Goal: Information Seeking & Learning: Check status

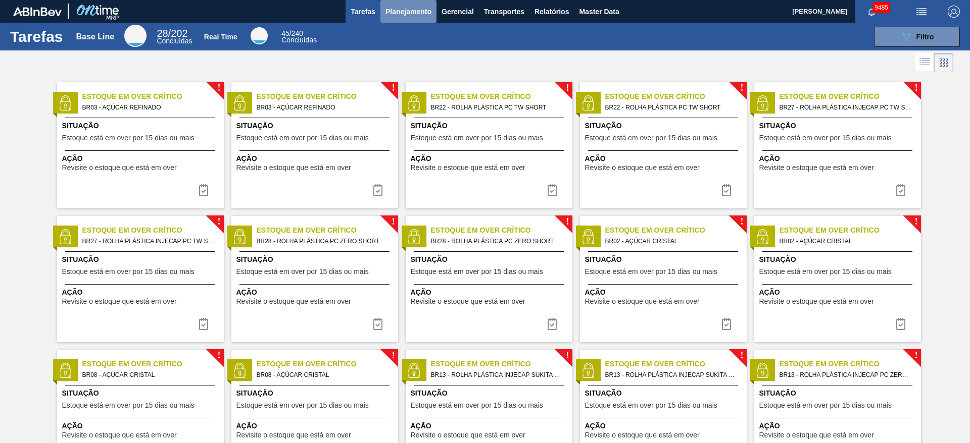
click at [389, 1] on button "Planejamento" at bounding box center [408, 11] width 56 height 23
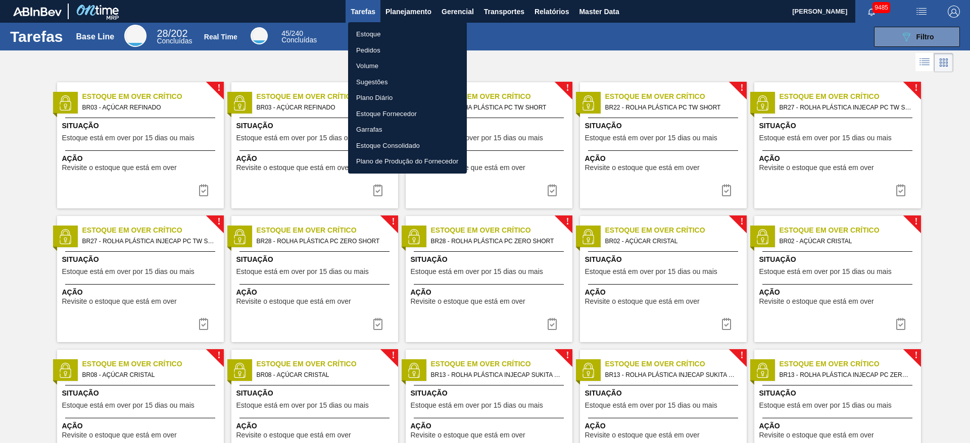
click at [398, 31] on li "Estoque" at bounding box center [407, 34] width 119 height 16
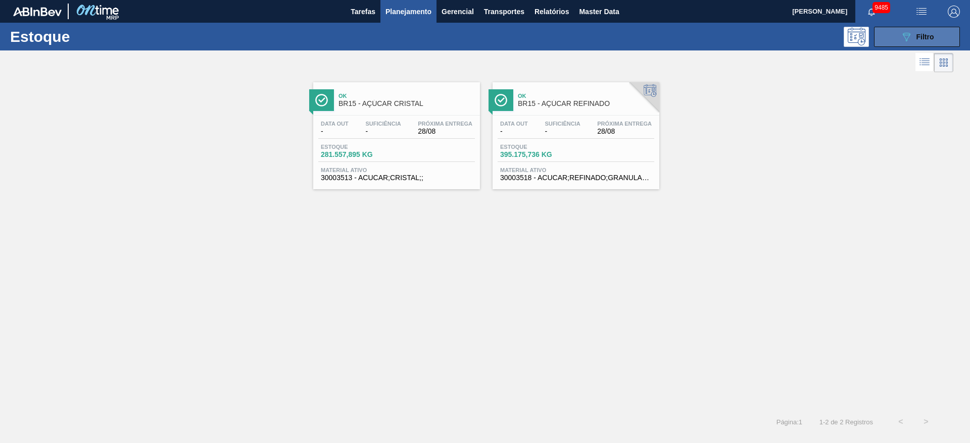
click at [902, 38] on icon "089F7B8B-B2A5-4AFE-B5C0-19BA573D28AC" at bounding box center [906, 37] width 12 height 12
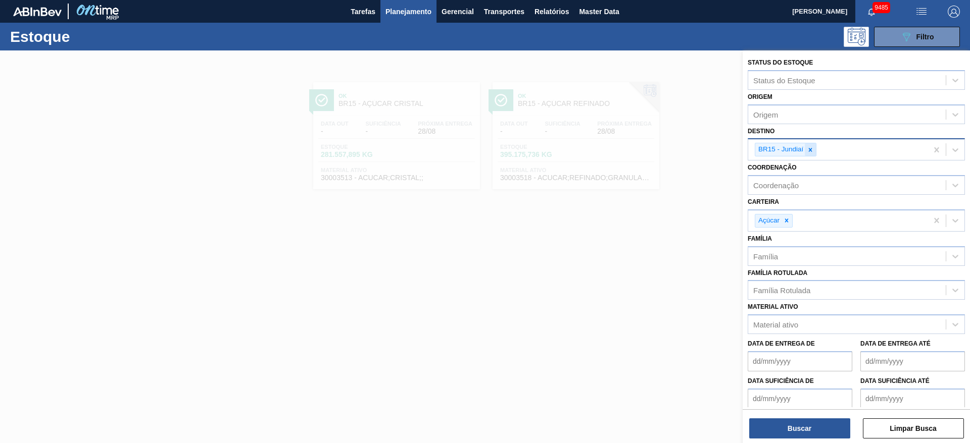
click at [812, 147] on icon at bounding box center [809, 149] width 7 height 7
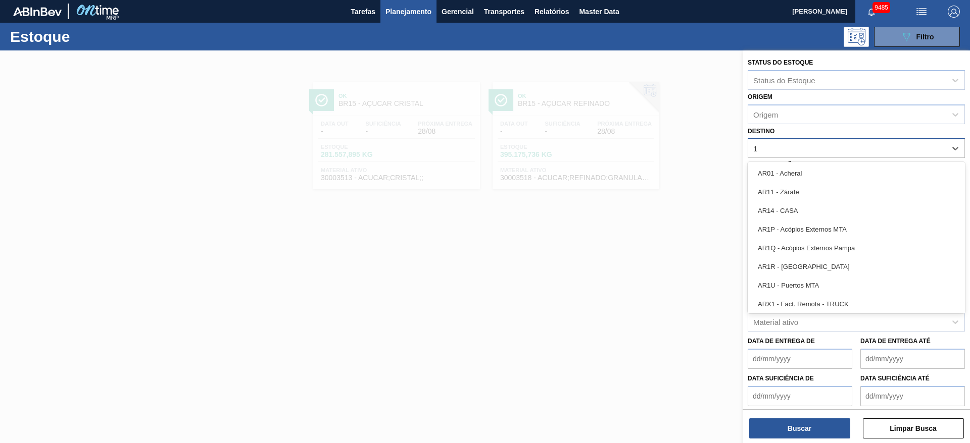
type input "12"
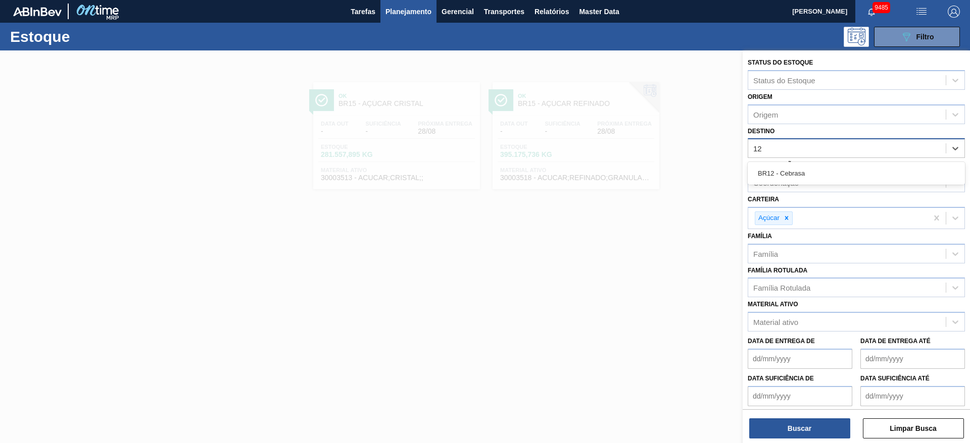
click at [804, 170] on div "BR12 - Cebrasa" at bounding box center [855, 173] width 217 height 19
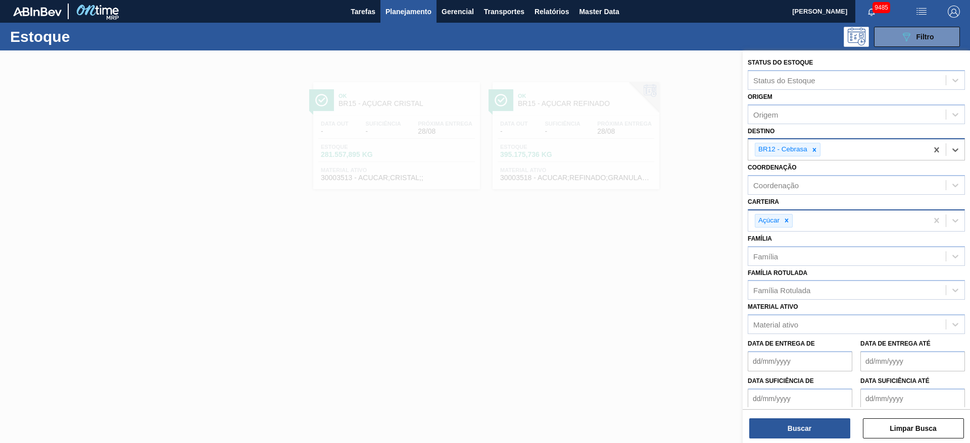
click at [787, 231] on div "Açúcar" at bounding box center [855, 221] width 217 height 22
click at [790, 220] on icon at bounding box center [786, 220] width 7 height 7
click at [790, 220] on div "Carteira" at bounding box center [846, 219] width 197 height 15
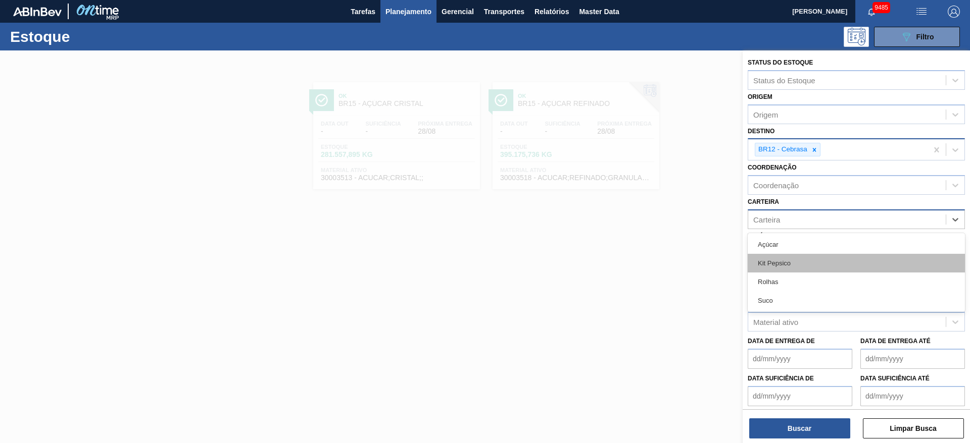
drag, startPoint x: 786, startPoint y: 253, endPoint x: 786, endPoint y: 265, distance: 11.6
click at [786, 265] on div "Açúcar Kit Pepsico Rolhas Suco" at bounding box center [855, 272] width 217 height 79
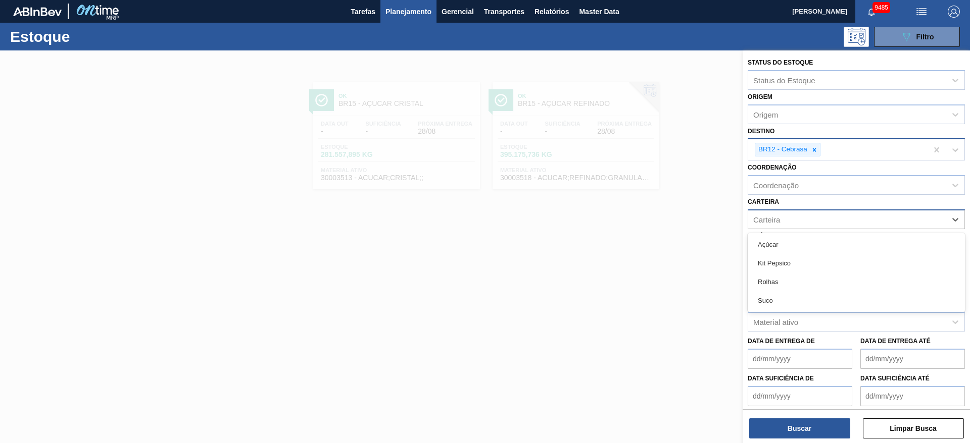
click at [787, 267] on div "Kit Pepsico" at bounding box center [855, 263] width 217 height 19
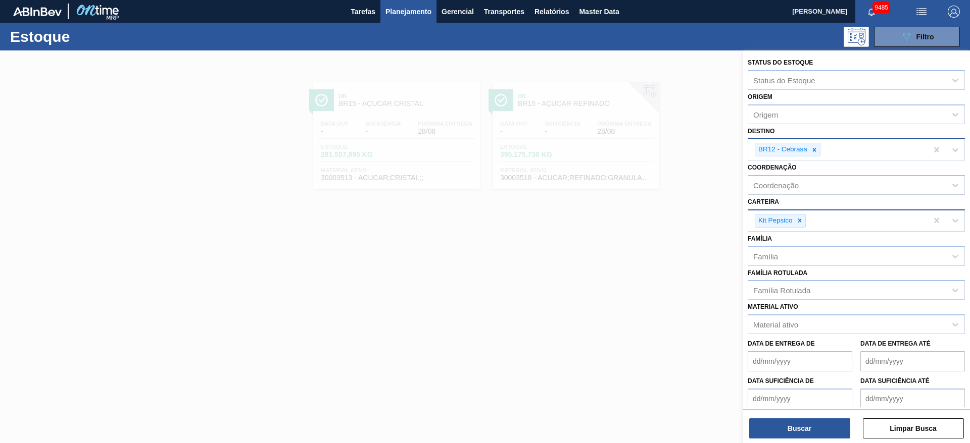
click at [784, 440] on div "Status do Estoque Status do Estoque Origem Origem Destino BR12 - Cebrasa Coorde…" at bounding box center [855, 247] width 227 height 395
click at [785, 433] on button "Buscar" at bounding box center [799, 429] width 101 height 20
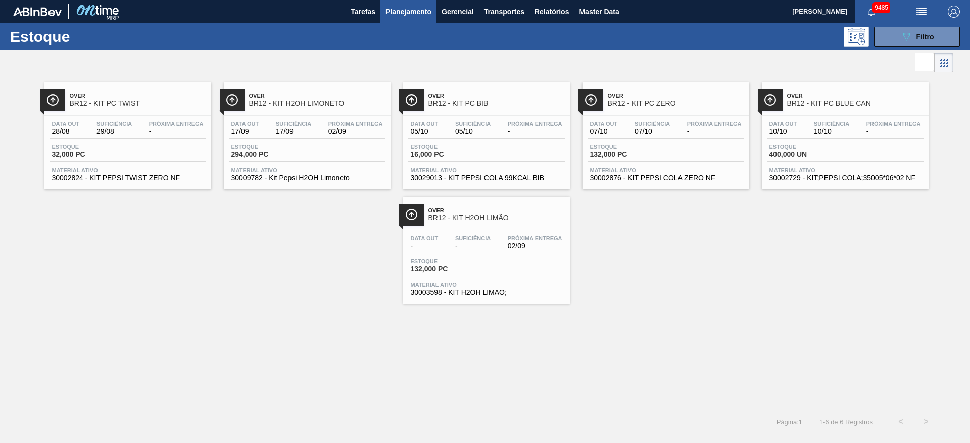
click at [277, 53] on div at bounding box center [476, 62] width 953 height 24
click at [909, 38] on icon "089F7B8B-B2A5-4AFE-B5C0-19BA573D28AC" at bounding box center [906, 37] width 12 height 12
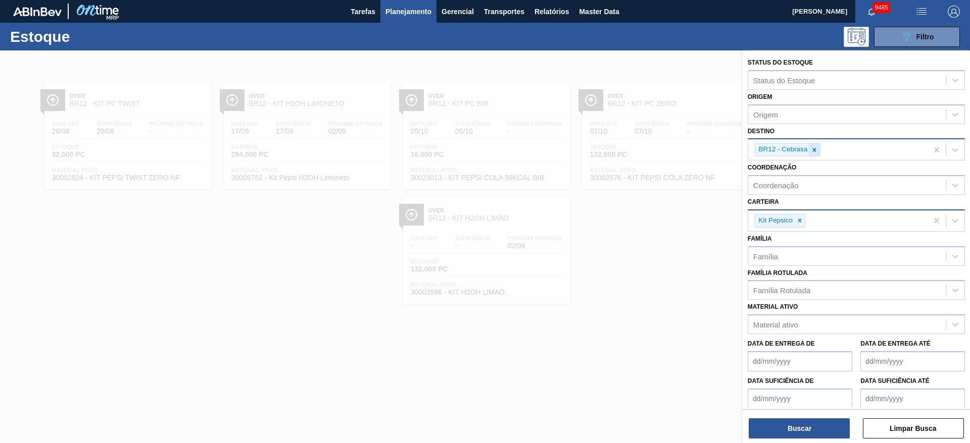
click at [817, 154] on div at bounding box center [813, 149] width 11 height 13
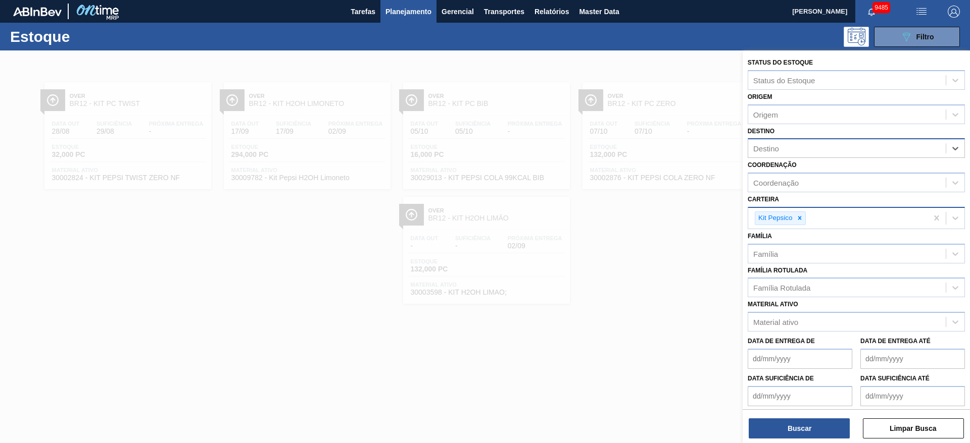
type input "2"
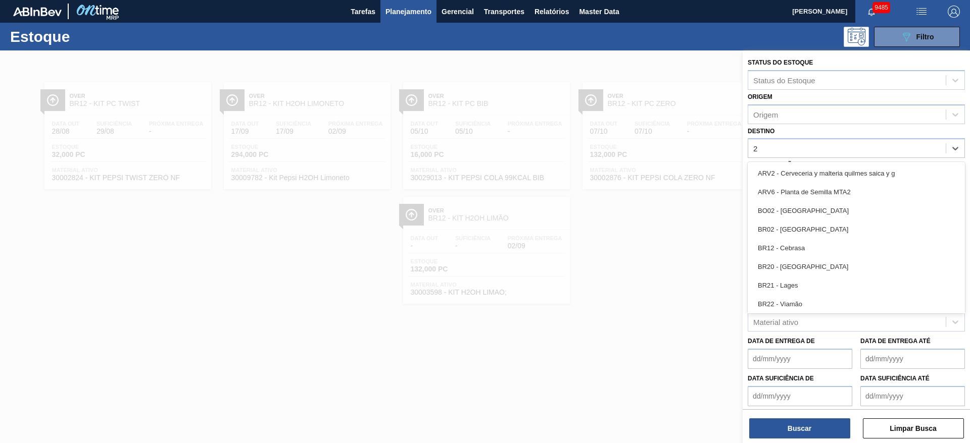
click at [808, 222] on div "BR02 - [GEOGRAPHIC_DATA]" at bounding box center [855, 229] width 217 height 19
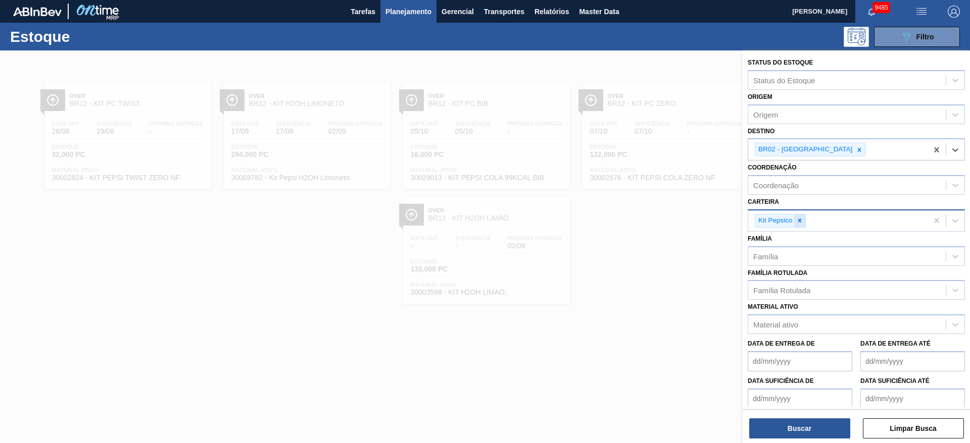
click at [798, 215] on div at bounding box center [799, 221] width 11 height 13
click at [798, 215] on div "Carteira" at bounding box center [846, 219] width 197 height 15
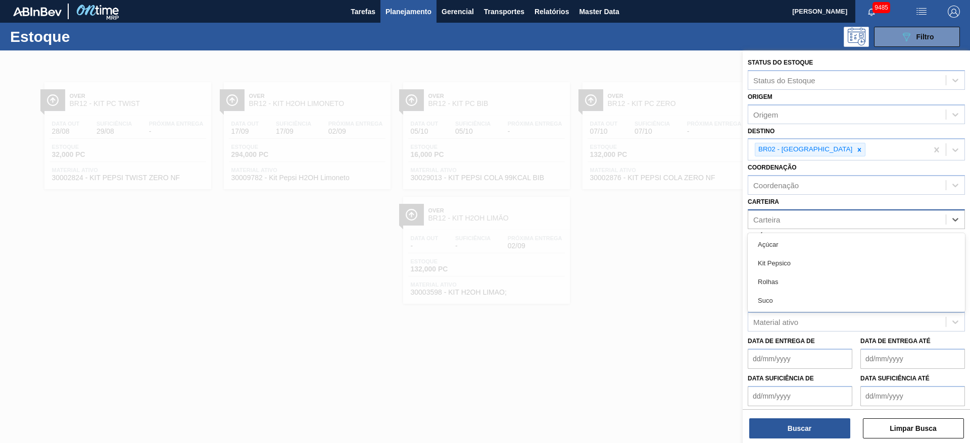
click at [795, 294] on div "Suco" at bounding box center [855, 300] width 217 height 19
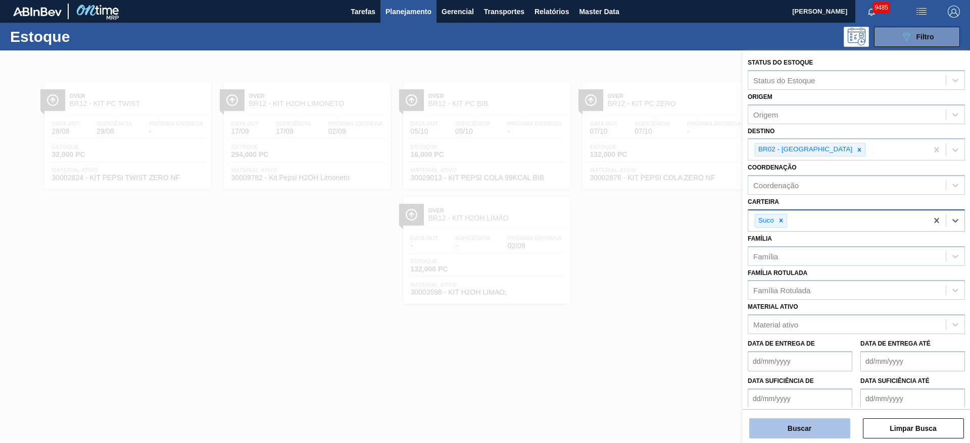
click at [820, 436] on button "Buscar" at bounding box center [799, 429] width 101 height 20
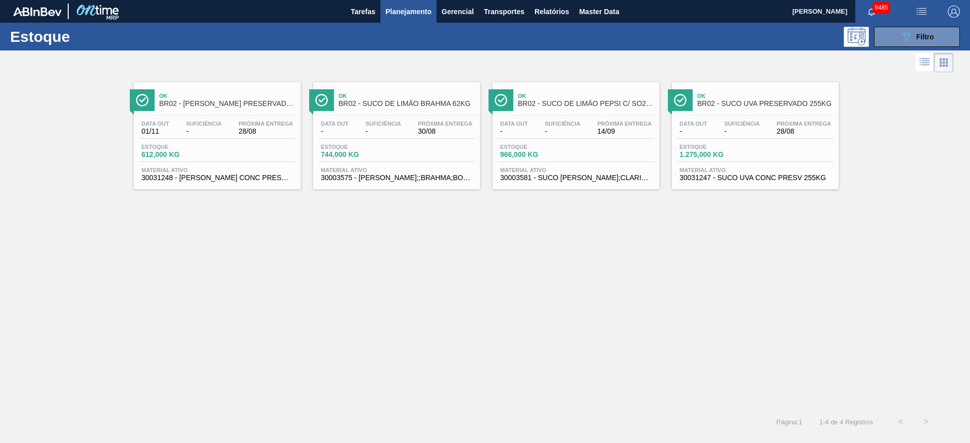
drag, startPoint x: 723, startPoint y: 111, endPoint x: 729, endPoint y: 111, distance: 6.1
click at [893, 44] on button "089F7B8B-B2A5-4AFE-B5C0-19BA573D28AC Filtro" at bounding box center [917, 37] width 86 height 20
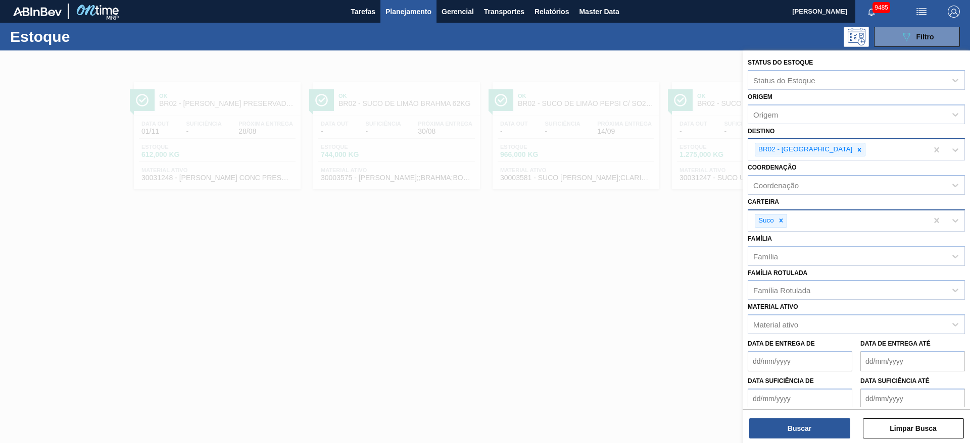
drag, startPoint x: 812, startPoint y: 143, endPoint x: 805, endPoint y: 152, distance: 11.1
click at [853, 146] on div at bounding box center [858, 149] width 11 height 13
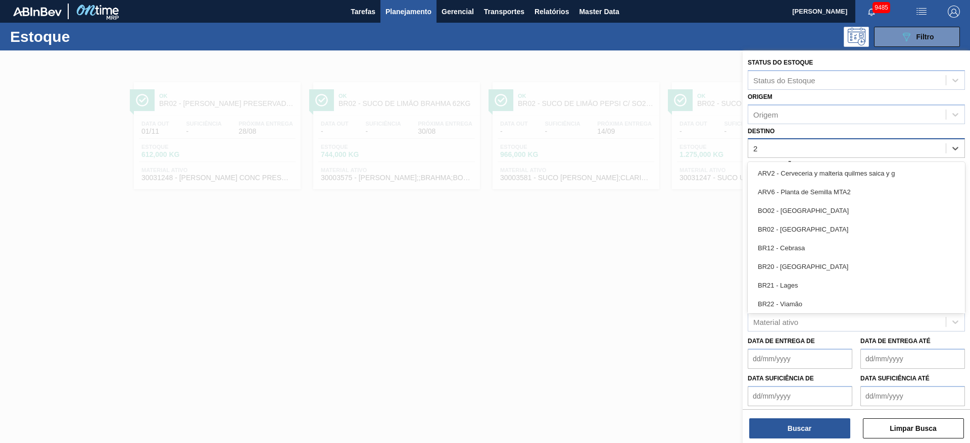
type input "24"
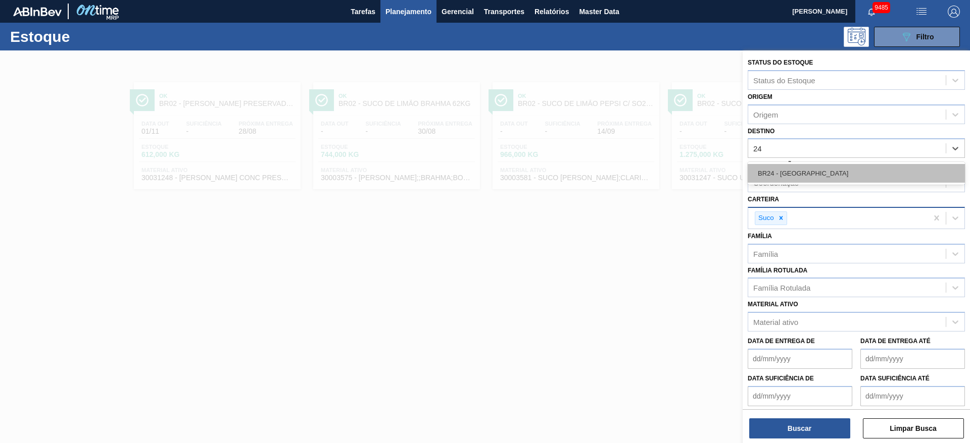
click at [794, 181] on div "BR24 - [GEOGRAPHIC_DATA]" at bounding box center [855, 173] width 217 height 19
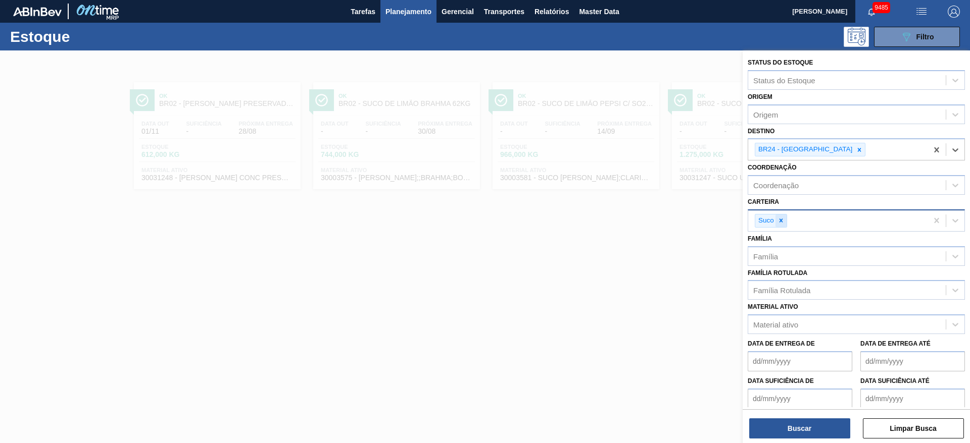
click at [784, 218] on icon at bounding box center [780, 220] width 7 height 7
click at [784, 218] on div "Carteira" at bounding box center [846, 219] width 197 height 15
click at [949, 13] on img "button" at bounding box center [953, 12] width 12 height 12
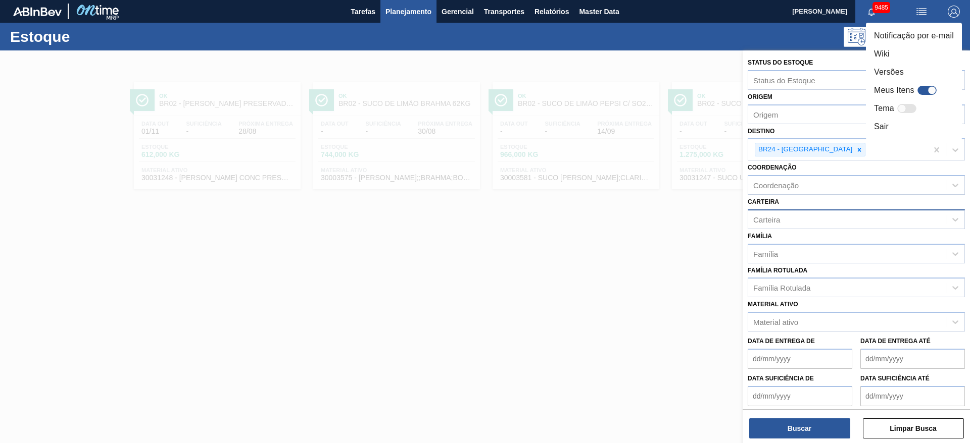
click at [924, 92] on div at bounding box center [926, 90] width 19 height 9
checkbox input "true"
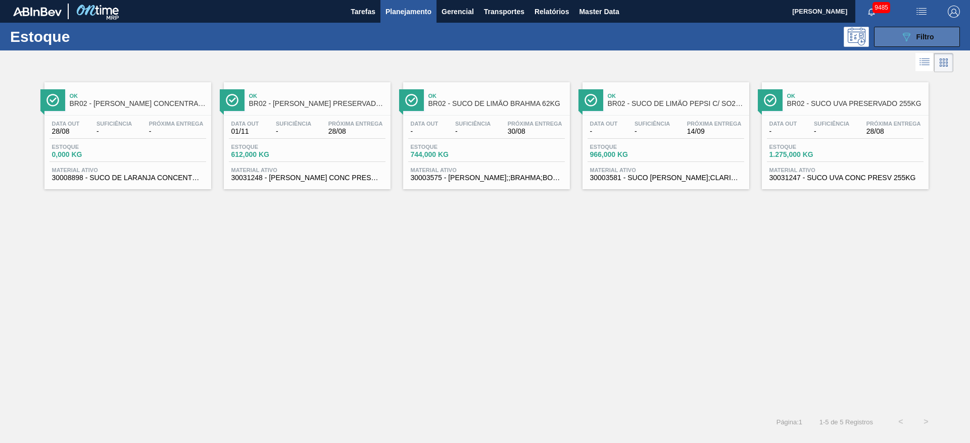
click at [918, 37] on span "Filtro" at bounding box center [925, 37] width 18 height 8
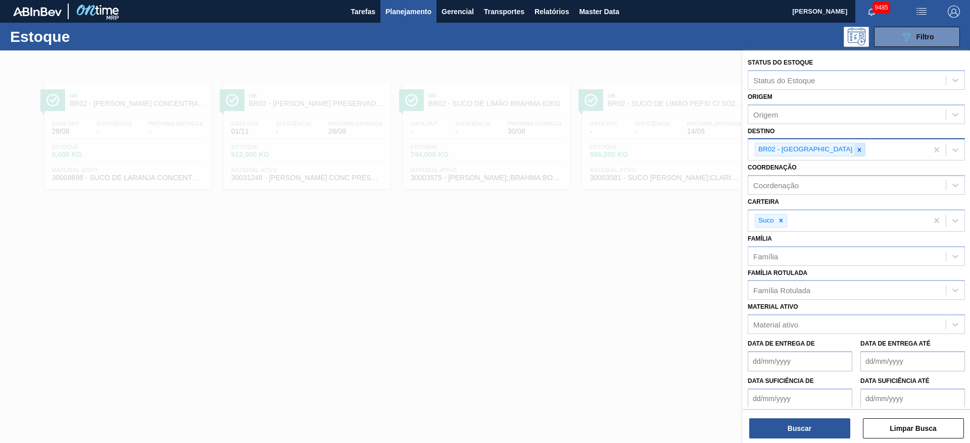
click at [853, 146] on div at bounding box center [858, 149] width 11 height 13
type input "24"
click at [821, 161] on div "Coordenação Coordenação" at bounding box center [855, 178] width 217 height 34
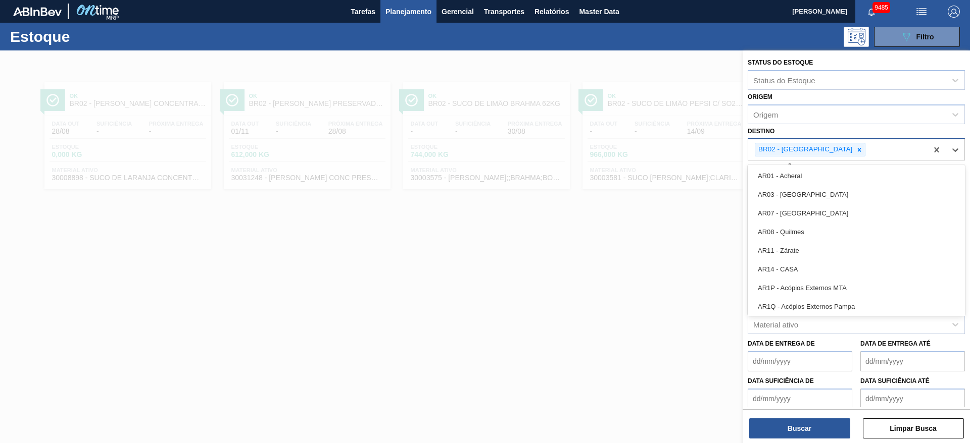
click at [809, 159] on div "BR02 - [GEOGRAPHIC_DATA]" at bounding box center [837, 149] width 179 height 21
click at [855, 153] on icon at bounding box center [858, 149] width 7 height 7
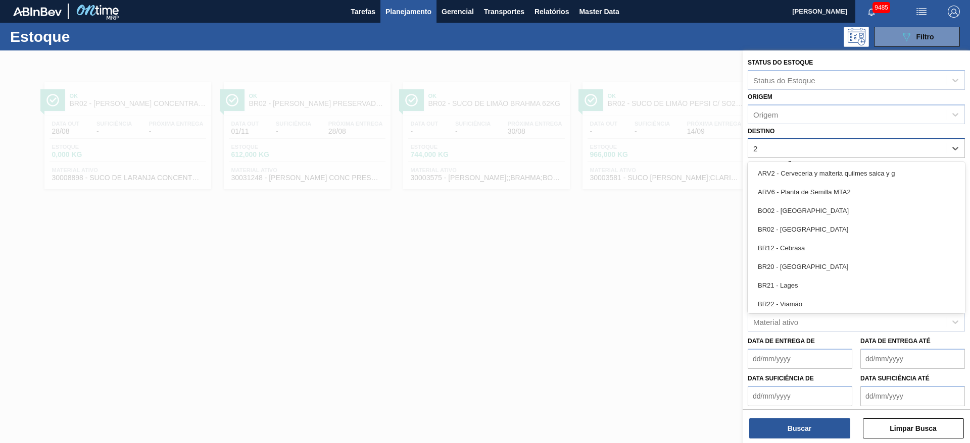
type input "24"
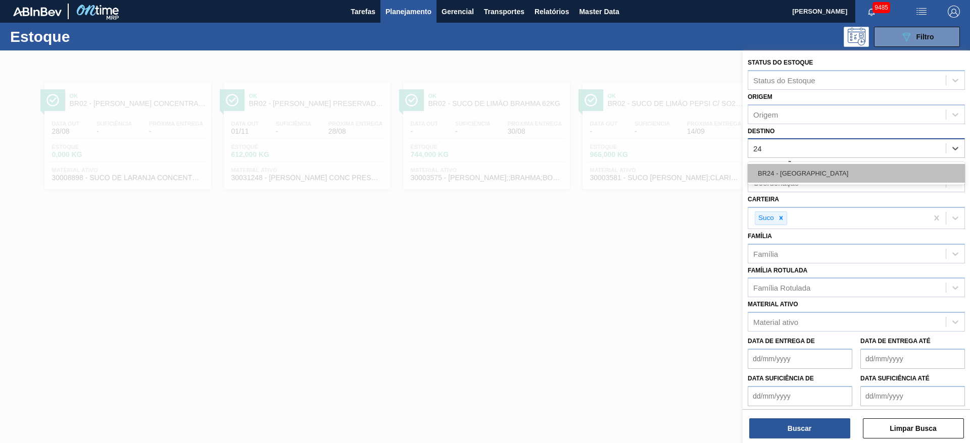
click at [809, 173] on div "BR24 - Ponta Grossa" at bounding box center [855, 173] width 217 height 19
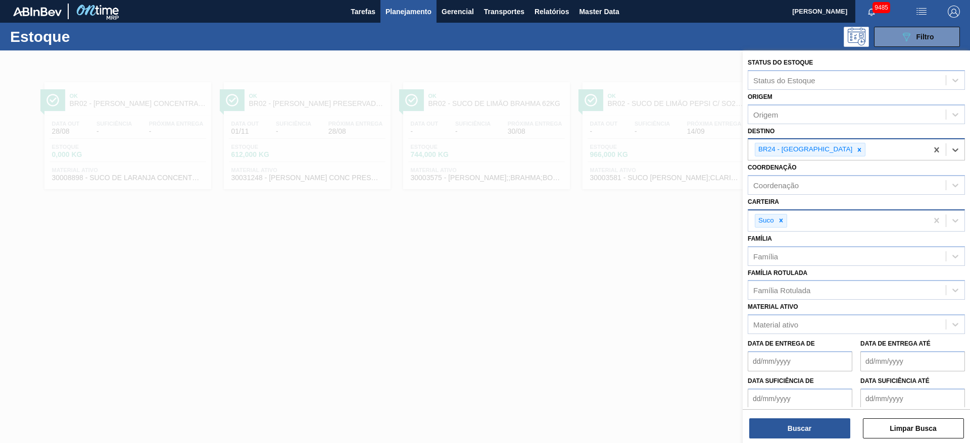
click at [774, 224] on div "Suco" at bounding box center [765, 221] width 20 height 13
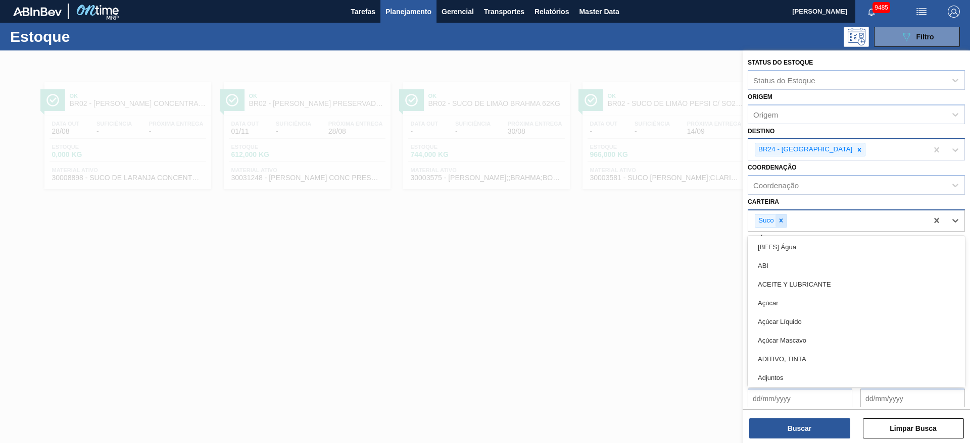
click at [779, 225] on div at bounding box center [780, 221] width 11 height 13
type input "ad"
drag, startPoint x: 782, startPoint y: 262, endPoint x: 782, endPoint y: 280, distance: 18.7
click at [782, 263] on div "Adjuntos" at bounding box center [855, 263] width 217 height 19
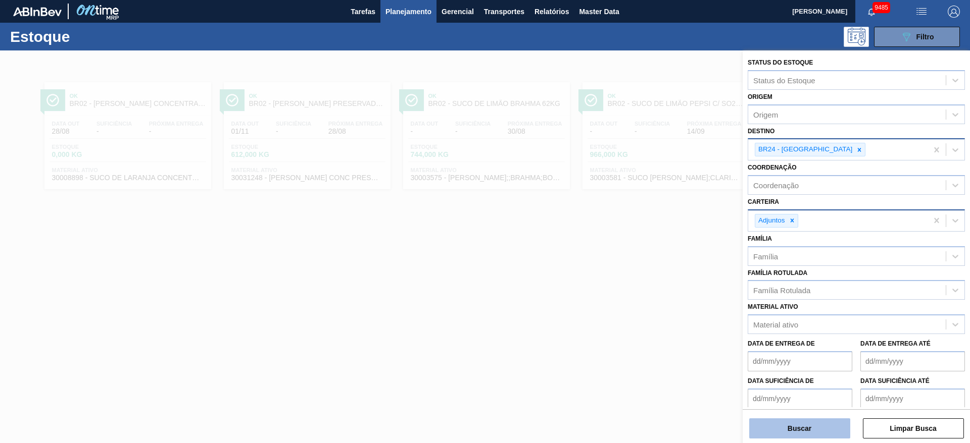
drag, startPoint x: 796, startPoint y: 420, endPoint x: 797, endPoint y: 427, distance: 7.1
click at [796, 423] on div "Buscar Limpar Busca" at bounding box center [855, 424] width 227 height 28
click at [798, 429] on button "Buscar" at bounding box center [799, 429] width 101 height 20
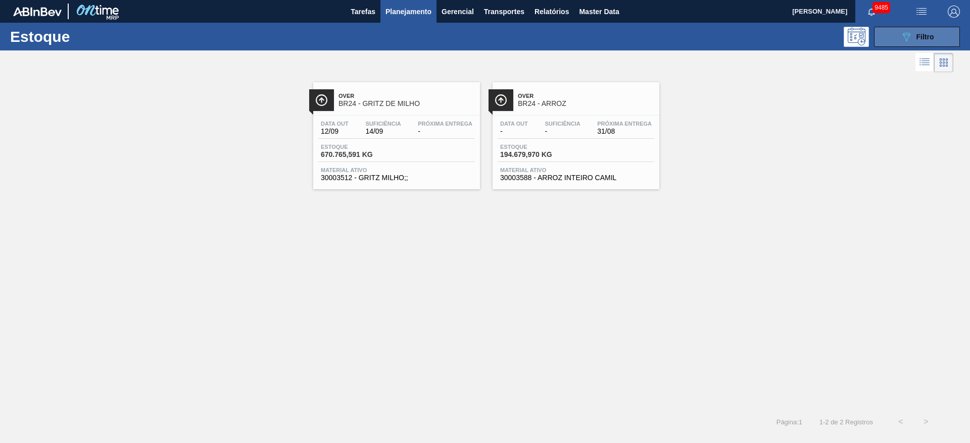
click at [921, 28] on button "089F7B8B-B2A5-4AFE-B5C0-19BA573D28AC Filtro" at bounding box center [917, 37] width 86 height 20
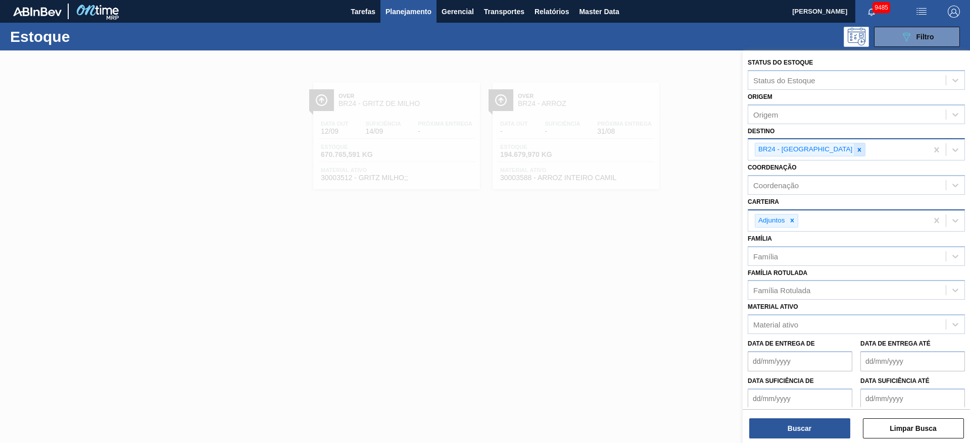
click at [853, 152] on div at bounding box center [858, 149] width 11 height 13
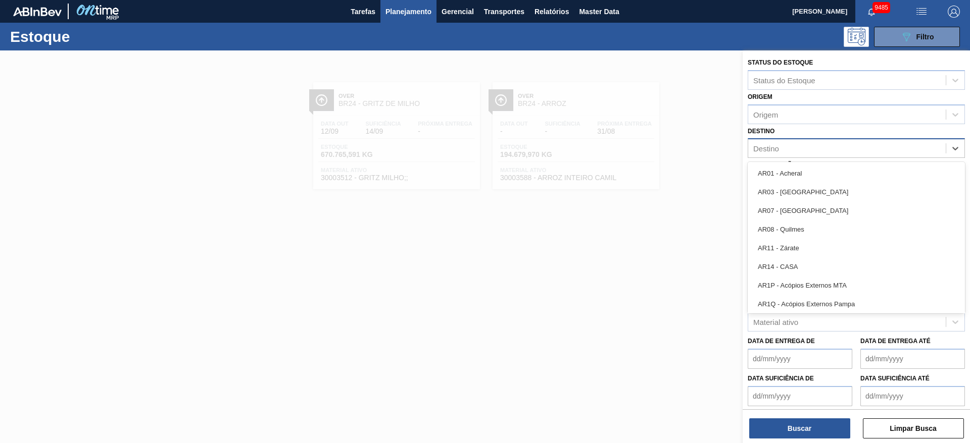
click at [824, 144] on div "Destino" at bounding box center [846, 148] width 197 height 15
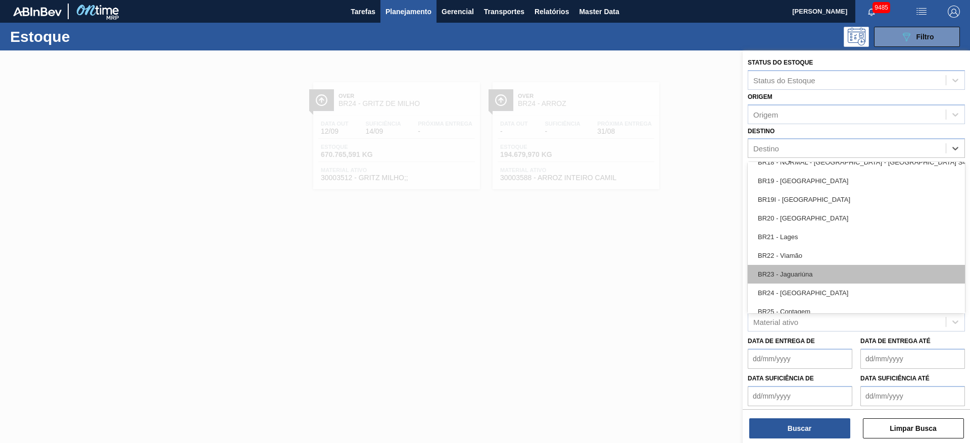
click at [804, 275] on div "BR23 - Jaguariúna" at bounding box center [855, 274] width 217 height 19
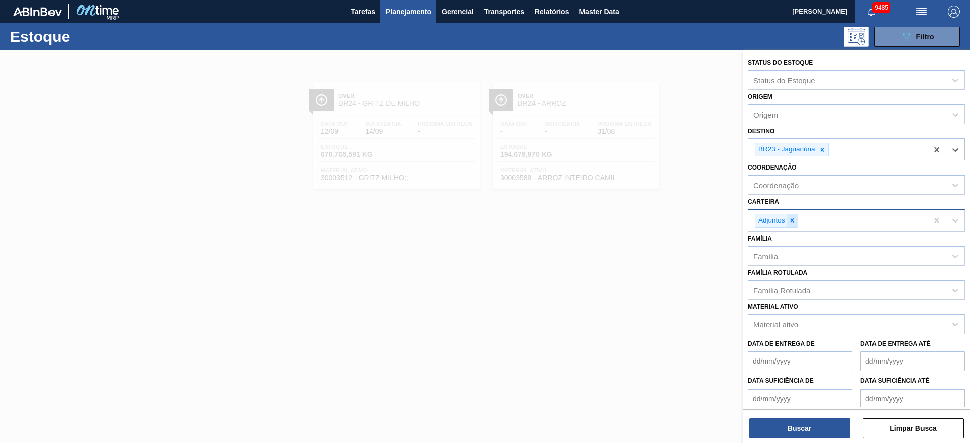
click at [792, 217] on icon at bounding box center [791, 220] width 7 height 7
click at [792, 217] on div "Carteira" at bounding box center [846, 219] width 197 height 15
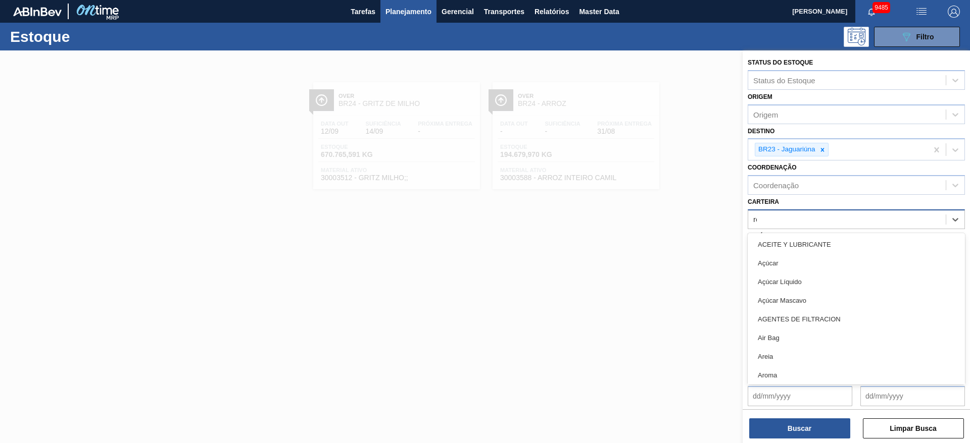
type input "rol"
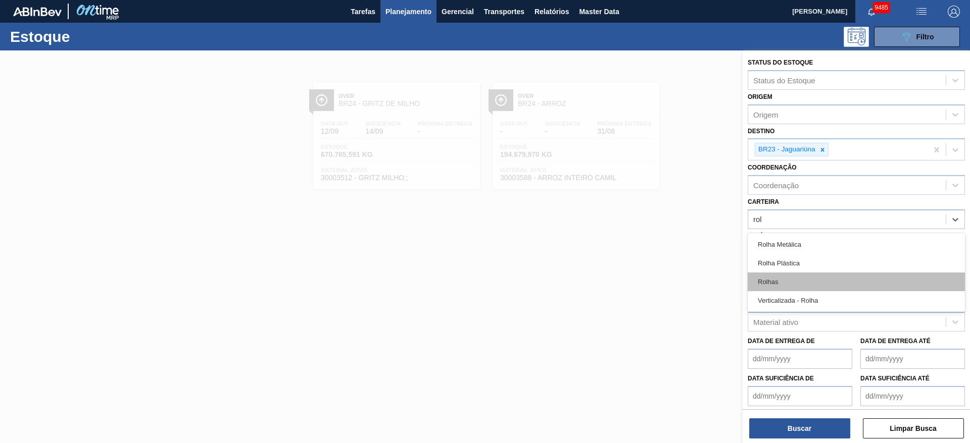
click at [767, 278] on div "Rolhas" at bounding box center [855, 282] width 217 height 19
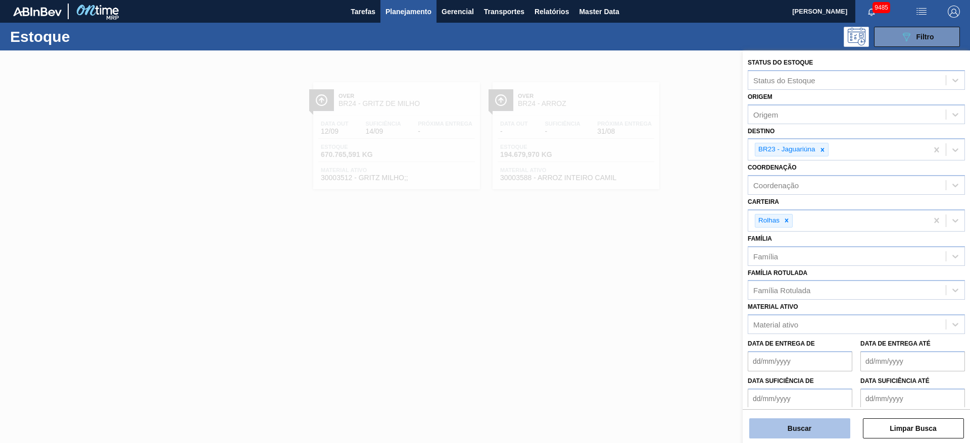
click at [801, 432] on button "Buscar" at bounding box center [799, 429] width 101 height 20
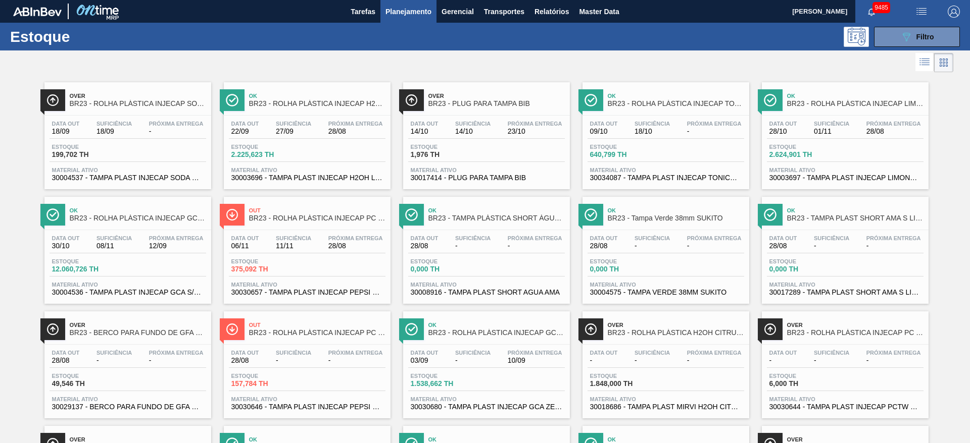
click at [396, 13] on span "Planejamento" at bounding box center [408, 12] width 46 height 12
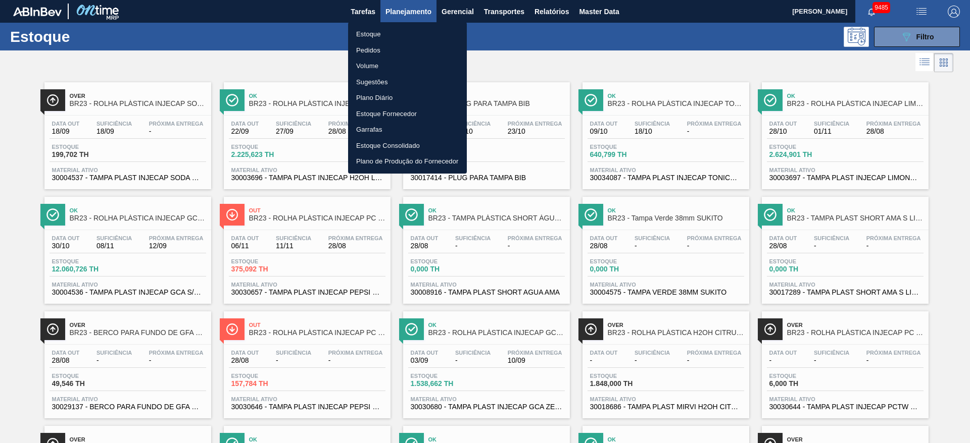
click at [695, 48] on div at bounding box center [485, 221] width 970 height 443
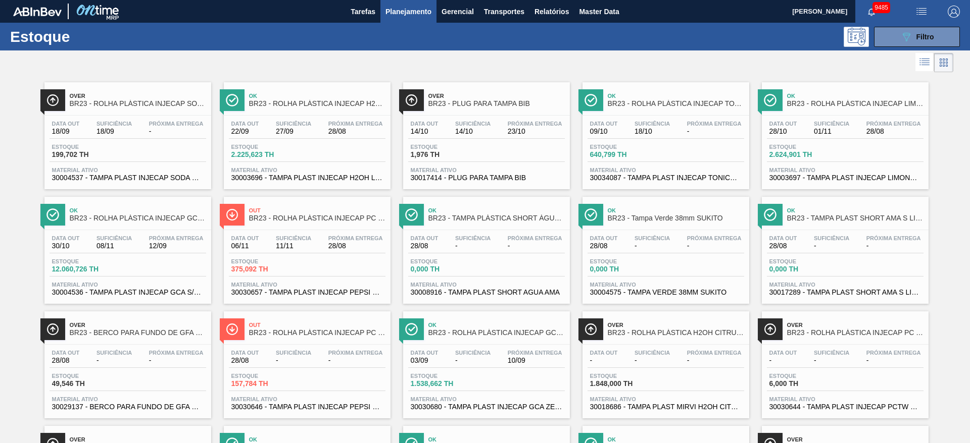
click at [395, 14] on span "Planejamento" at bounding box center [408, 12] width 46 height 12
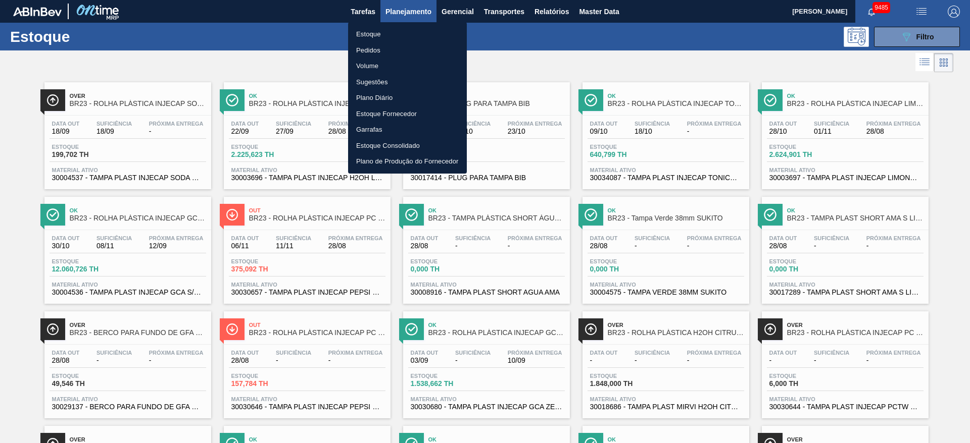
click at [228, 64] on div at bounding box center [485, 221] width 970 height 443
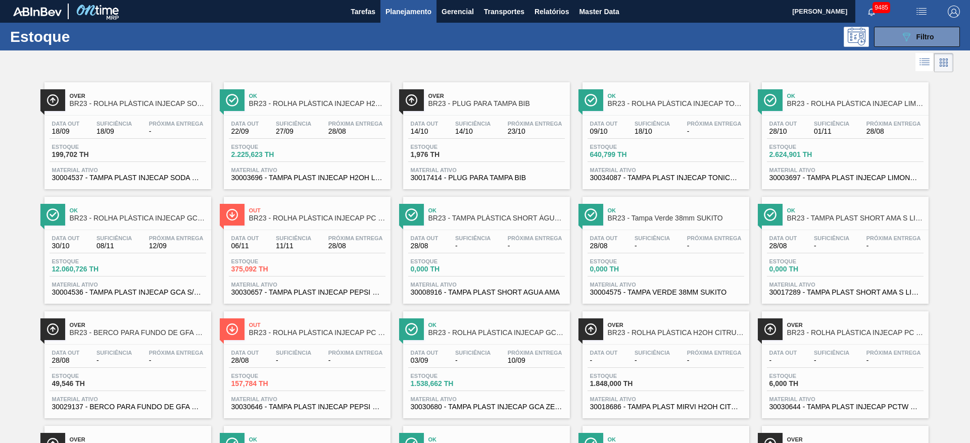
click at [369, 68] on div at bounding box center [476, 62] width 953 height 24
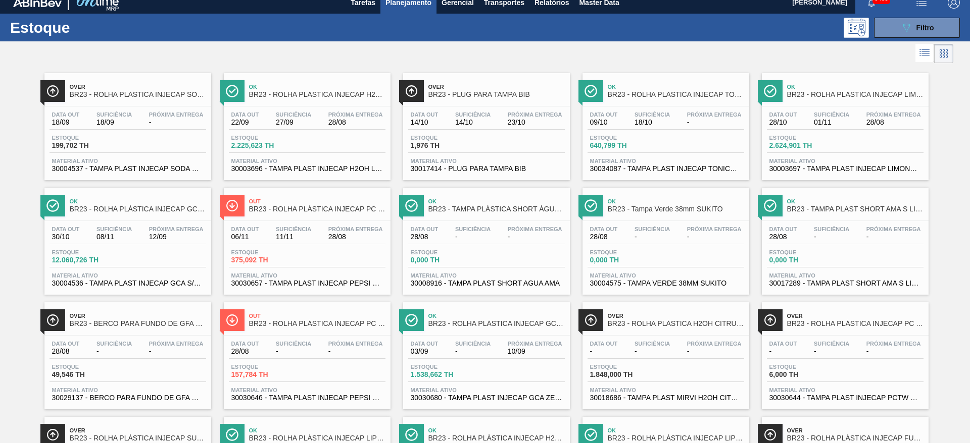
scroll to position [3, 0]
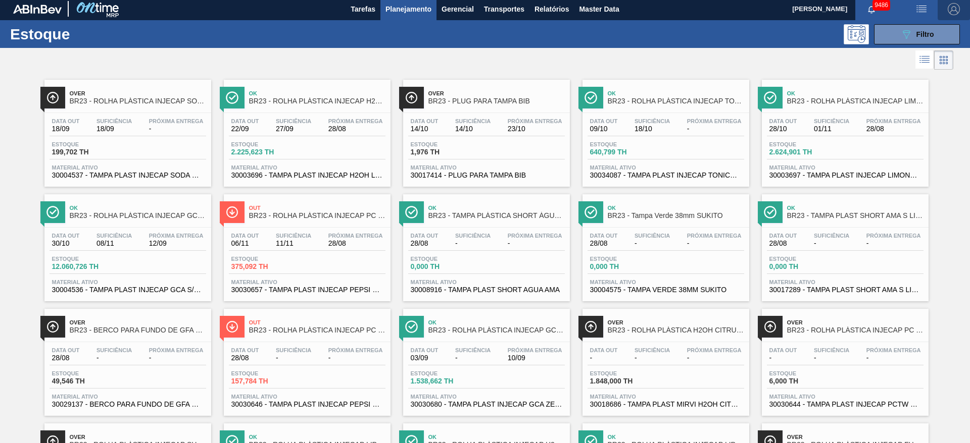
click at [949, 9] on img "button" at bounding box center [953, 9] width 12 height 12
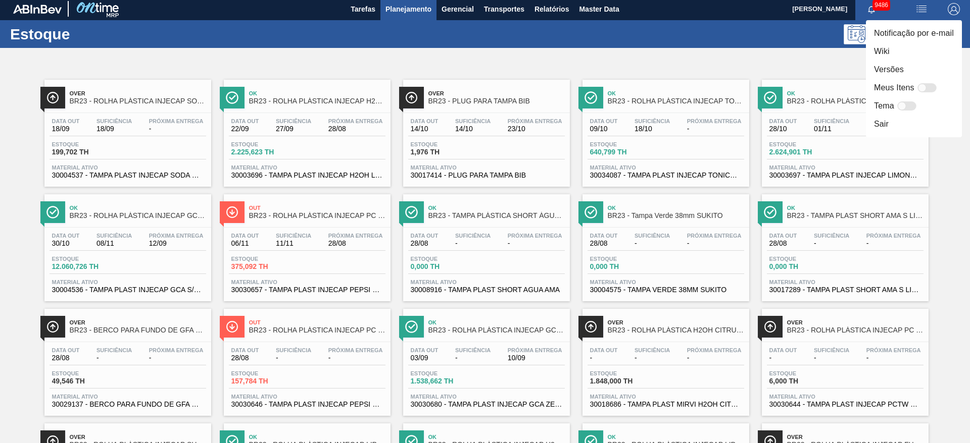
click at [927, 91] on div at bounding box center [926, 87] width 19 height 9
checkbox input "false"
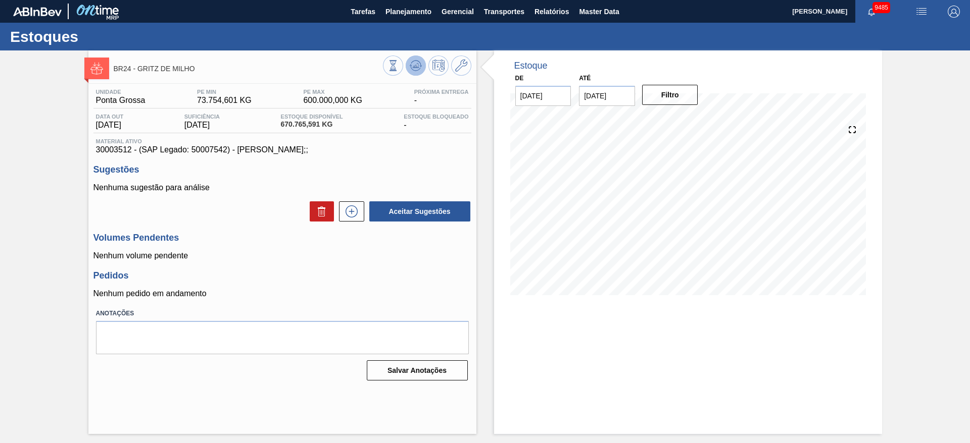
click at [421, 64] on icon at bounding box center [416, 66] width 12 height 12
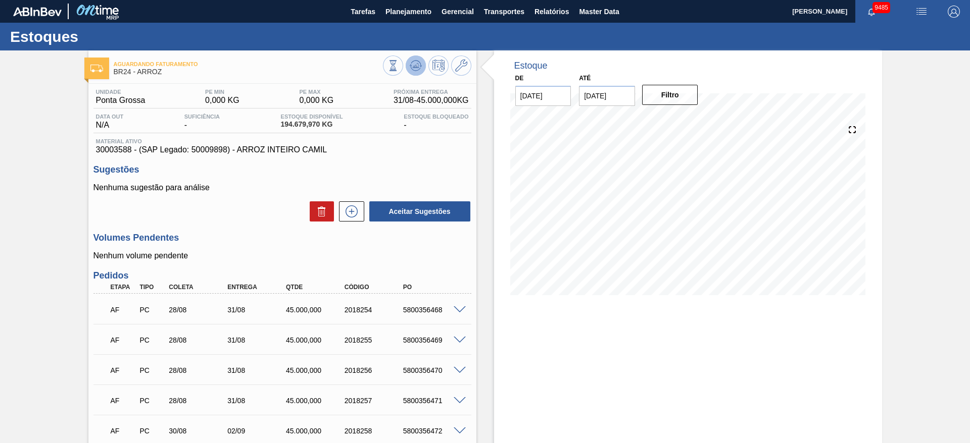
click at [416, 72] on button at bounding box center [415, 66] width 20 height 20
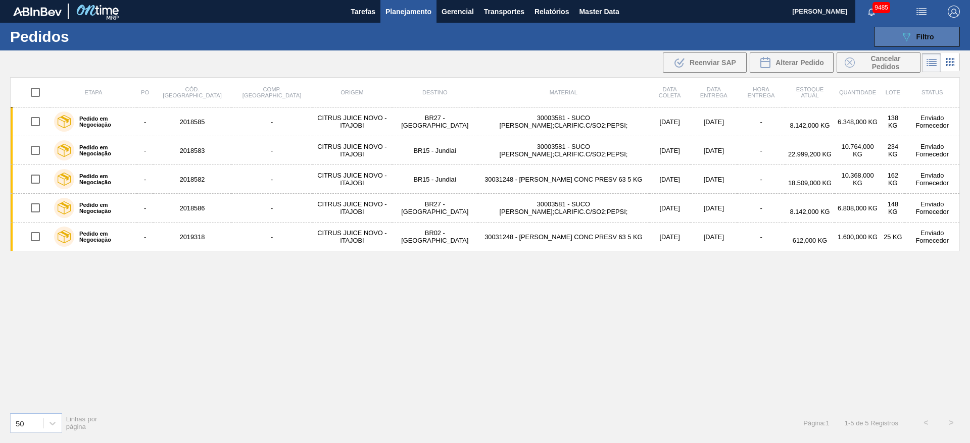
click at [896, 44] on button "089F7B8B-B2A5-4AFE-B5C0-19BA573D28AC Filtro" at bounding box center [917, 37] width 86 height 20
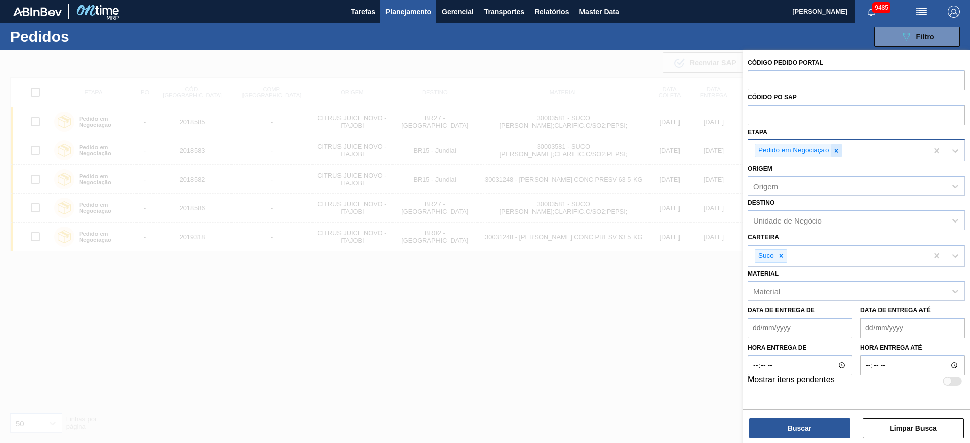
click at [840, 152] on div at bounding box center [835, 150] width 11 height 13
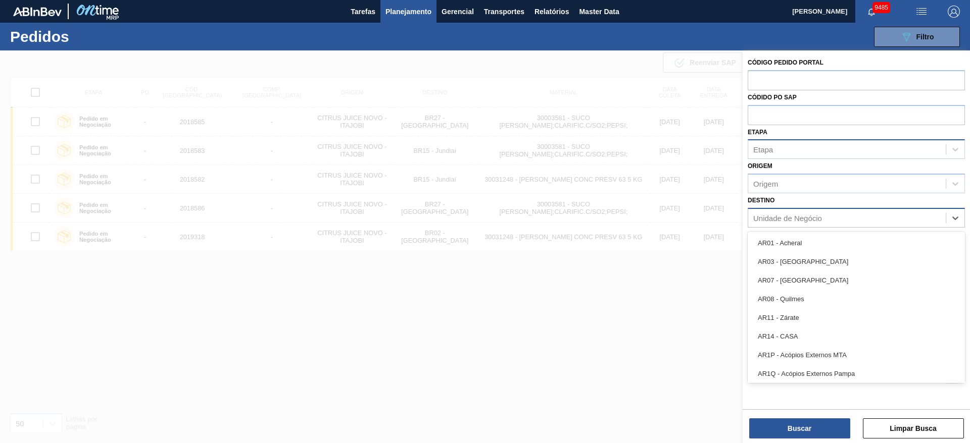
click at [796, 218] on div "Unidade de Negócio" at bounding box center [787, 218] width 69 height 9
type input "23"
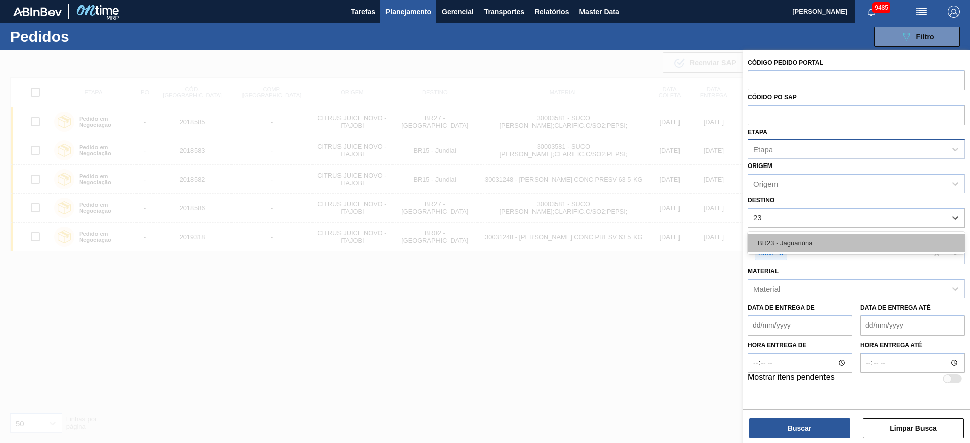
click at [790, 243] on div "BR23 - Jaguariúna" at bounding box center [855, 243] width 217 height 19
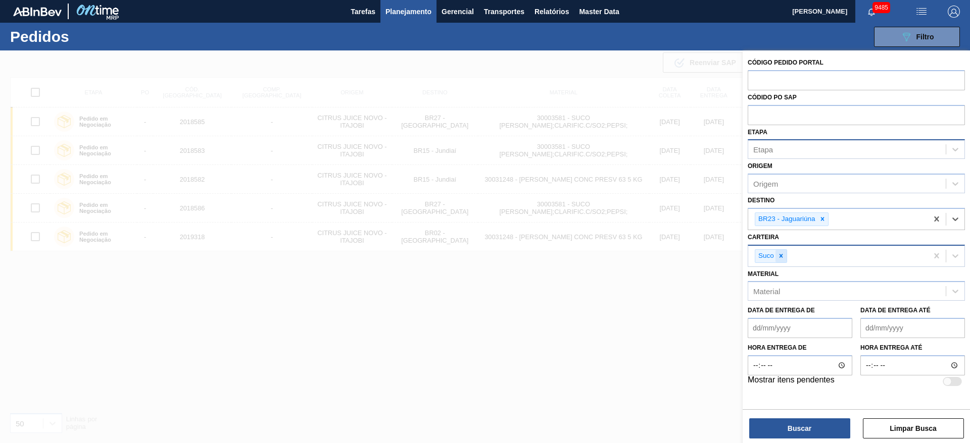
click at [781, 259] on icon at bounding box center [780, 255] width 7 height 7
type input "rol"
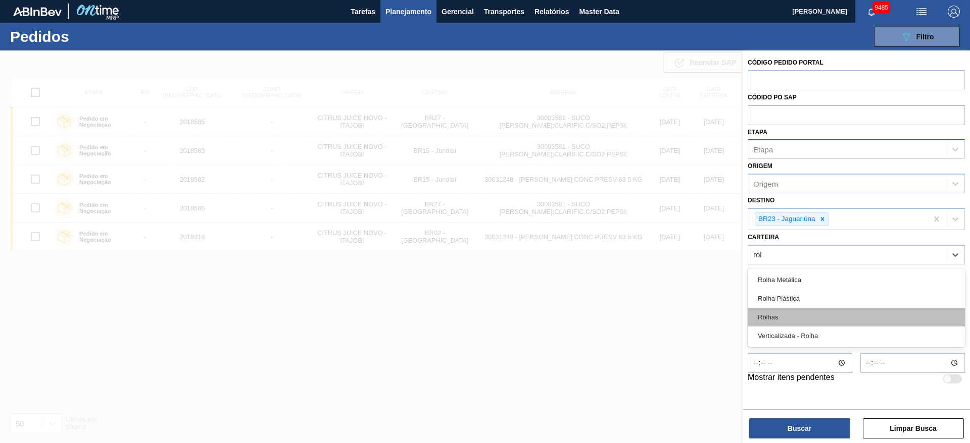
click at [774, 313] on div "Rolhas" at bounding box center [855, 317] width 217 height 19
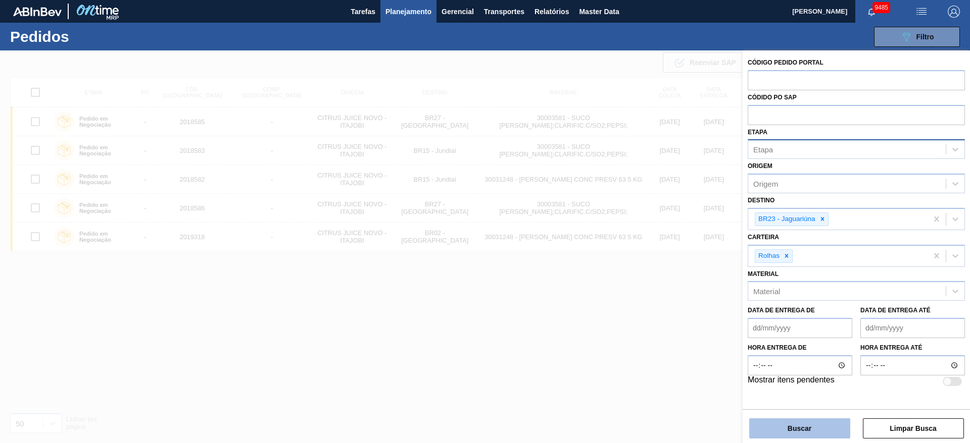
click at [790, 424] on button "Buscar" at bounding box center [799, 429] width 101 height 20
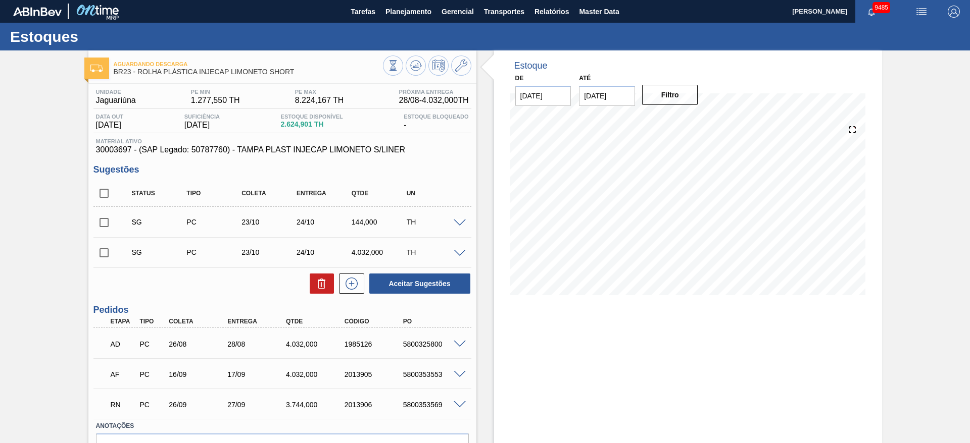
click at [456, 405] on span at bounding box center [459, 405] width 12 height 8
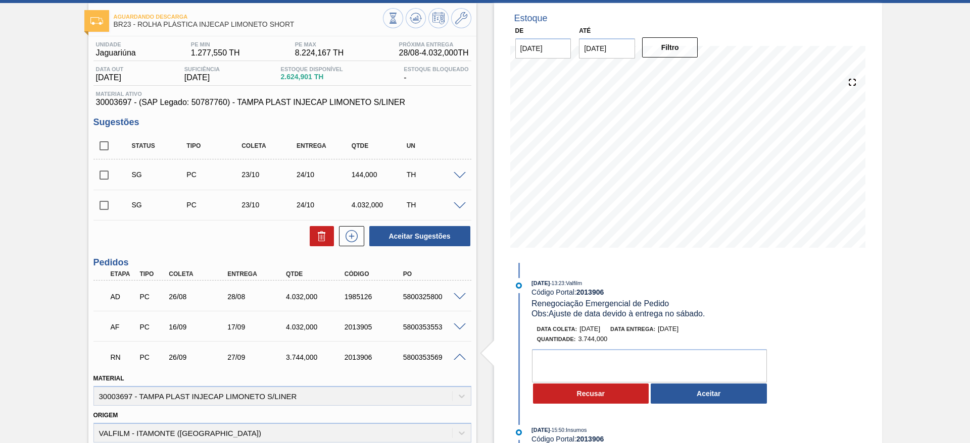
scroll to position [76, 0]
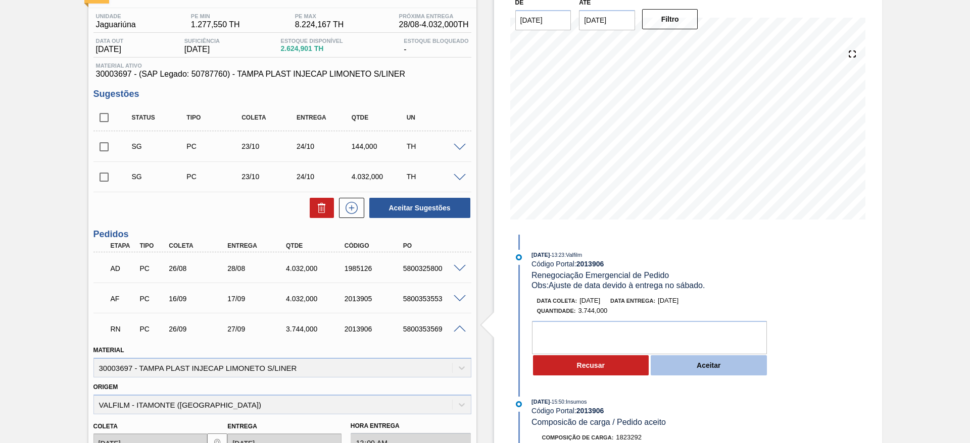
click at [706, 363] on button "Aceitar" at bounding box center [708, 365] width 116 height 20
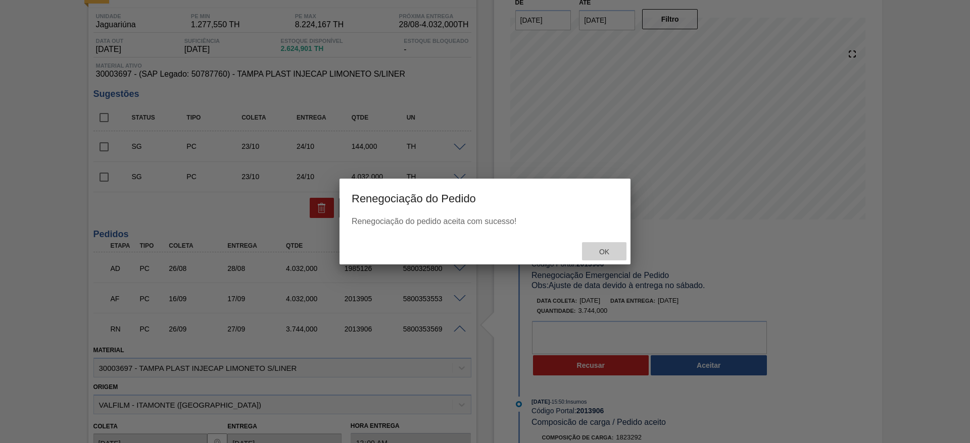
click at [602, 252] on span "Ok" at bounding box center [604, 252] width 26 height 8
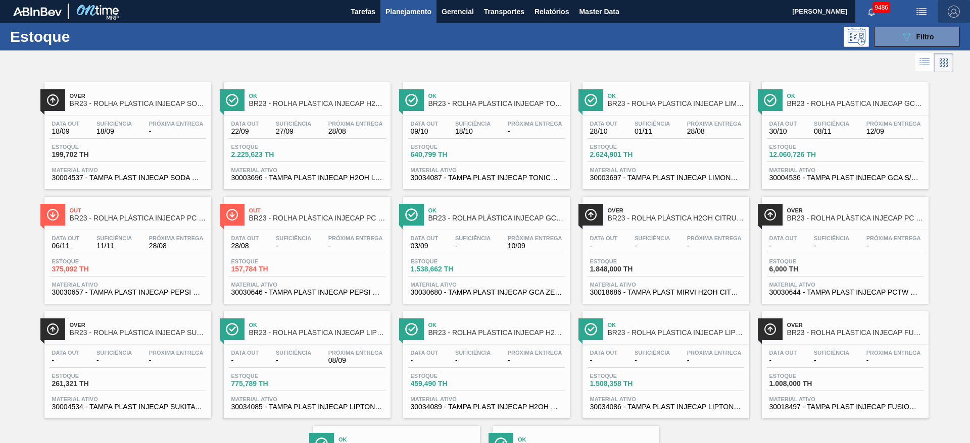
click at [950, 11] on img "button" at bounding box center [953, 12] width 12 height 12
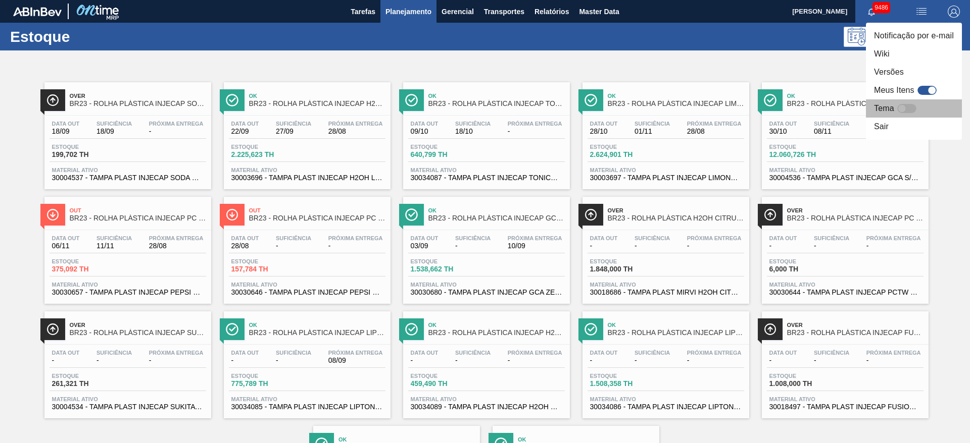
click at [901, 108] on div at bounding box center [901, 109] width 9 height 9
checkbox input "true"
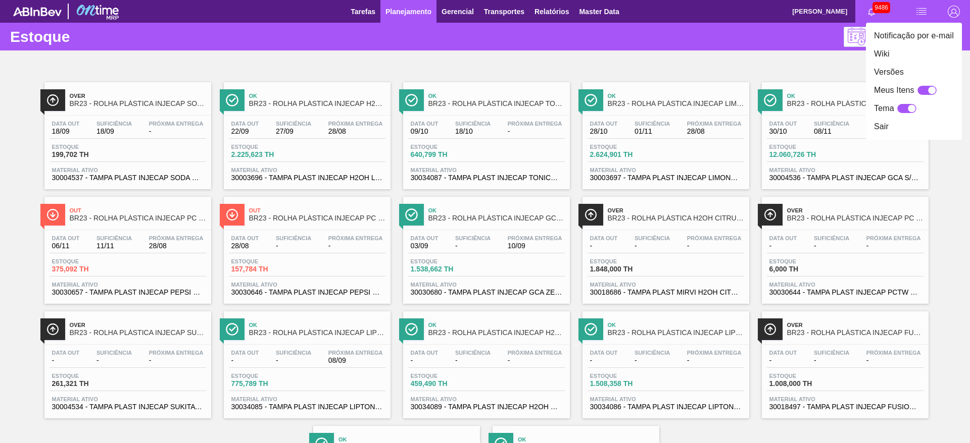
click at [682, 57] on div at bounding box center [485, 221] width 970 height 443
click at [682, 57] on div "Notificação por e-mail Wiki Versões Meus Itens Tema Sair" at bounding box center [485, 221] width 970 height 443
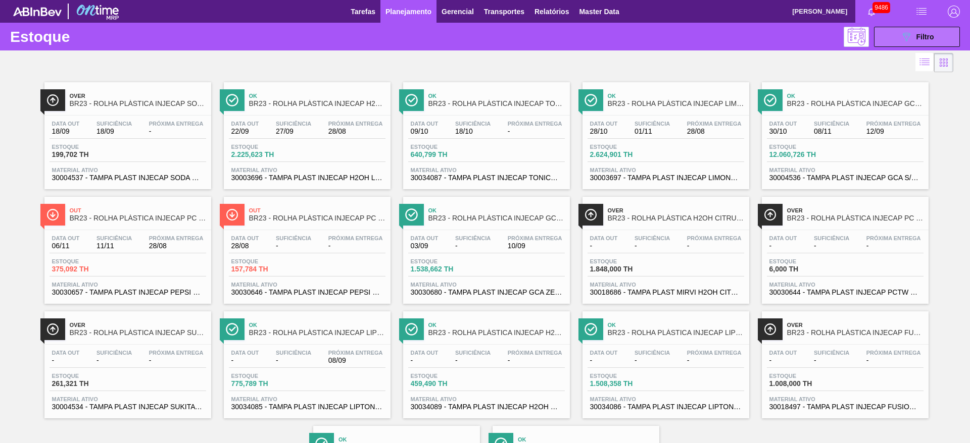
click at [900, 32] on icon "089F7B8B-B2A5-4AFE-B5C0-19BA573D28AC" at bounding box center [906, 37] width 12 height 12
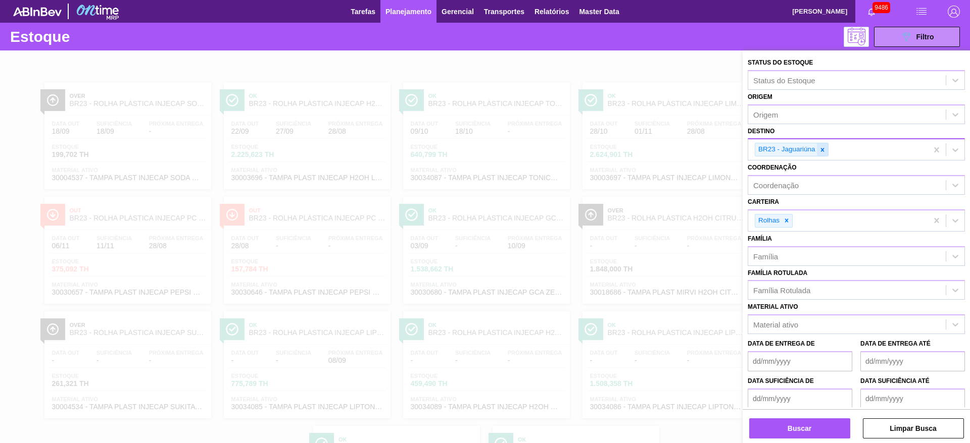
click at [822, 147] on icon at bounding box center [822, 149] width 7 height 7
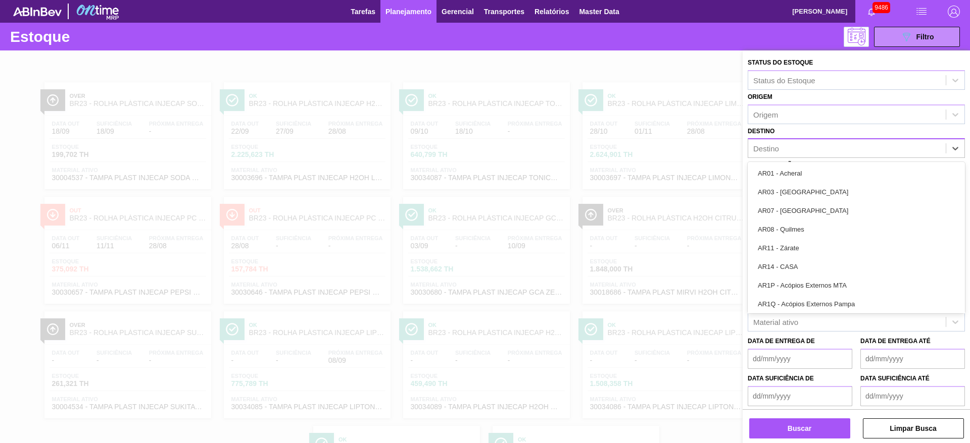
click at [822, 147] on div "Destino" at bounding box center [846, 148] width 197 height 15
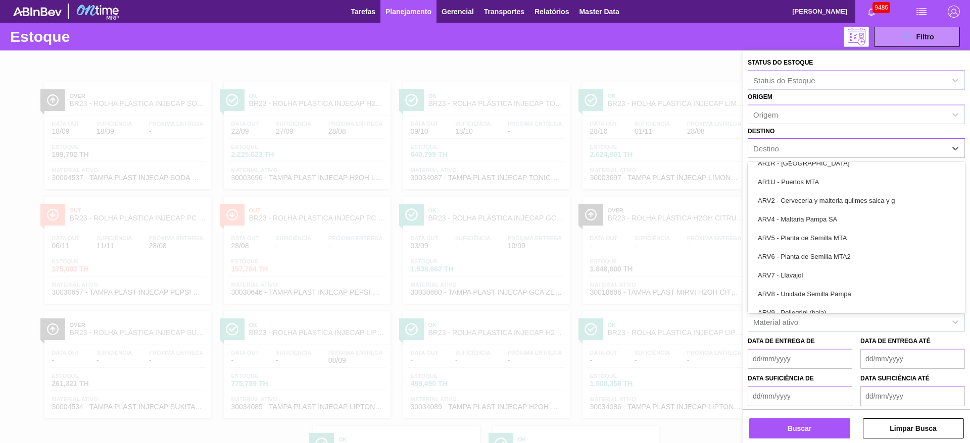
scroll to position [530, 0]
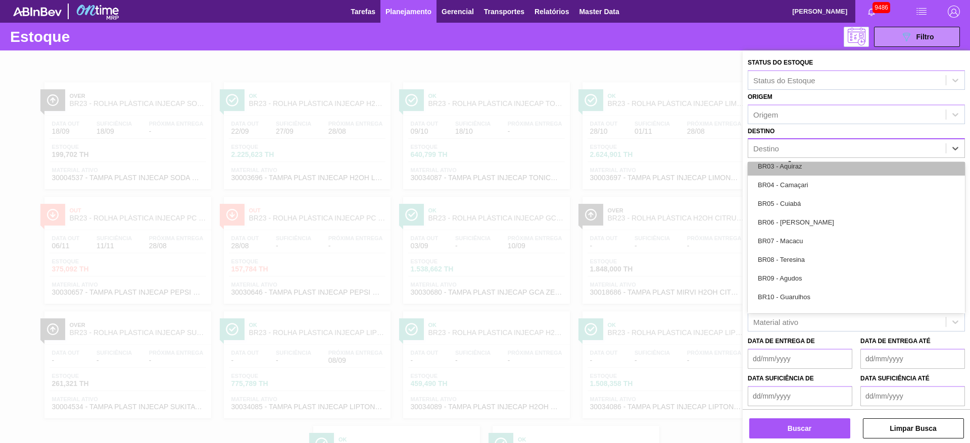
click at [799, 173] on div "BR03 - Aquiraz" at bounding box center [855, 166] width 217 height 19
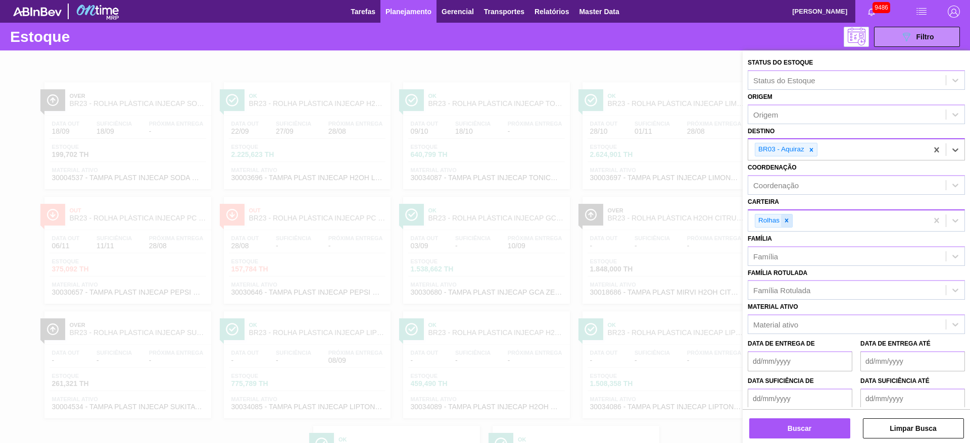
click at [782, 217] on div at bounding box center [786, 221] width 11 height 13
click at [782, 217] on div "Carteira" at bounding box center [846, 219] width 197 height 15
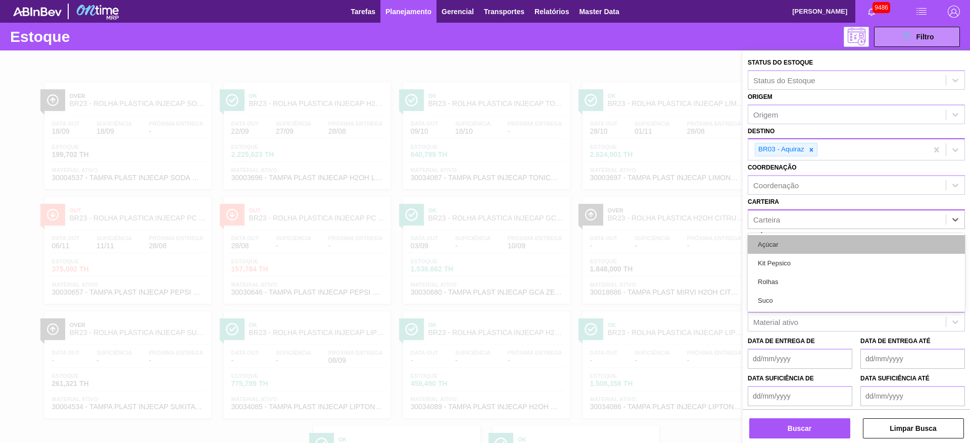
click at [800, 251] on div "Açúcar" at bounding box center [855, 244] width 217 height 19
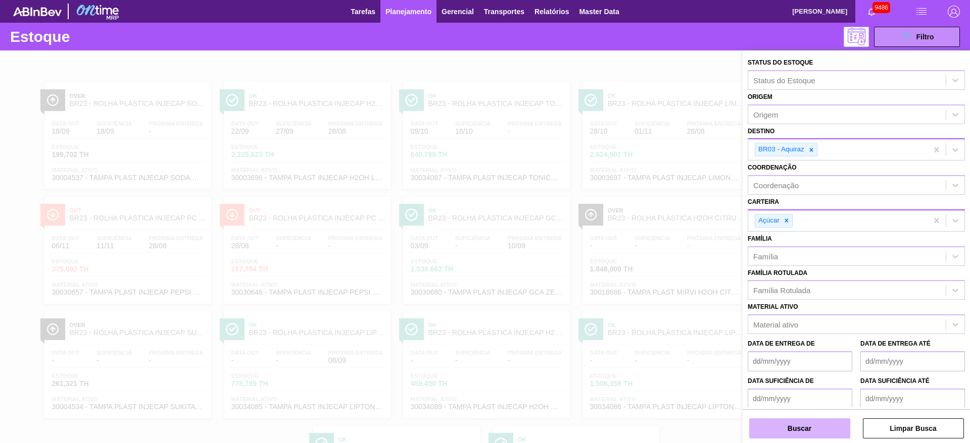
click at [805, 427] on button "Buscar" at bounding box center [799, 429] width 101 height 20
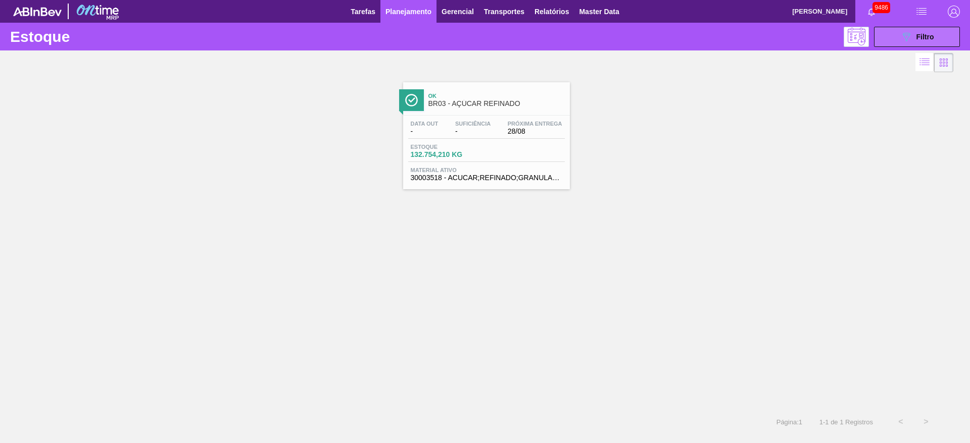
click at [923, 33] on span "Filtro" at bounding box center [925, 37] width 18 height 8
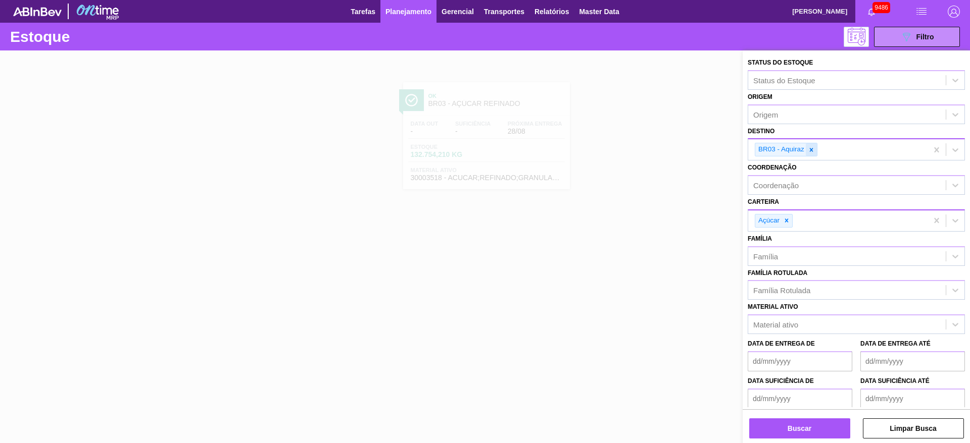
click at [813, 149] on icon at bounding box center [810, 149] width 7 height 7
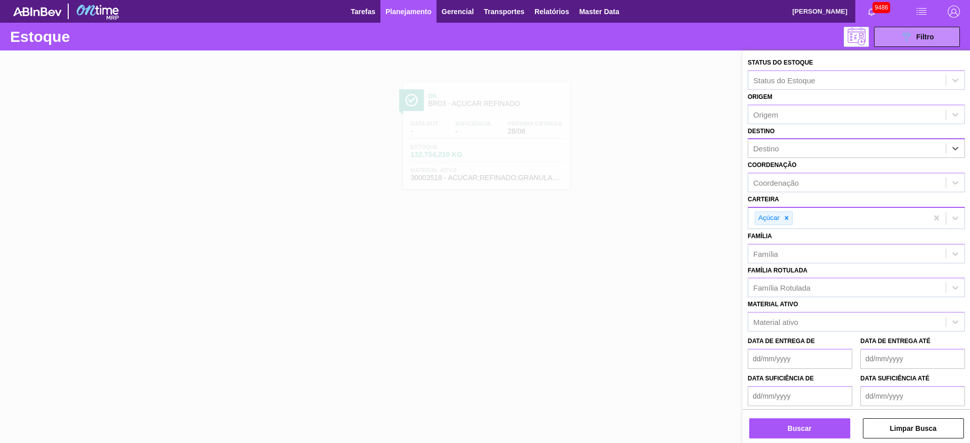
type input "15"
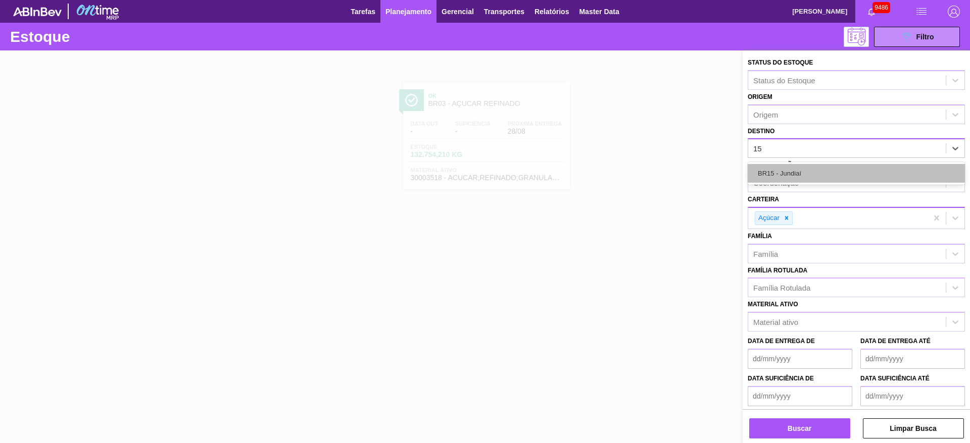
click at [800, 175] on div "BR15 - Jundiaí" at bounding box center [855, 173] width 217 height 19
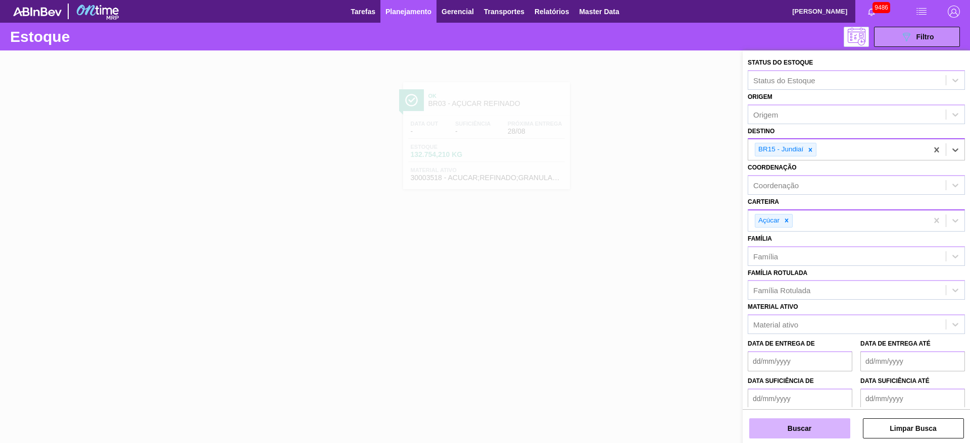
click at [803, 430] on button "Buscar" at bounding box center [799, 429] width 101 height 20
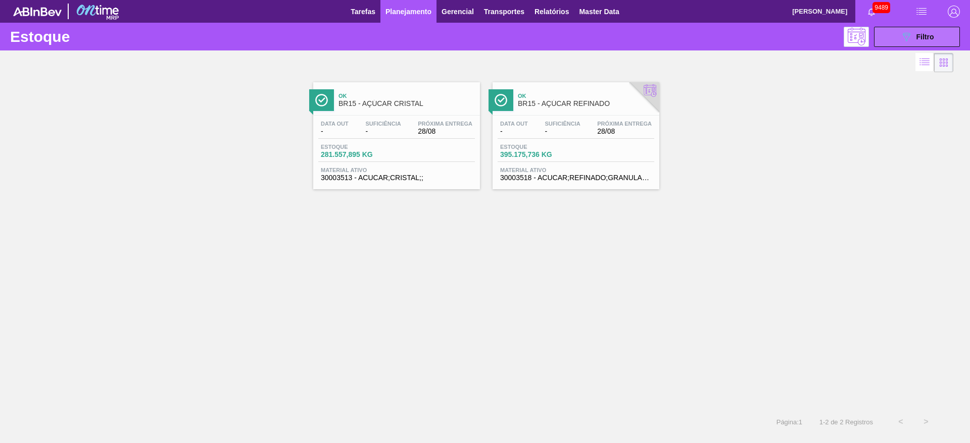
drag, startPoint x: 905, startPoint y: 36, endPoint x: 901, endPoint y: 40, distance: 5.7
click at [905, 36] on icon "089F7B8B-B2A5-4AFE-B5C0-19BA573D28AC" at bounding box center [906, 37] width 12 height 12
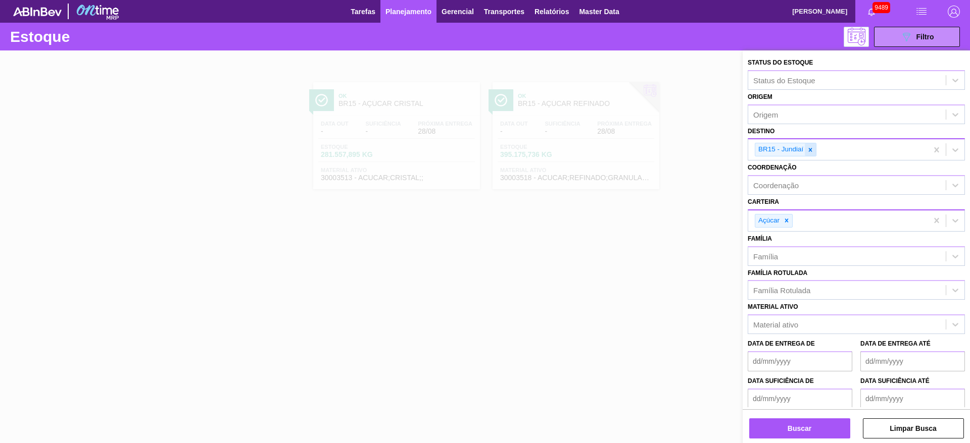
drag, startPoint x: 820, startPoint y: 146, endPoint x: 811, endPoint y: 149, distance: 9.1
click at [815, 147] on div "BR15 - Jundiaí" at bounding box center [837, 149] width 179 height 21
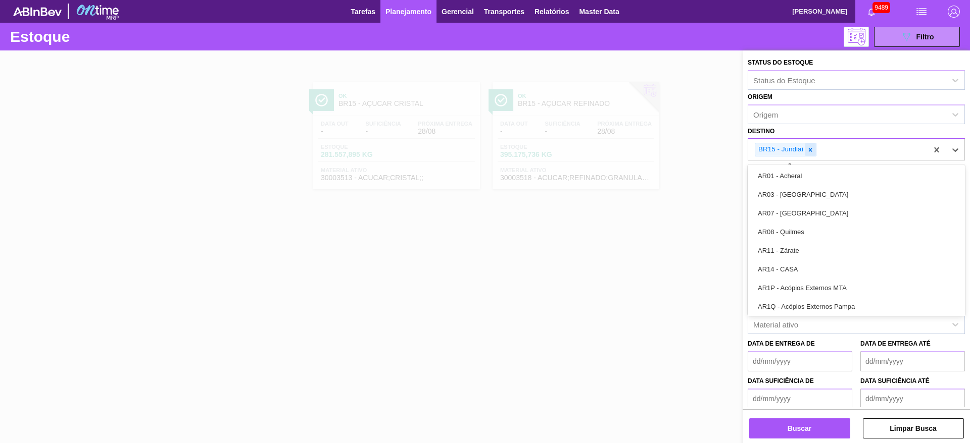
click at [809, 149] on icon at bounding box center [810, 150] width 4 height 4
click at [809, 149] on div "BR15 - Jundiaí" at bounding box center [837, 149] width 179 height 21
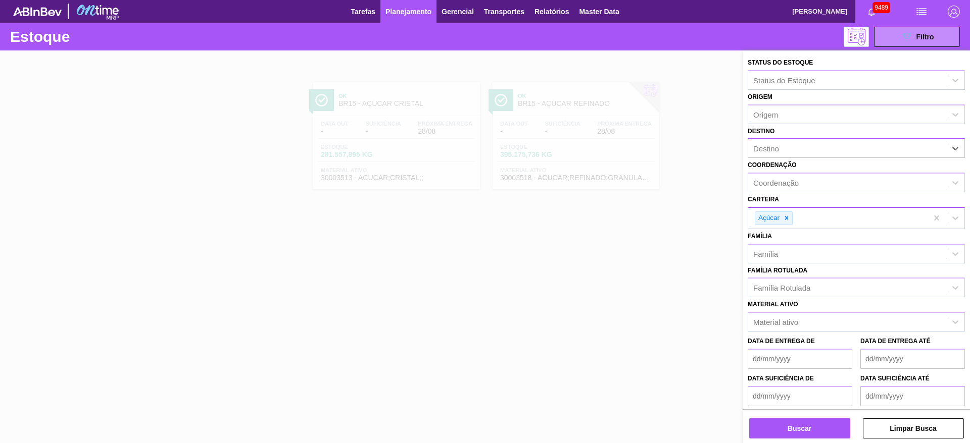
click at [809, 149] on div "Destino" at bounding box center [846, 148] width 197 height 15
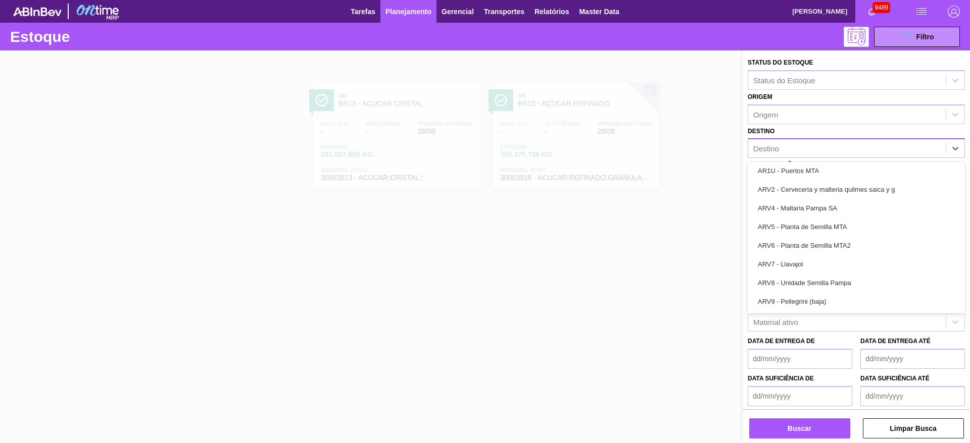
scroll to position [682, 0]
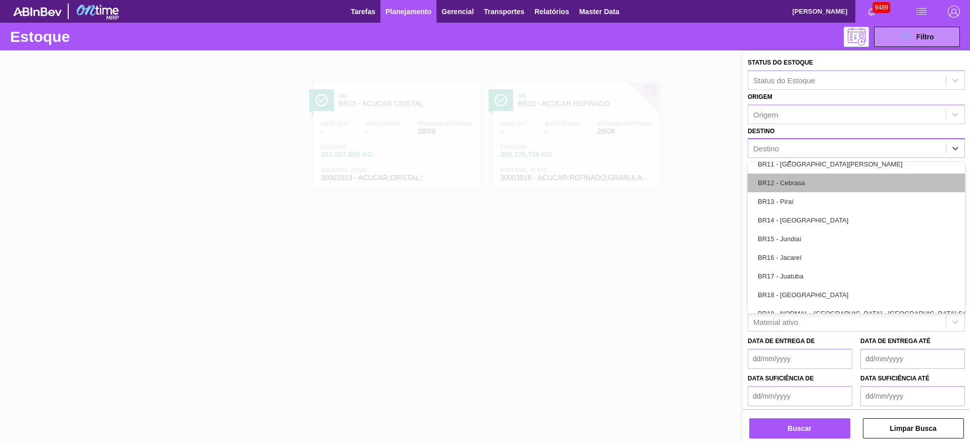
click at [801, 175] on div "BR12 - Cebrasa" at bounding box center [855, 183] width 217 height 19
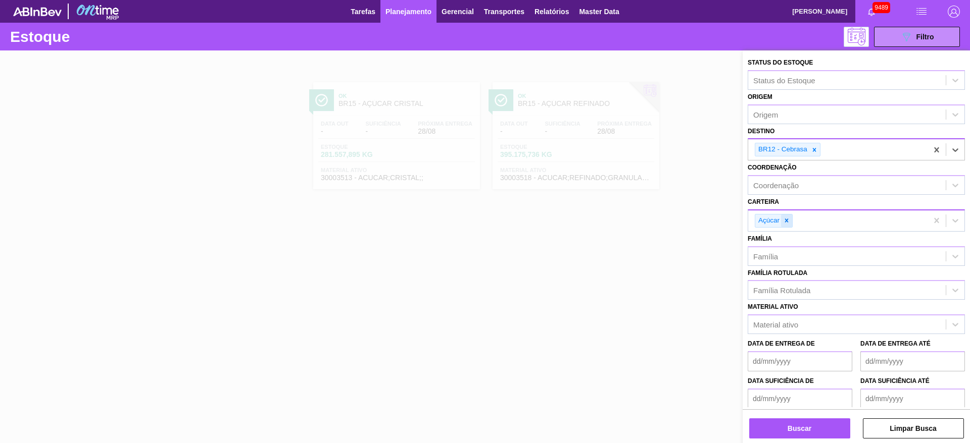
click at [786, 221] on icon at bounding box center [787, 221] width 4 height 4
click at [786, 221] on div "Açúcar" at bounding box center [837, 221] width 179 height 21
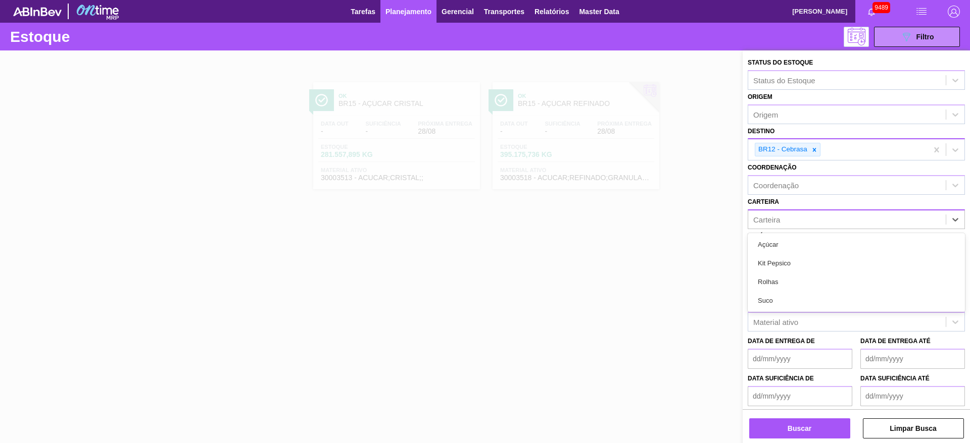
click at [956, 10] on img "button" at bounding box center [953, 12] width 12 height 12
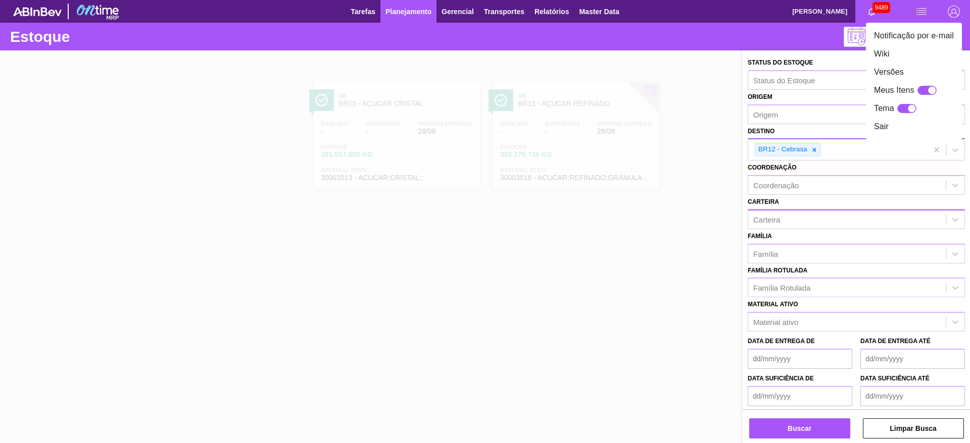
click at [925, 94] on div at bounding box center [926, 90] width 19 height 9
checkbox input "true"
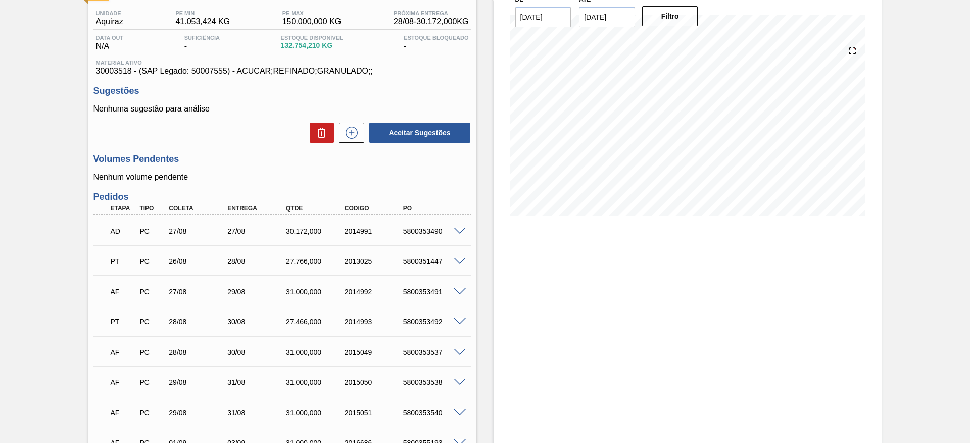
scroll to position [76, 0]
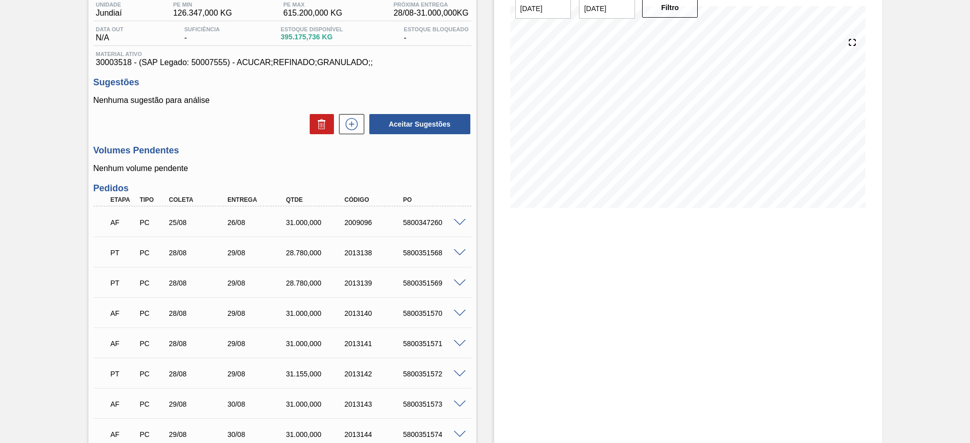
scroll to position [227, 0]
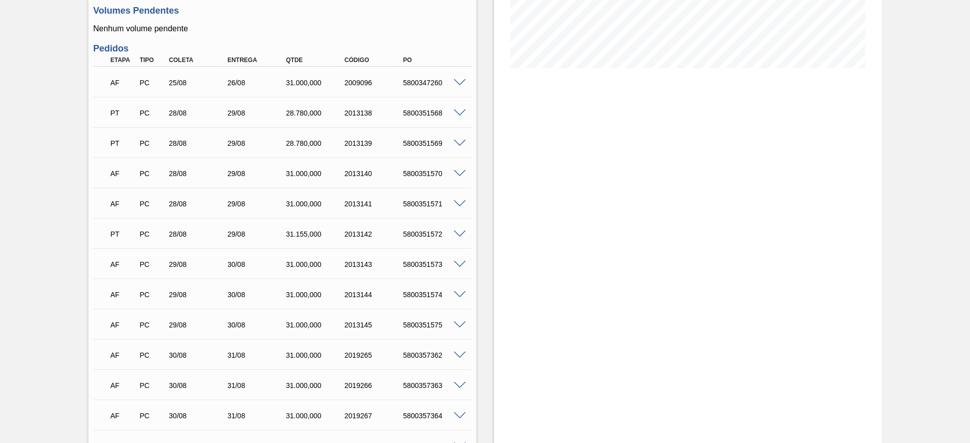
click at [456, 204] on span at bounding box center [459, 204] width 12 height 8
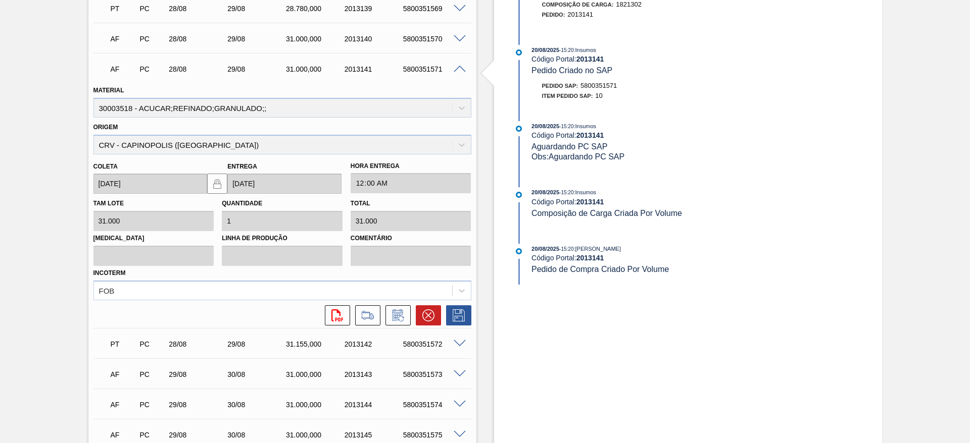
scroll to position [454, 0]
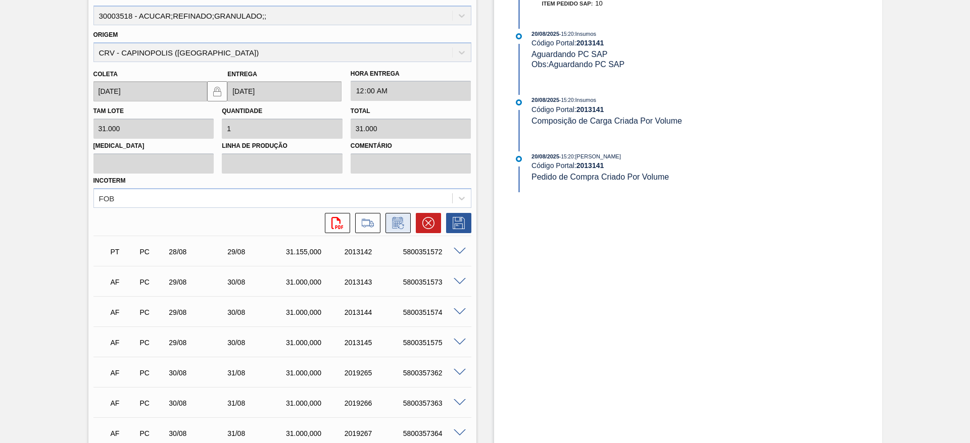
click at [397, 229] on icon at bounding box center [398, 223] width 16 height 12
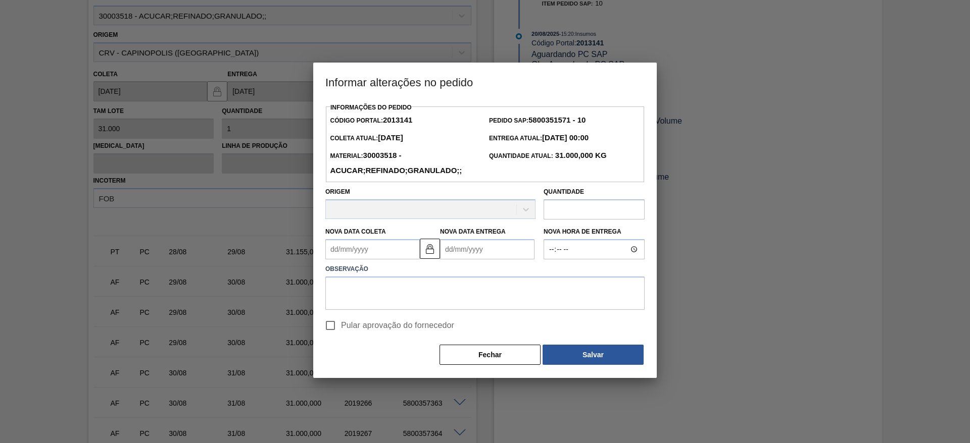
click at [365, 245] on Coleta2013141 "Nova Data Coleta" at bounding box center [372, 249] width 94 height 20
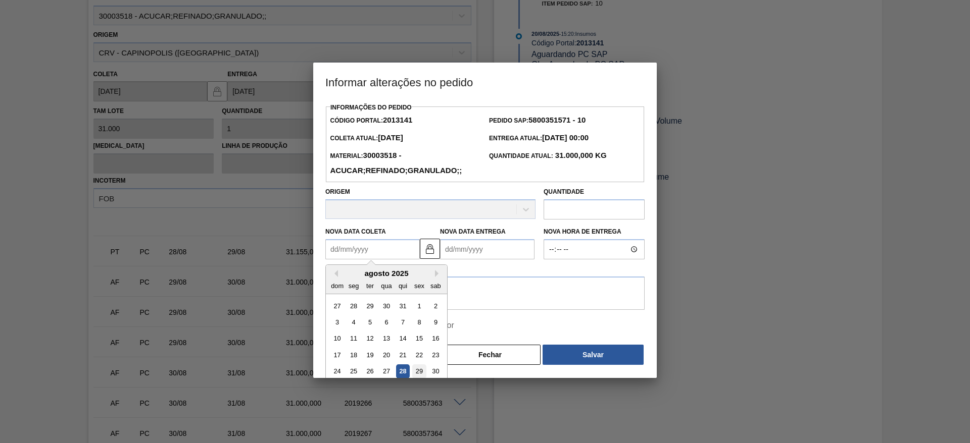
click at [416, 373] on div "29" at bounding box center [419, 372] width 14 height 14
type Coleta2013141 "[DATE]"
type Entrega2013141 "[DATE]"
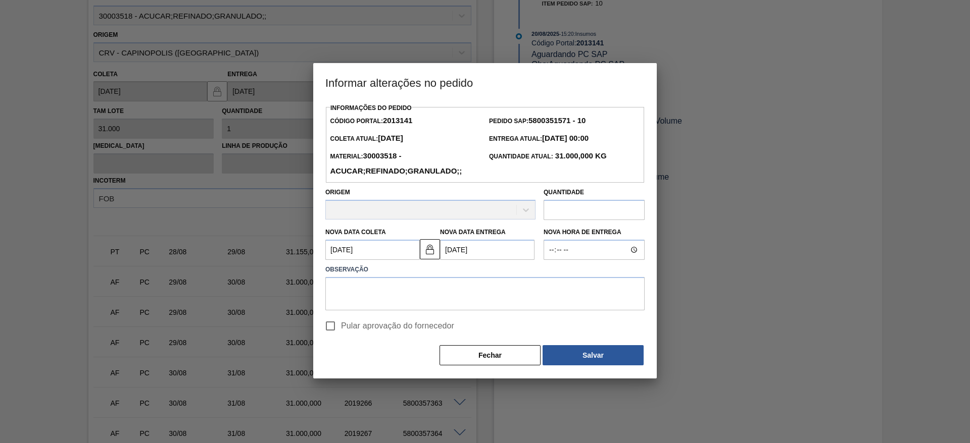
click at [330, 324] on input "Pular aprovação do fornecedor" at bounding box center [330, 326] width 21 height 21
checkbox input "true"
click at [389, 310] on textarea at bounding box center [484, 293] width 319 height 33
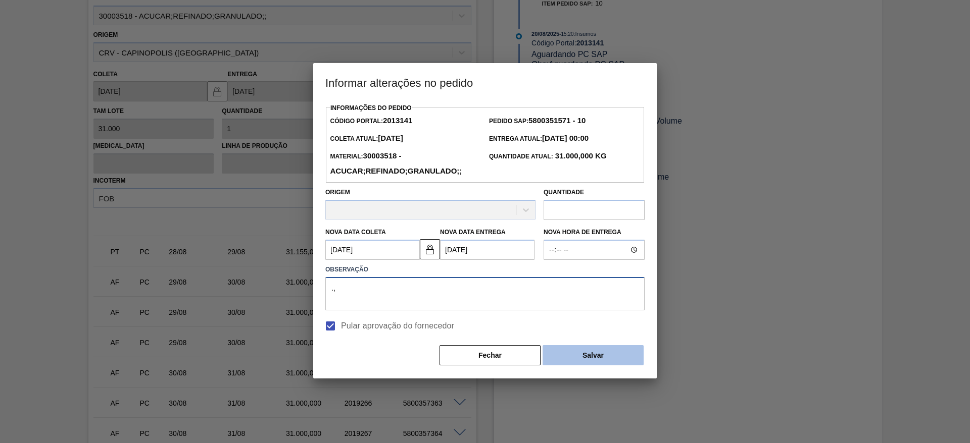
type textarea ".,"
click at [600, 354] on button "Salvar" at bounding box center [592, 355] width 101 height 20
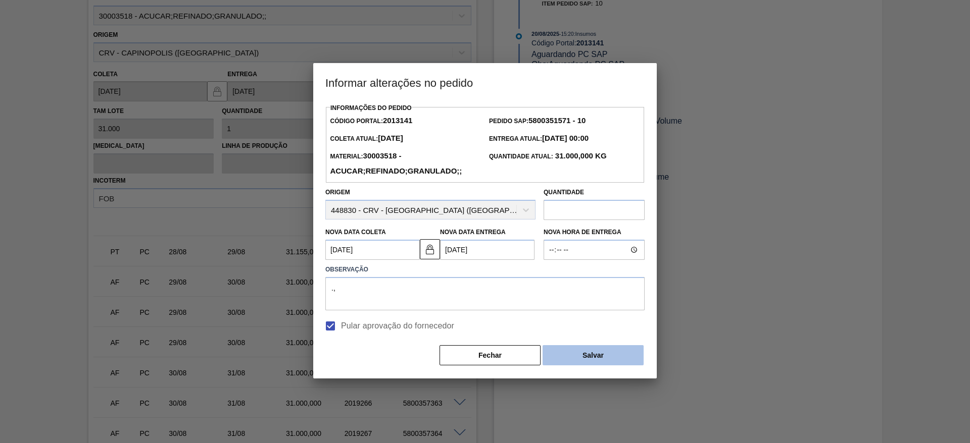
click at [615, 354] on button "Salvar" at bounding box center [592, 355] width 101 height 20
click at [582, 352] on button "Salvar" at bounding box center [592, 355] width 101 height 20
click at [618, 357] on button "Salvar" at bounding box center [592, 355] width 101 height 20
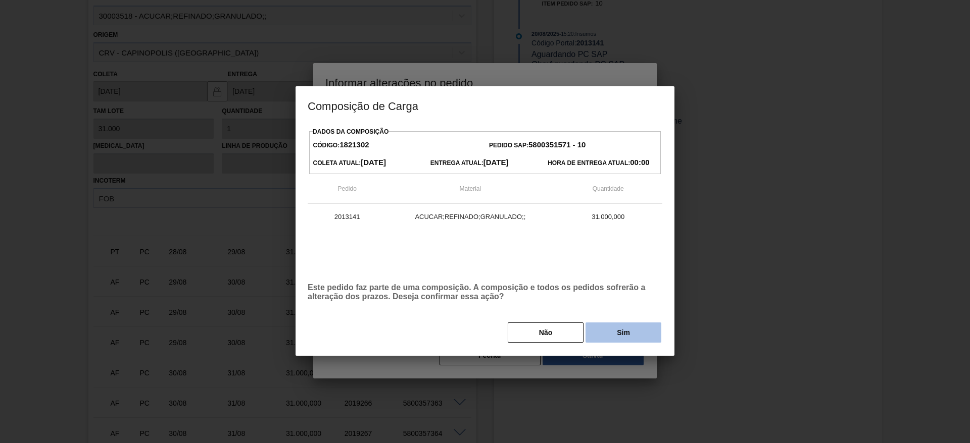
click at [615, 337] on button "Sim" at bounding box center [623, 333] width 76 height 20
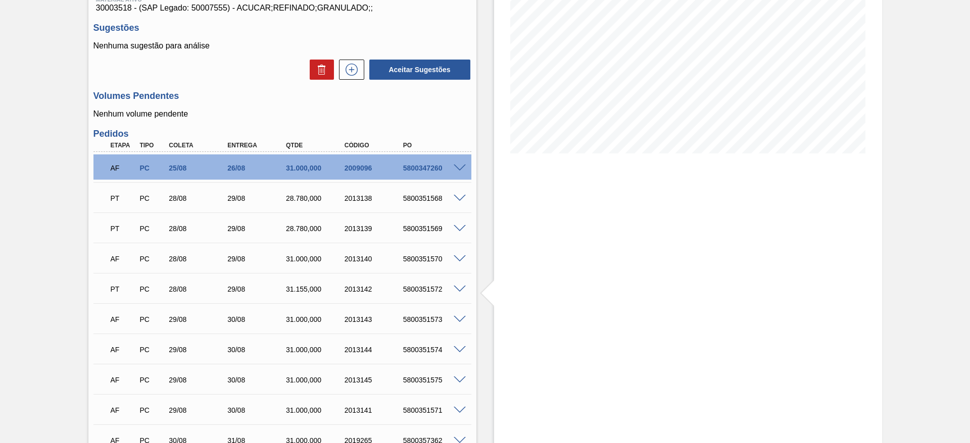
scroll to position [151, 0]
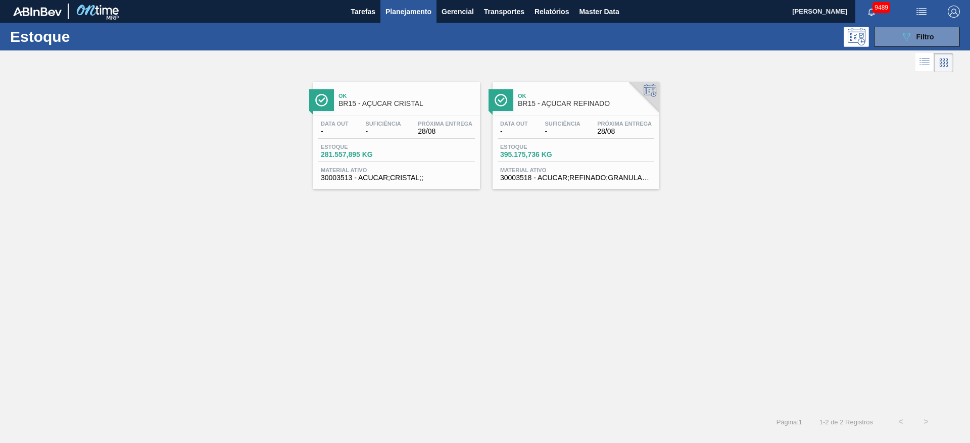
click at [886, 25] on div "Estoque 089F7B8B-B2A5-4AFE-B5C0-19BA573D28AC Filtro" at bounding box center [485, 37] width 970 height 28
click at [886, 27] on button "089F7B8B-B2A5-4AFE-B5C0-19BA573D28AC Filtro" at bounding box center [917, 37] width 86 height 20
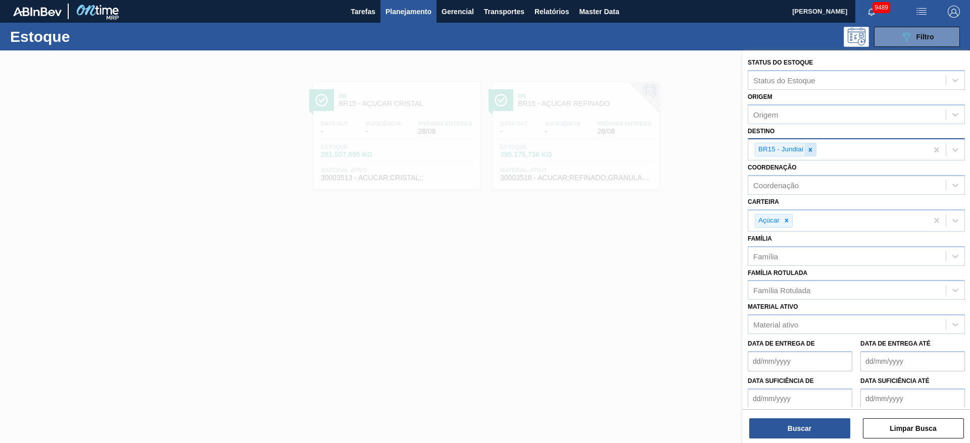
click at [810, 149] on icon at bounding box center [810, 150] width 4 height 4
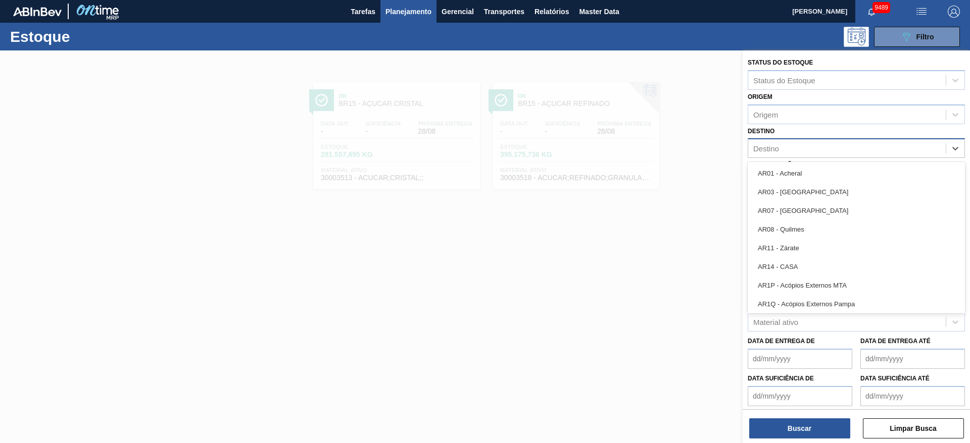
click at [810, 149] on div "Destino" at bounding box center [846, 148] width 197 height 15
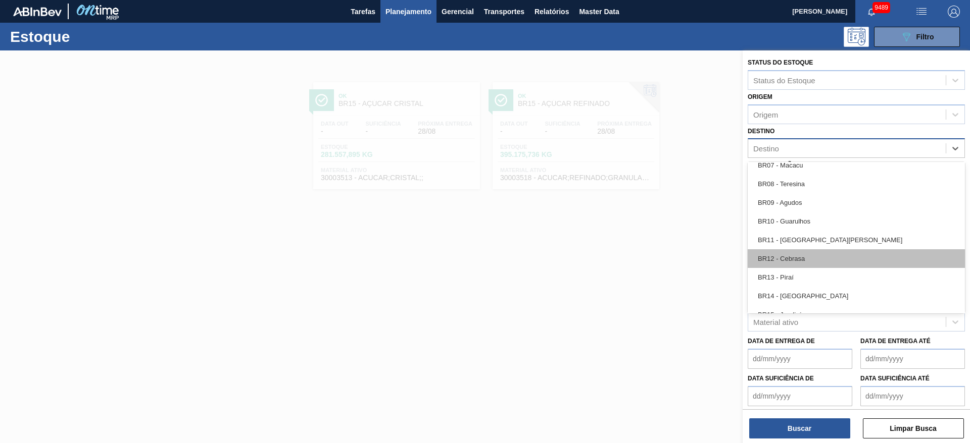
click at [817, 253] on div "BR12 - Cebrasa" at bounding box center [855, 258] width 217 height 19
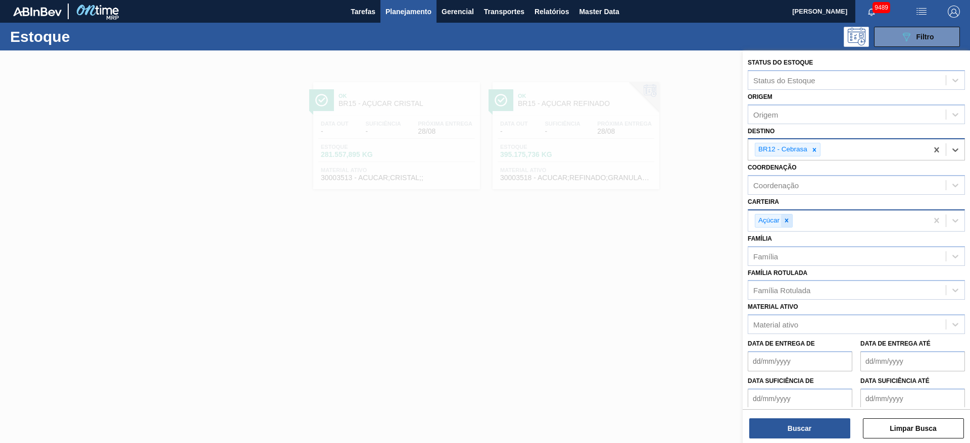
click at [785, 226] on div at bounding box center [786, 221] width 11 height 13
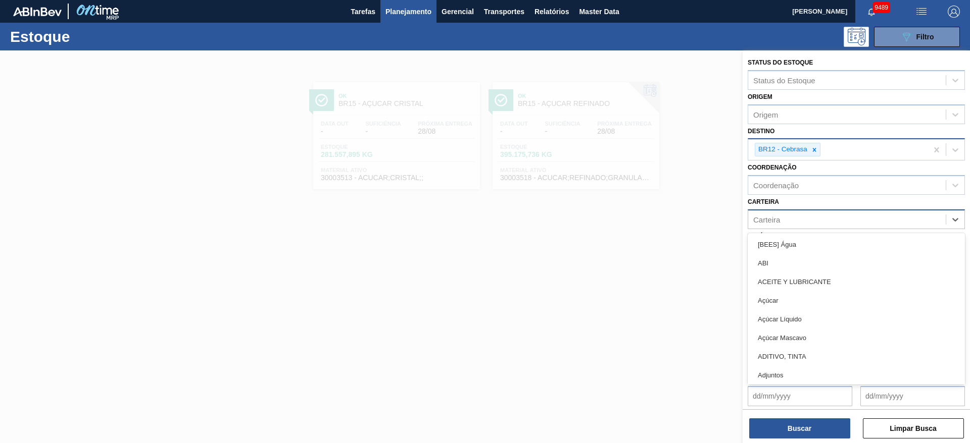
click at [785, 226] on div "Carteira" at bounding box center [846, 219] width 197 height 15
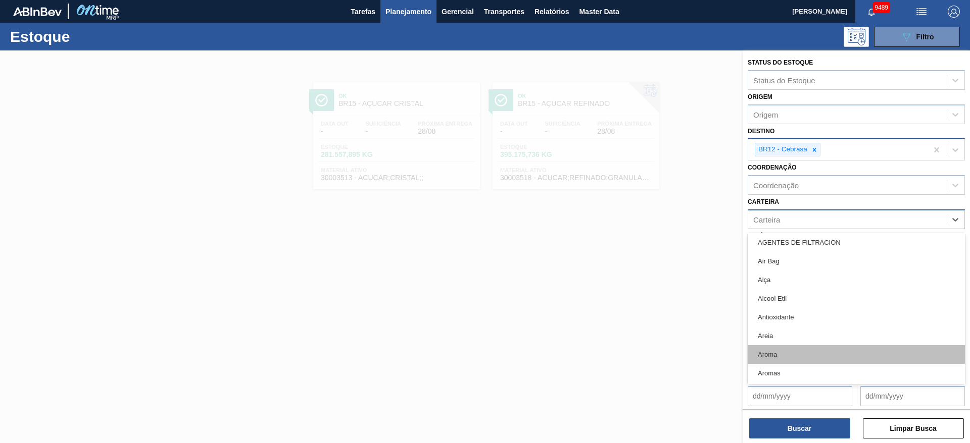
scroll to position [0, 0]
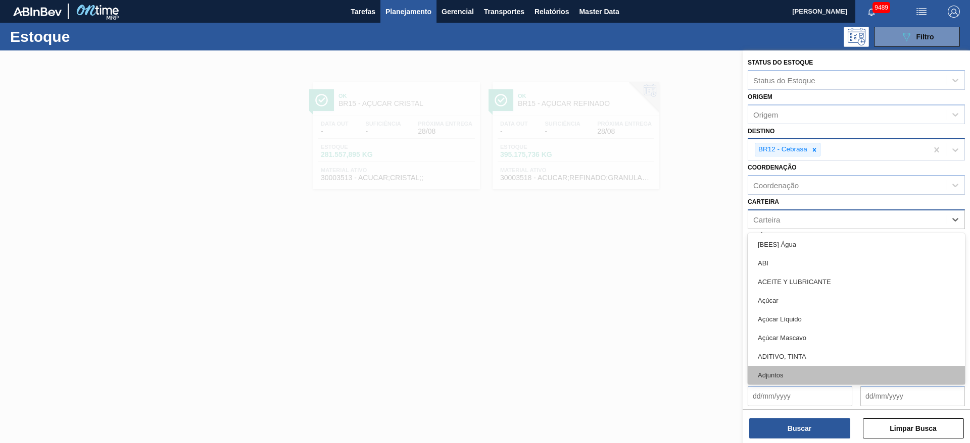
click at [802, 370] on div "Adjuntos" at bounding box center [855, 375] width 217 height 19
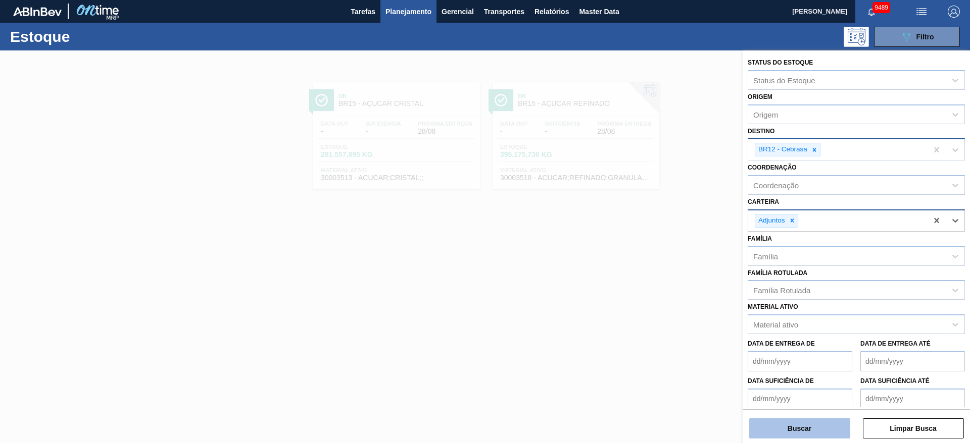
click at [802, 431] on button "Buscar" at bounding box center [799, 429] width 101 height 20
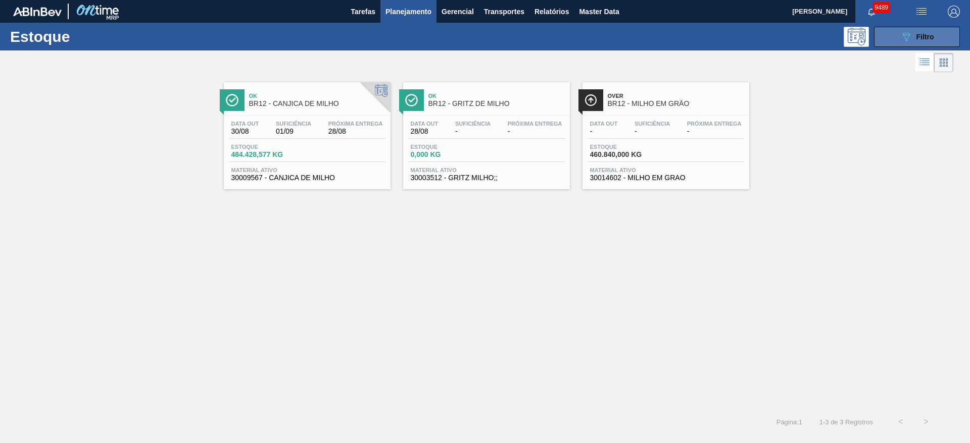
click at [899, 33] on button "089F7B8B-B2A5-4AFE-B5C0-19BA573D28AC Filtro" at bounding box center [917, 37] width 86 height 20
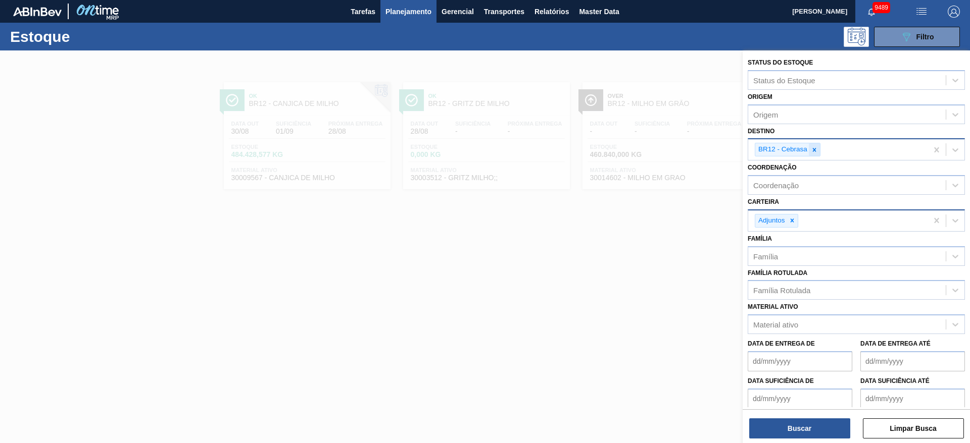
click at [814, 147] on icon at bounding box center [813, 149] width 7 height 7
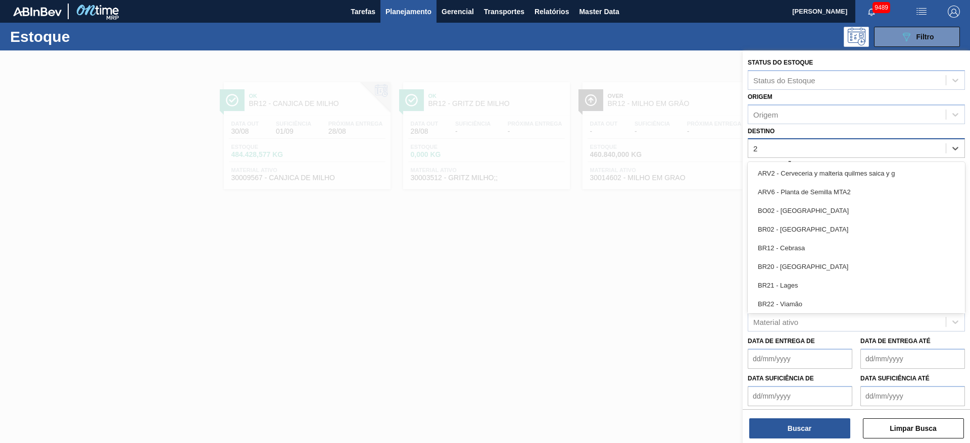
type input "22"
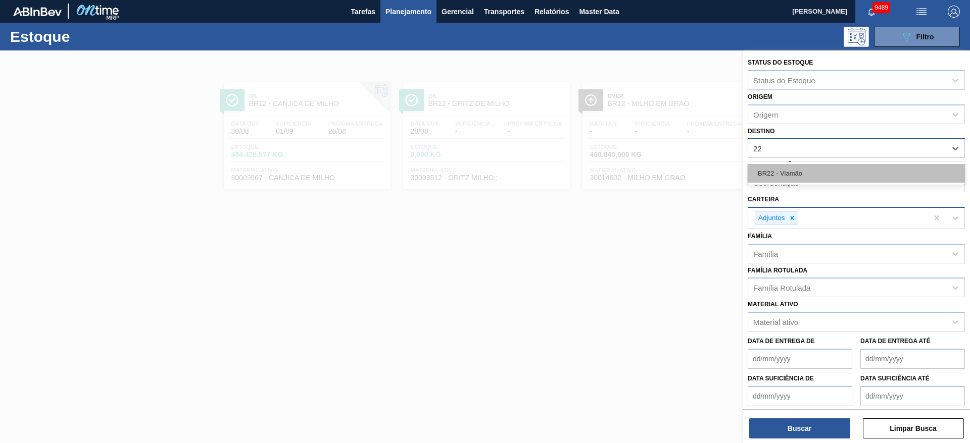
click at [801, 170] on div "BR22 - Viamão" at bounding box center [855, 173] width 217 height 19
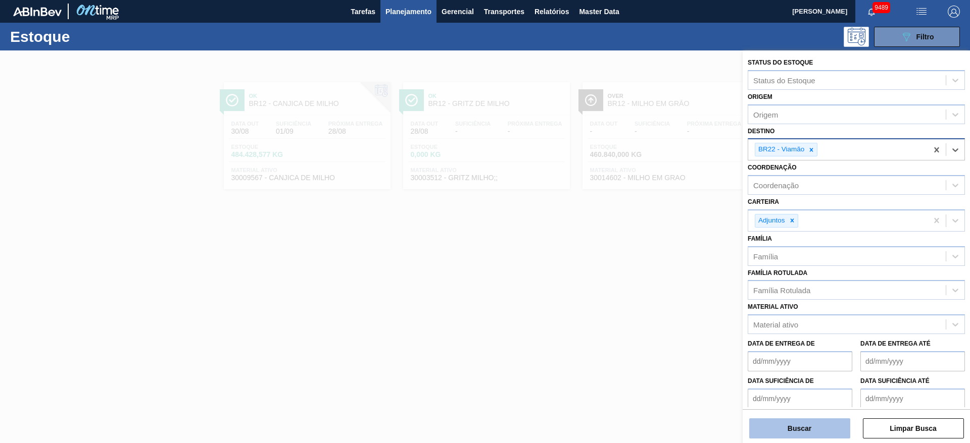
click at [790, 430] on button "Buscar" at bounding box center [799, 429] width 101 height 20
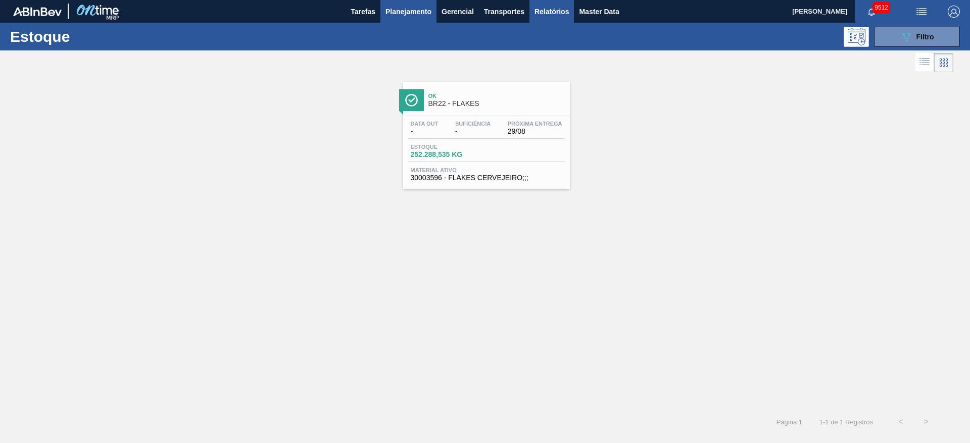
click at [544, 14] on span "Relatórios" at bounding box center [551, 12] width 34 height 12
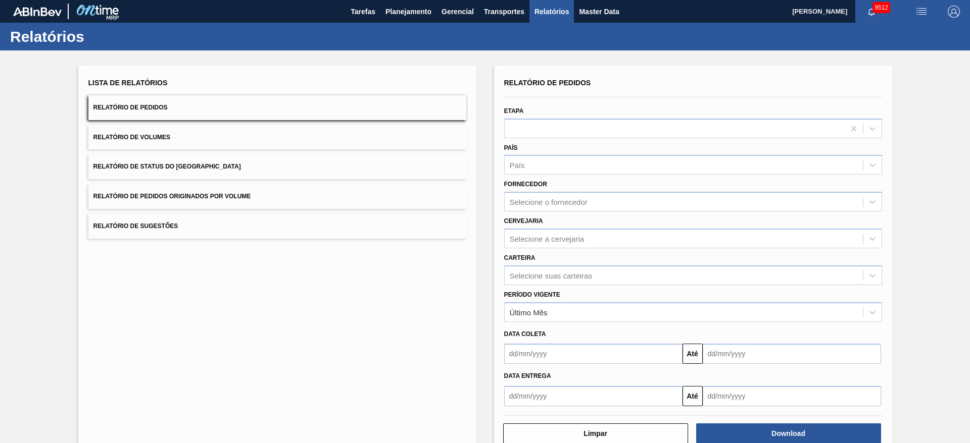
click at [198, 161] on button "Relatório de Status do Estoque" at bounding box center [277, 167] width 378 height 25
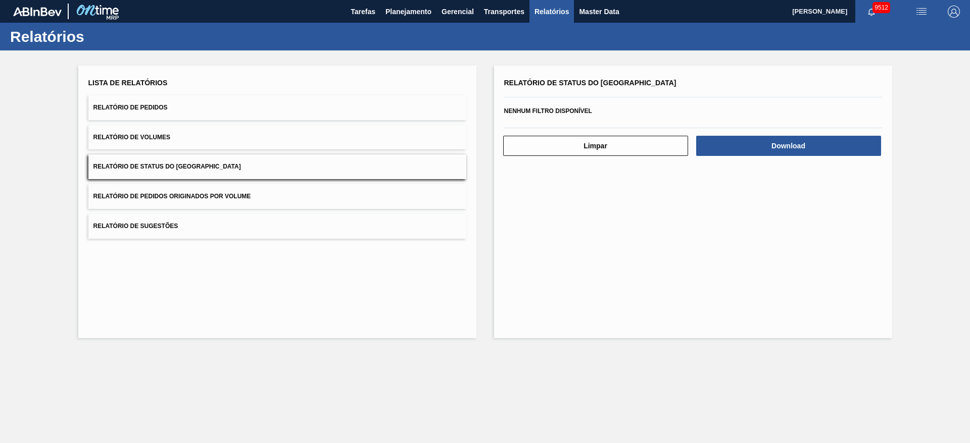
click at [755, 161] on div "Relatório de Status do Estoque Nenhum filtro disponível Limpar Download" at bounding box center [693, 202] width 398 height 273
click at [754, 140] on button "Download" at bounding box center [788, 146] width 185 height 20
click at [411, 14] on span "Planejamento" at bounding box center [408, 12] width 46 height 12
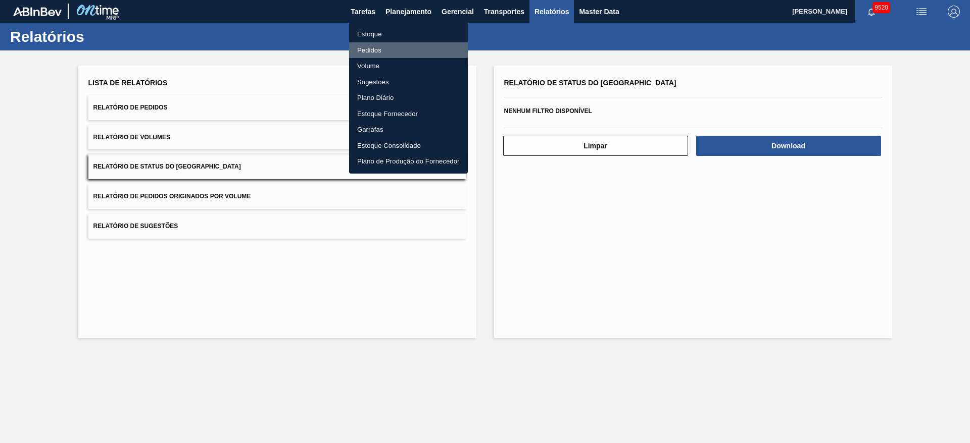
click at [399, 53] on li "Pedidos" at bounding box center [408, 50] width 119 height 16
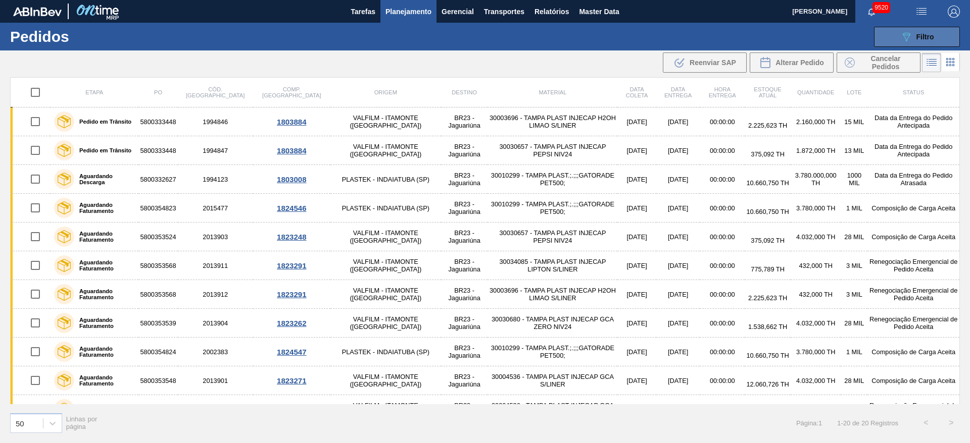
click at [908, 31] on icon "089F7B8B-B2A5-4AFE-B5C0-19BA573D28AC" at bounding box center [906, 37] width 12 height 12
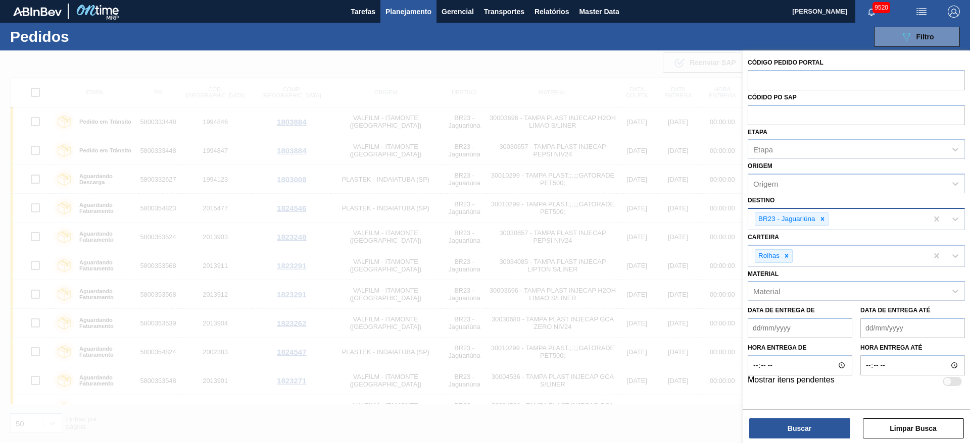
click at [822, 218] on icon at bounding box center [822, 219] width 7 height 7
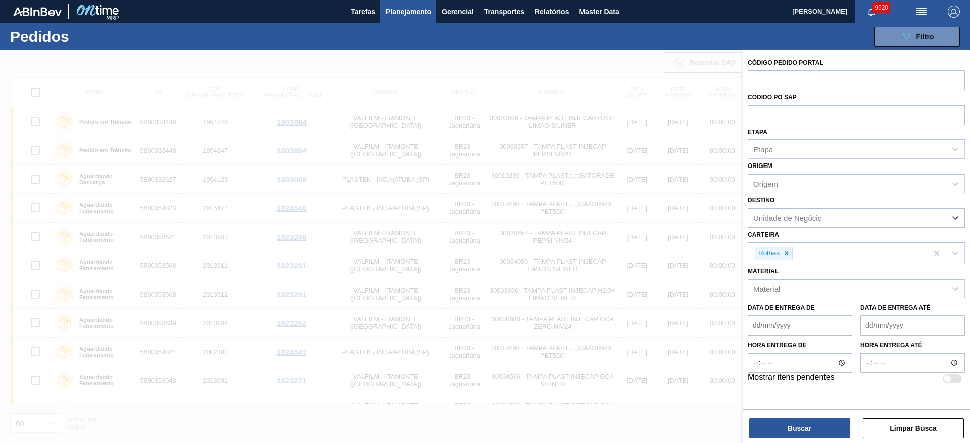
type input "22"
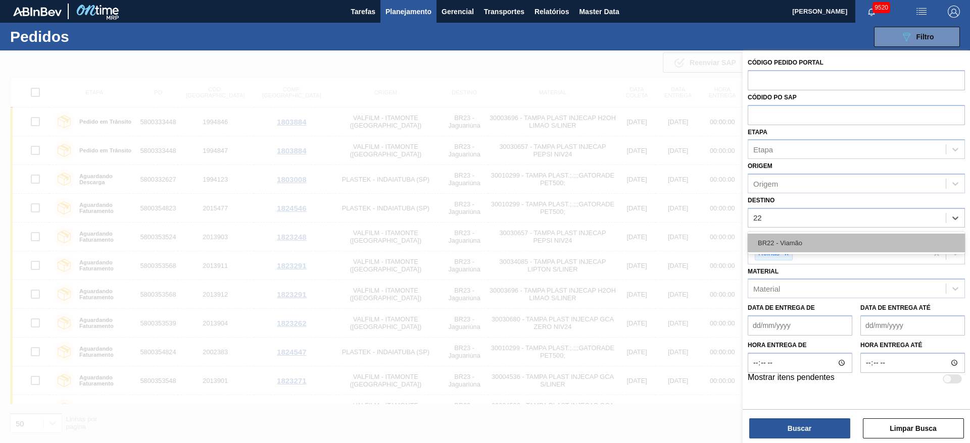
click at [805, 242] on div "BR22 - Viamão" at bounding box center [855, 243] width 217 height 19
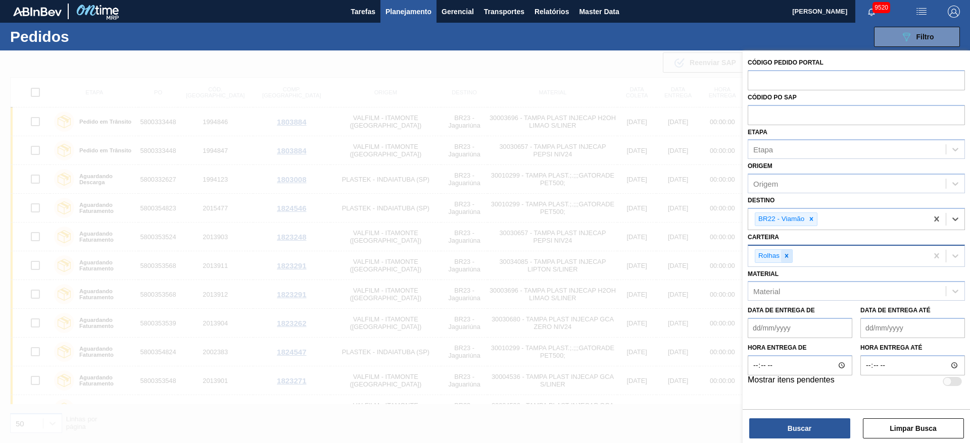
click at [786, 253] on icon at bounding box center [786, 255] width 7 height 7
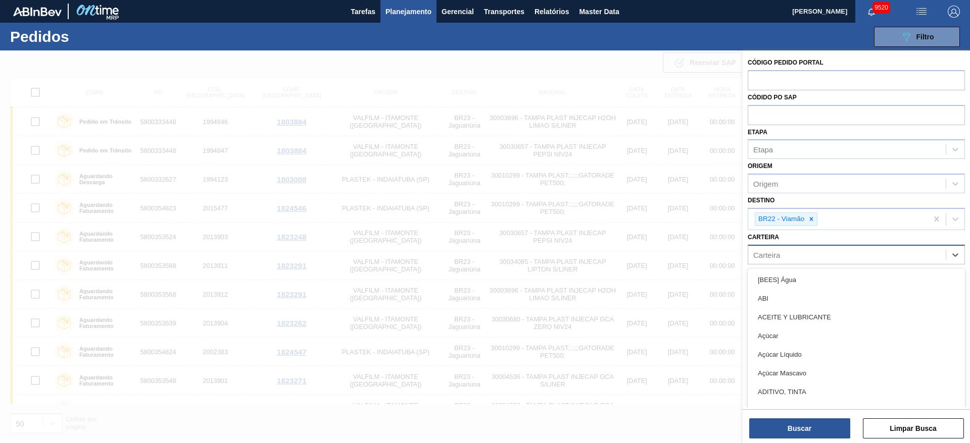
click at [786, 253] on div "Carteira" at bounding box center [846, 254] width 197 height 15
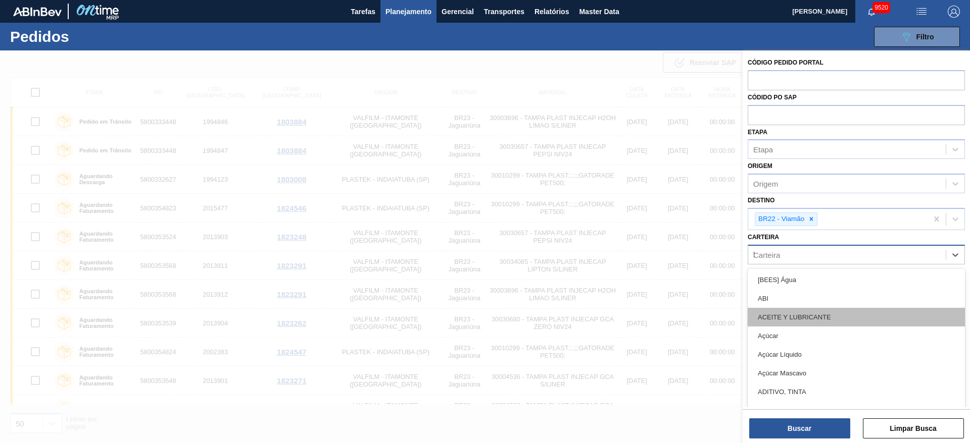
type input "ki"
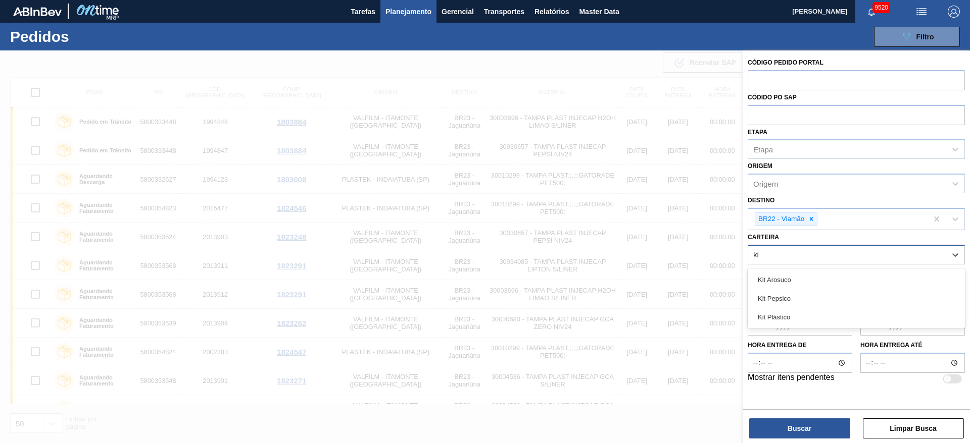
drag, startPoint x: 790, startPoint y: 295, endPoint x: 794, endPoint y: 301, distance: 7.6
click at [792, 294] on div "Kit Pepsico" at bounding box center [855, 298] width 217 height 19
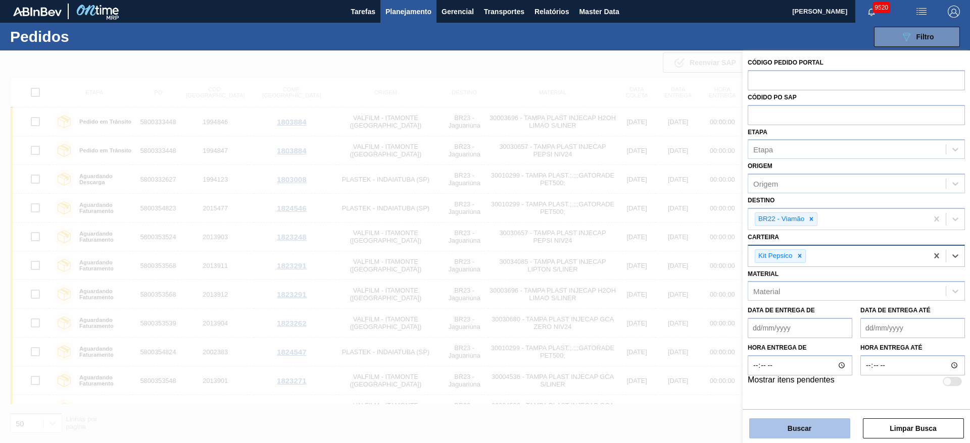
click at [784, 421] on button "Buscar" at bounding box center [799, 429] width 101 height 20
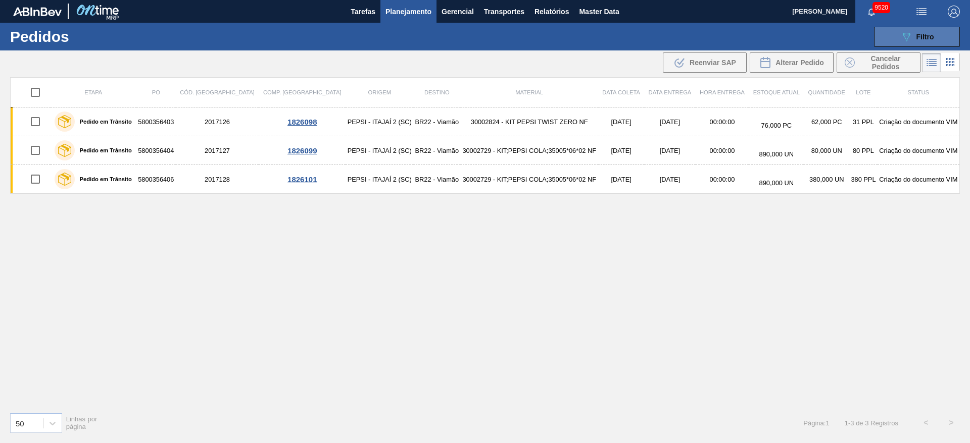
click at [895, 32] on button "089F7B8B-B2A5-4AFE-B5C0-19BA573D28AC Filtro" at bounding box center [917, 37] width 86 height 20
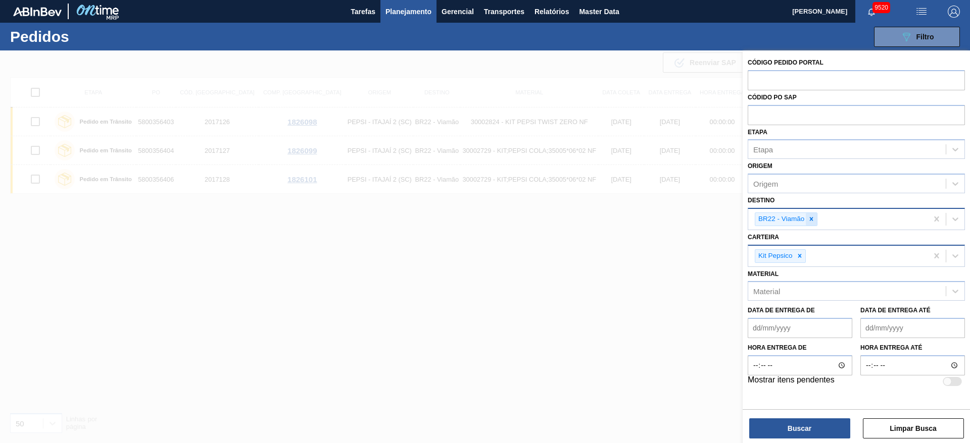
click at [809, 217] on div at bounding box center [810, 219] width 11 height 13
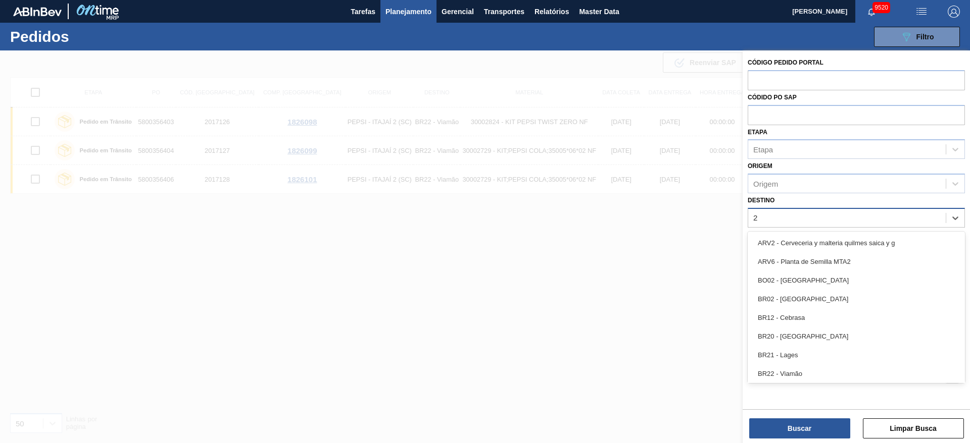
type input "23"
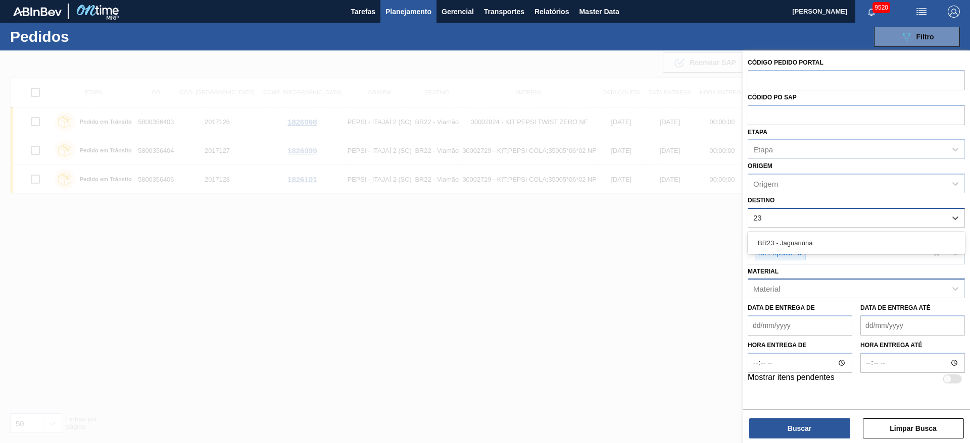
drag, startPoint x: 798, startPoint y: 236, endPoint x: 790, endPoint y: 297, distance: 61.2
click at [798, 242] on div "BR23 - Jaguariúna" at bounding box center [855, 243] width 217 height 19
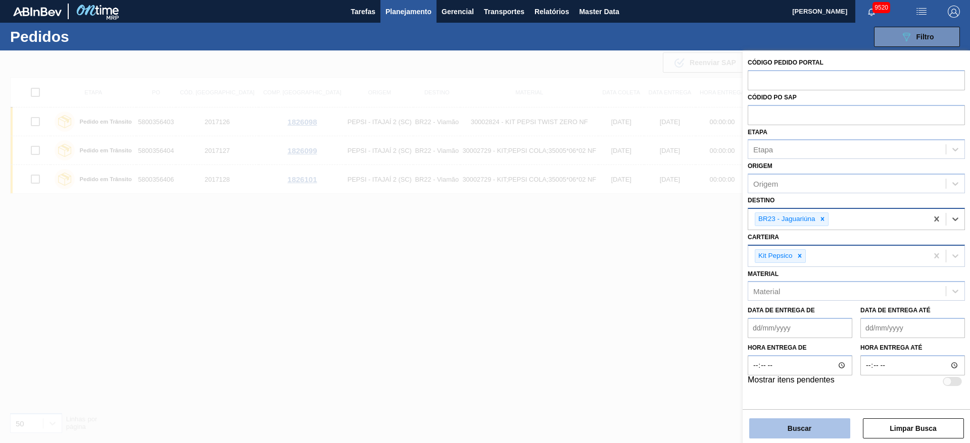
click at [796, 429] on button "Buscar" at bounding box center [799, 429] width 101 height 20
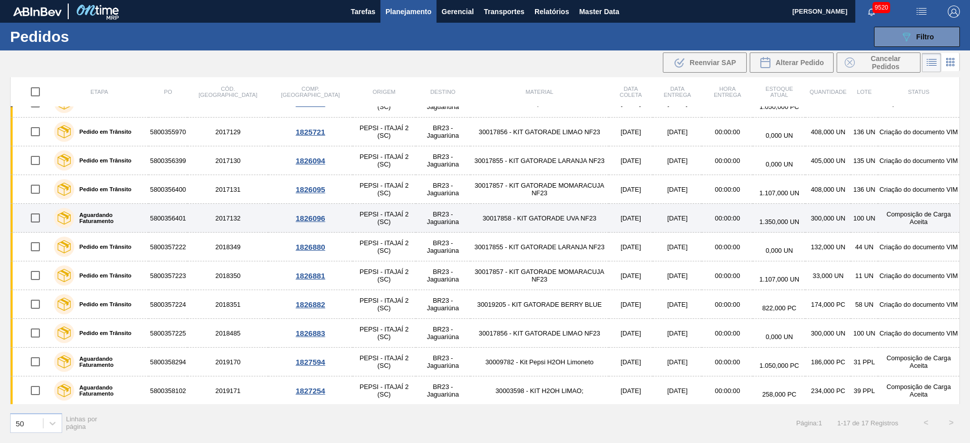
scroll to position [192, 0]
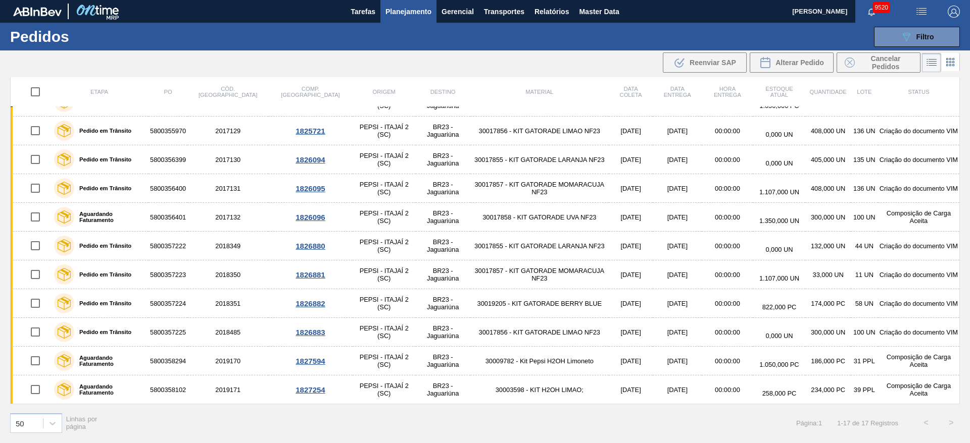
click at [403, 15] on span "Planejamento" at bounding box center [408, 12] width 46 height 12
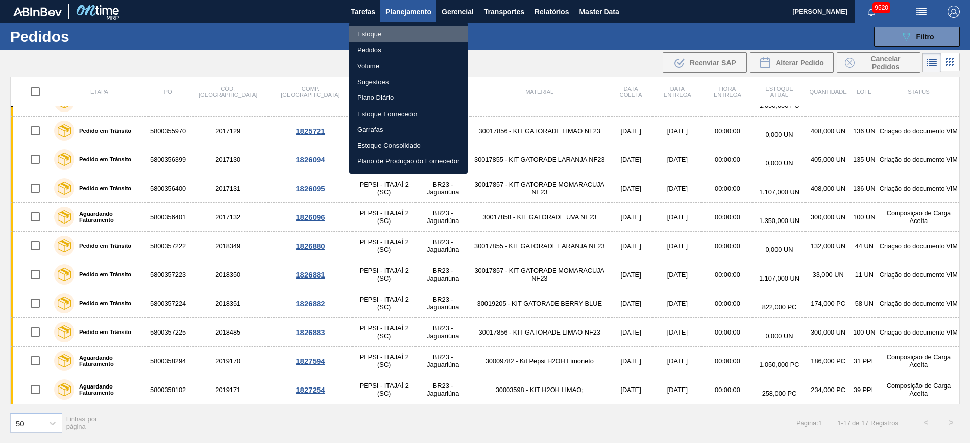
click at [408, 31] on li "Estoque" at bounding box center [408, 34] width 119 height 16
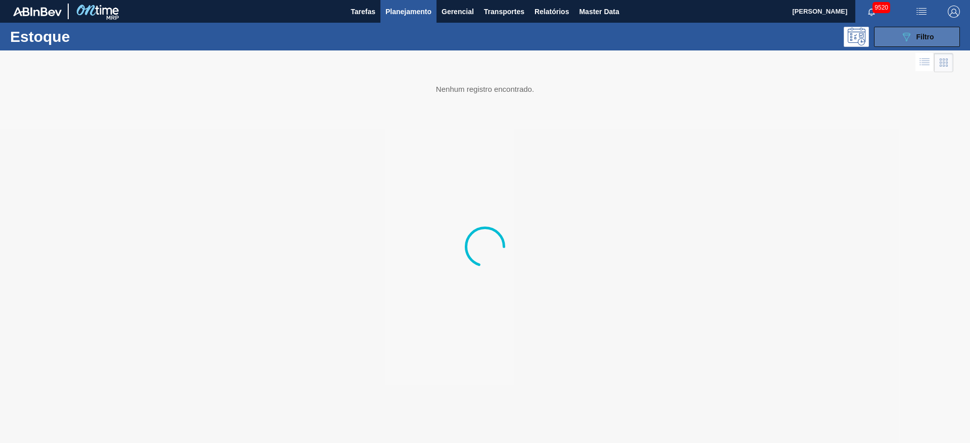
click at [914, 40] on div "089F7B8B-B2A5-4AFE-B5C0-19BA573D28AC Filtro" at bounding box center [917, 37] width 34 height 12
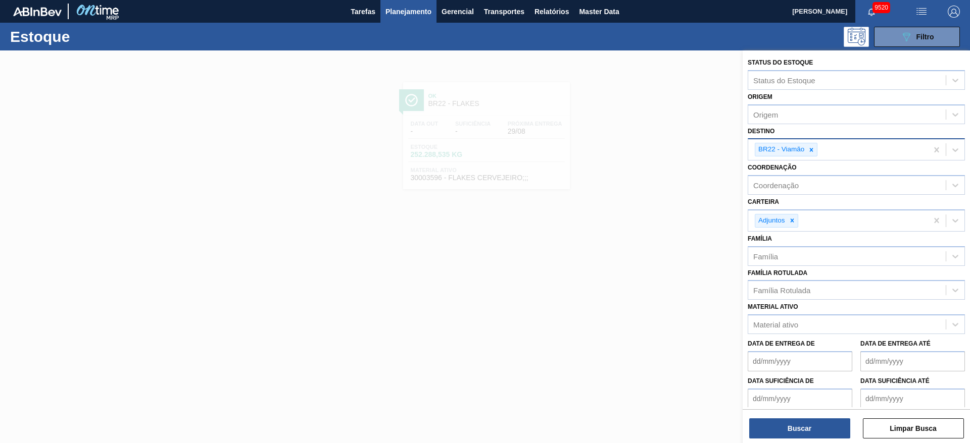
click at [810, 149] on icon at bounding box center [810, 149] width 7 height 7
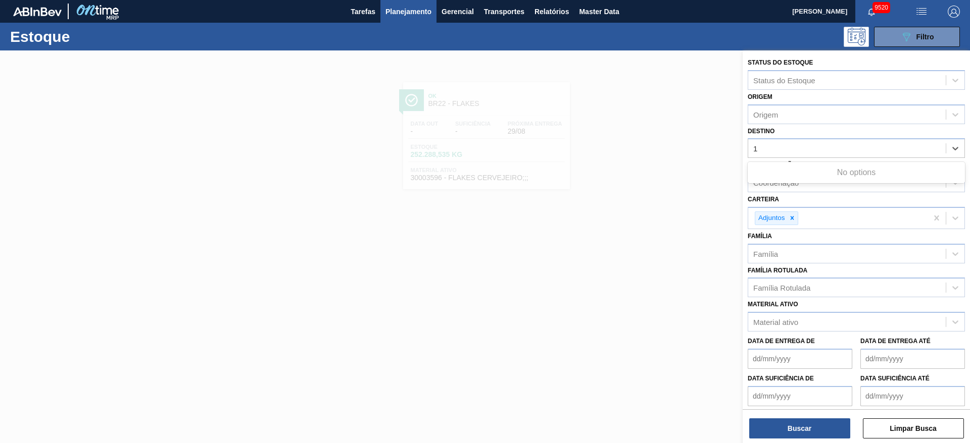
type input "19"
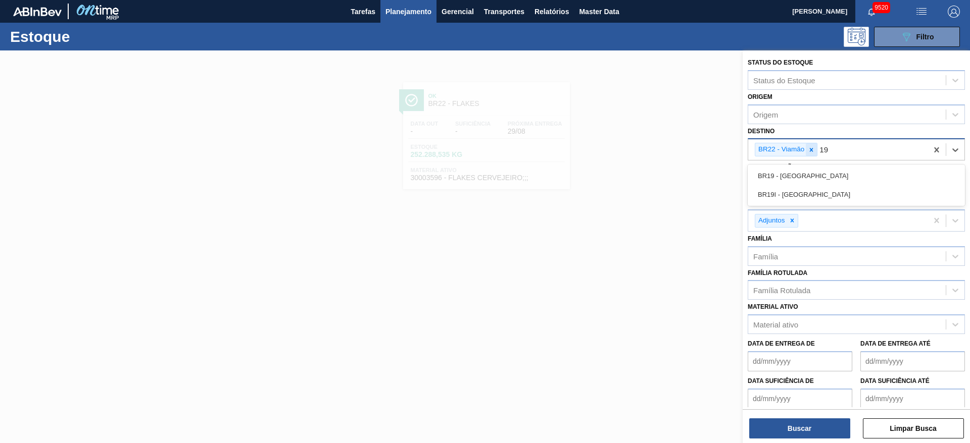
click at [812, 145] on div at bounding box center [810, 149] width 11 height 13
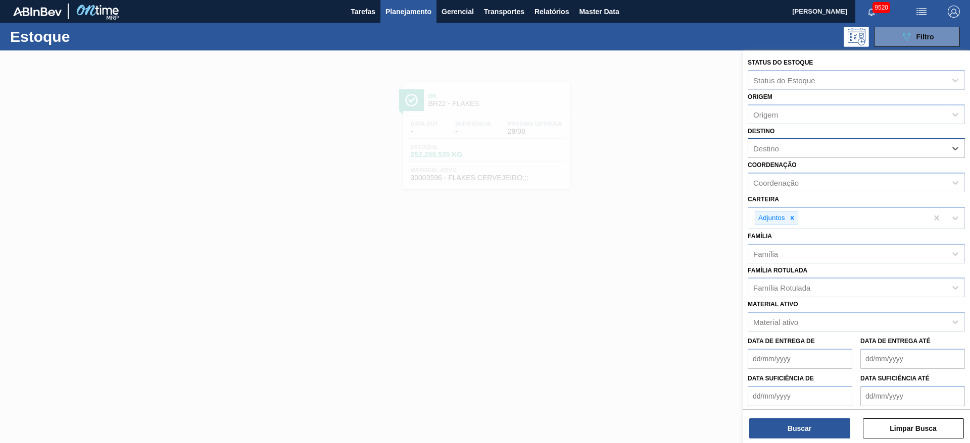
click at [799, 149] on div "Destino" at bounding box center [846, 148] width 197 height 15
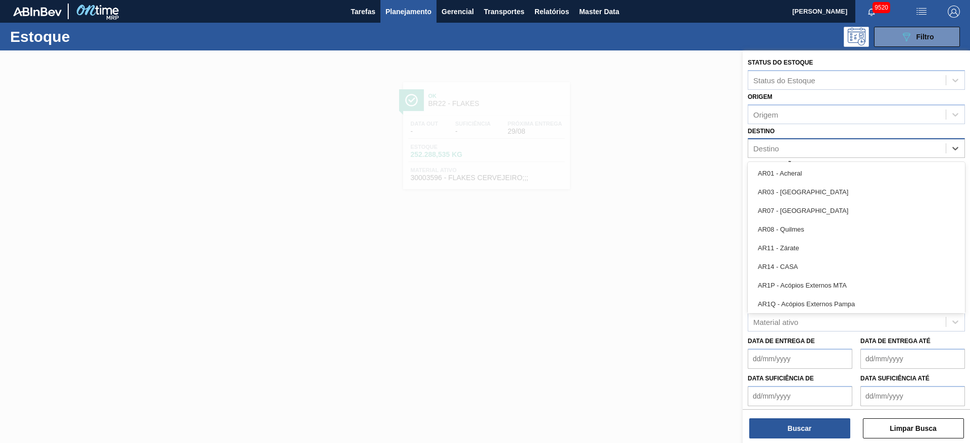
type input "7"
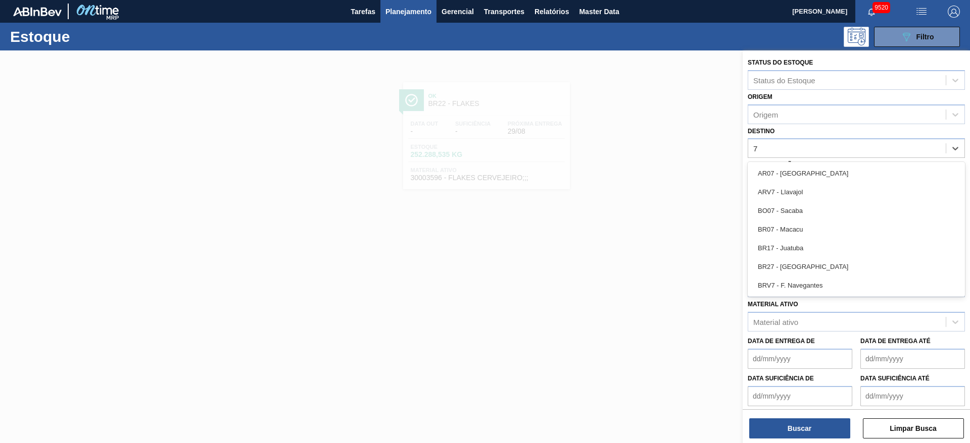
drag, startPoint x: 792, startPoint y: 228, endPoint x: 792, endPoint y: 234, distance: 6.1
click at [792, 228] on div "BR07 - Macacu" at bounding box center [855, 229] width 217 height 19
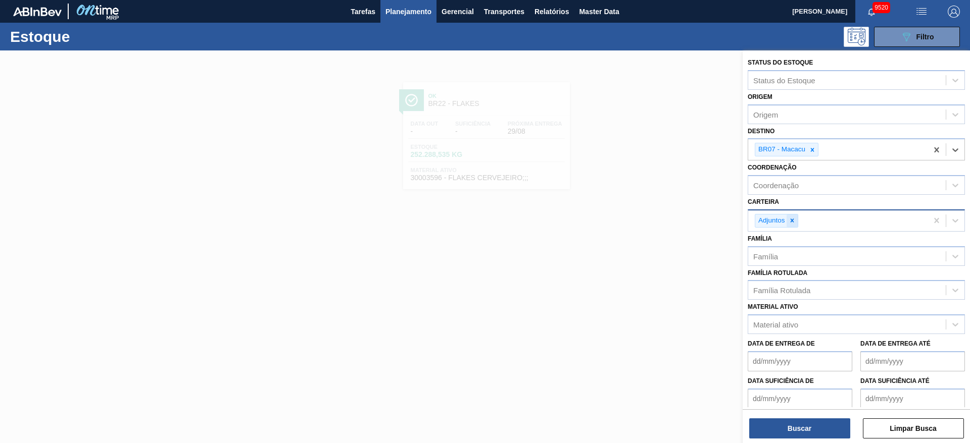
click at [791, 225] on div at bounding box center [791, 221] width 11 height 13
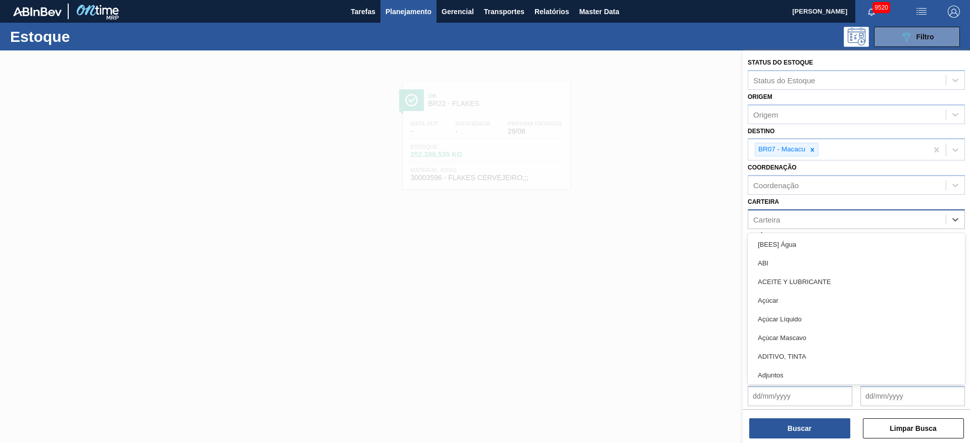
click at [791, 225] on div "Carteira" at bounding box center [846, 219] width 197 height 15
type input "rol"
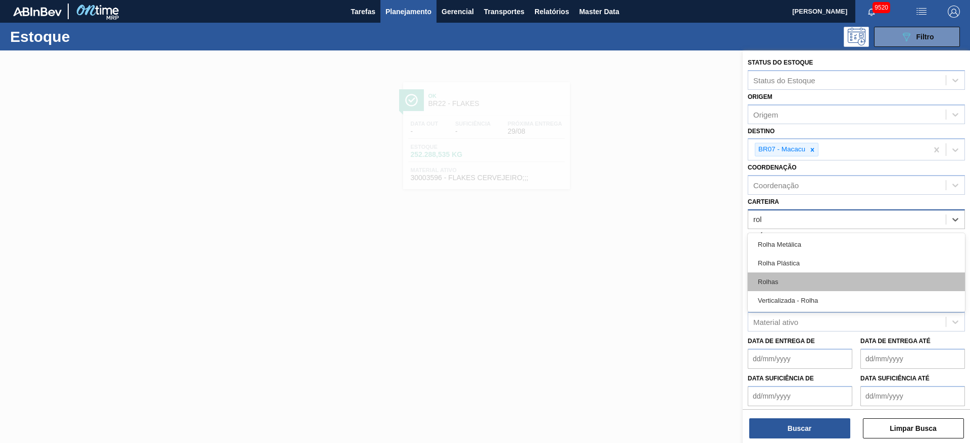
click at [807, 282] on div "Rolhas" at bounding box center [855, 282] width 217 height 19
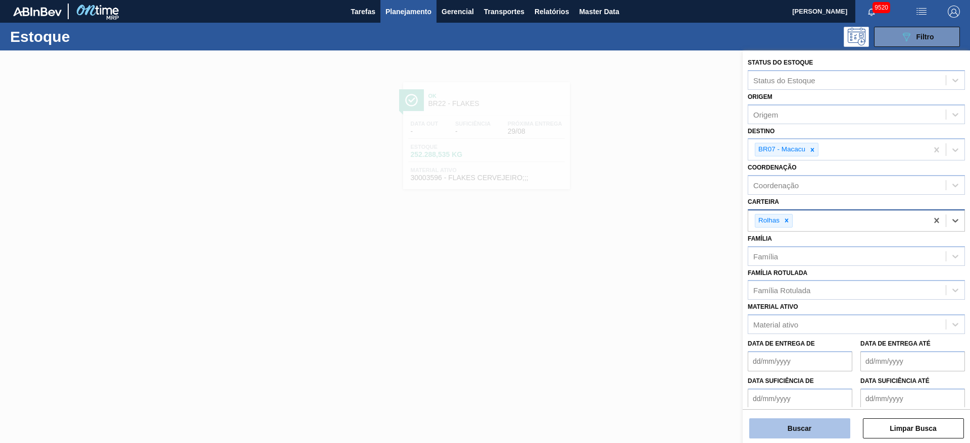
click at [806, 426] on button "Buscar" at bounding box center [799, 429] width 101 height 20
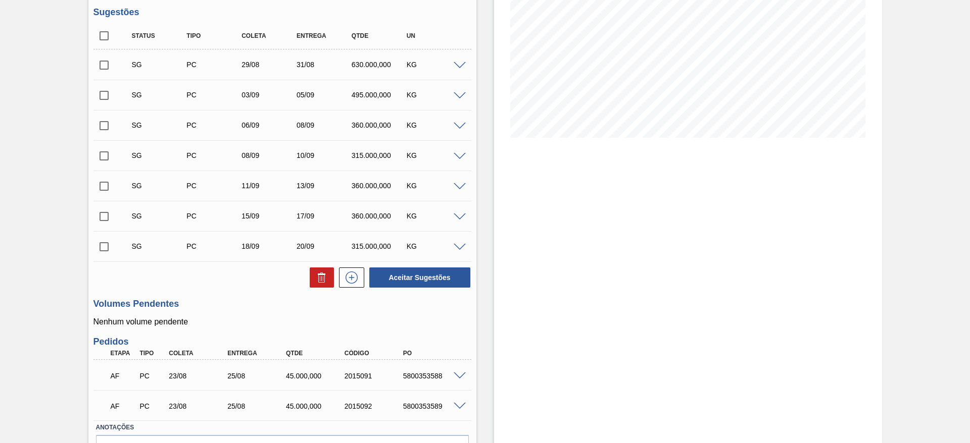
scroll to position [66, 0]
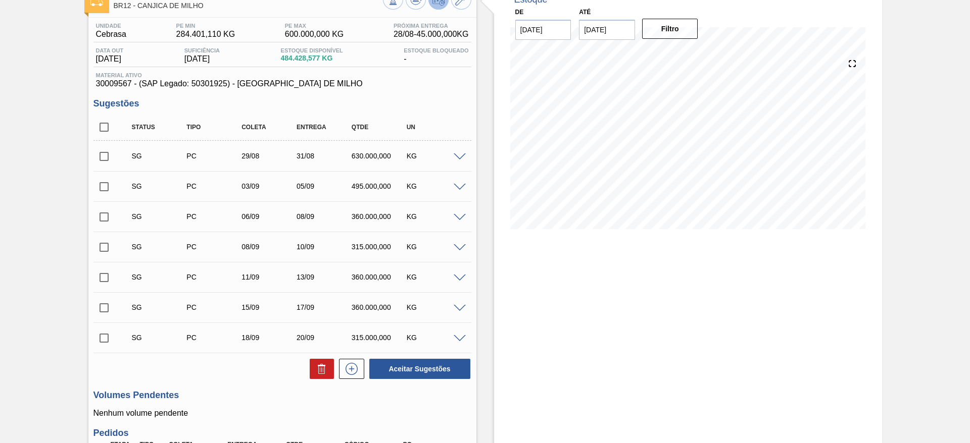
click at [456, 151] on div "SG PC 29/08 31/08 630.000,000 KG" at bounding box center [282, 155] width 378 height 25
click at [456, 152] on div at bounding box center [461, 156] width 20 height 8
click at [456, 157] on span at bounding box center [459, 158] width 12 height 8
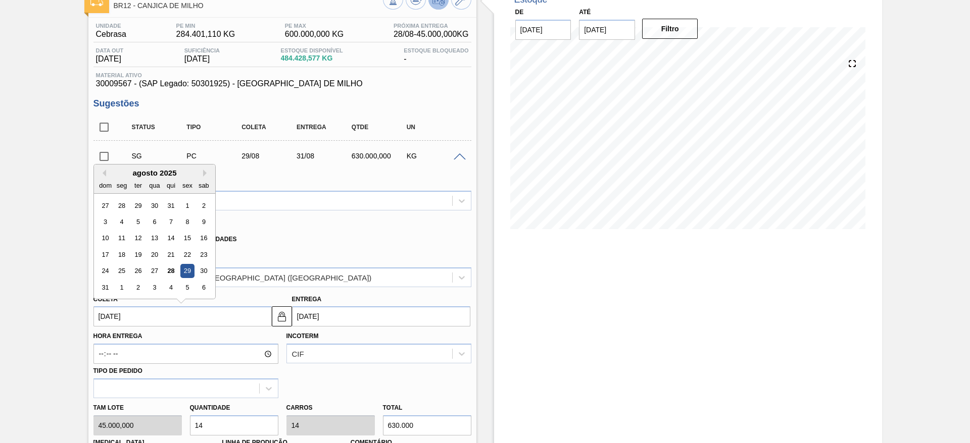
click at [125, 320] on input "[DATE]" at bounding box center [182, 317] width 178 height 20
click at [188, 270] on div "29" at bounding box center [187, 272] width 14 height 14
click at [133, 316] on input "[DATE]" at bounding box center [182, 317] width 178 height 20
click at [190, 270] on div "29" at bounding box center [187, 272] width 14 height 14
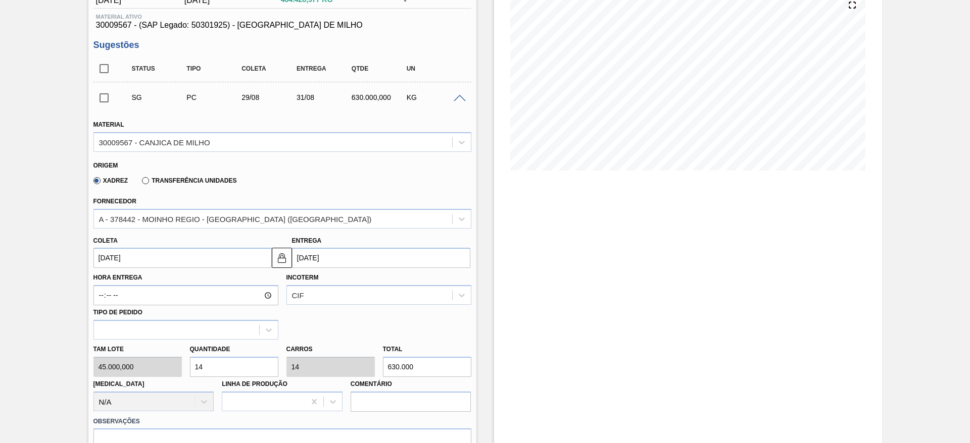
scroll to position [218, 0]
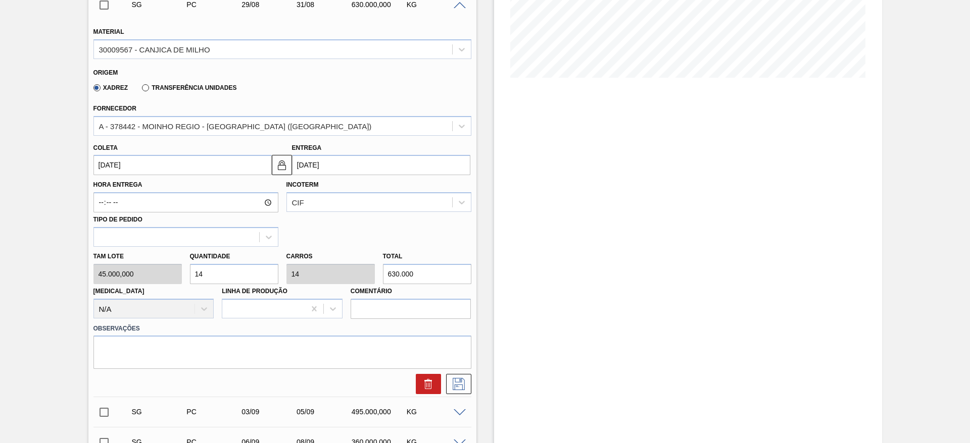
click at [172, 280] on div "Tam lote 45.000,000 Quantidade 14 Carros 14 Total 630.000 Doca N/A Linha de Pro…" at bounding box center [282, 283] width 386 height 72
type input "4"
type input "180.000"
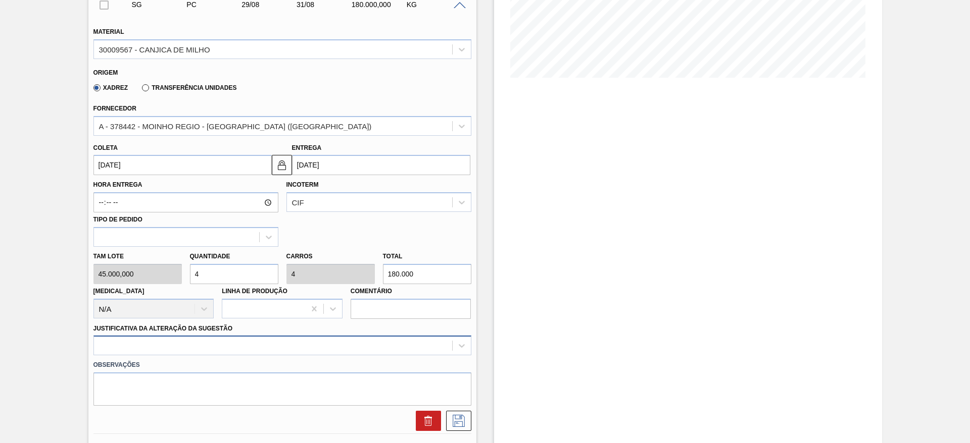
type input "4"
click at [353, 337] on div at bounding box center [282, 346] width 378 height 20
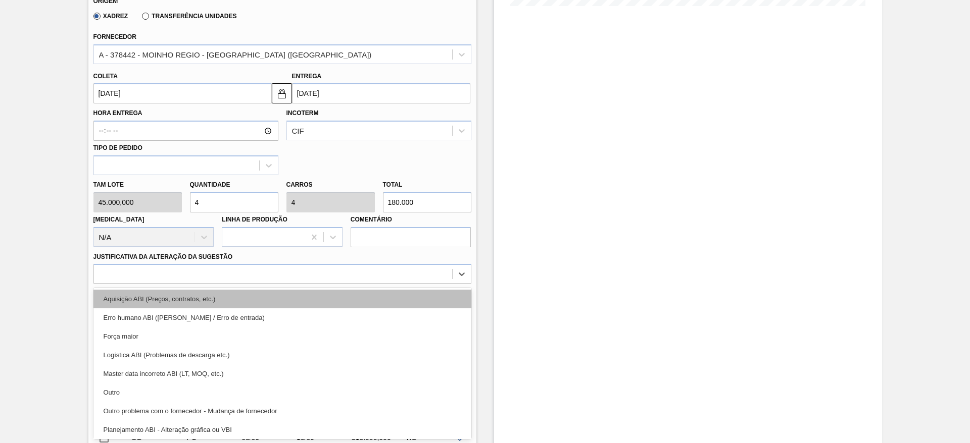
click at [367, 291] on div "Aquisição ABI (Preços, contratos, etc.)" at bounding box center [282, 299] width 378 height 19
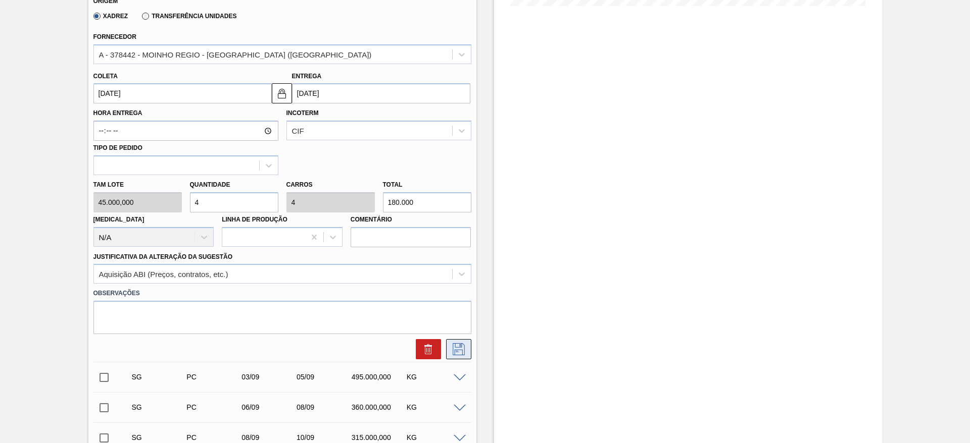
click at [464, 348] on icon at bounding box center [458, 349] width 16 height 12
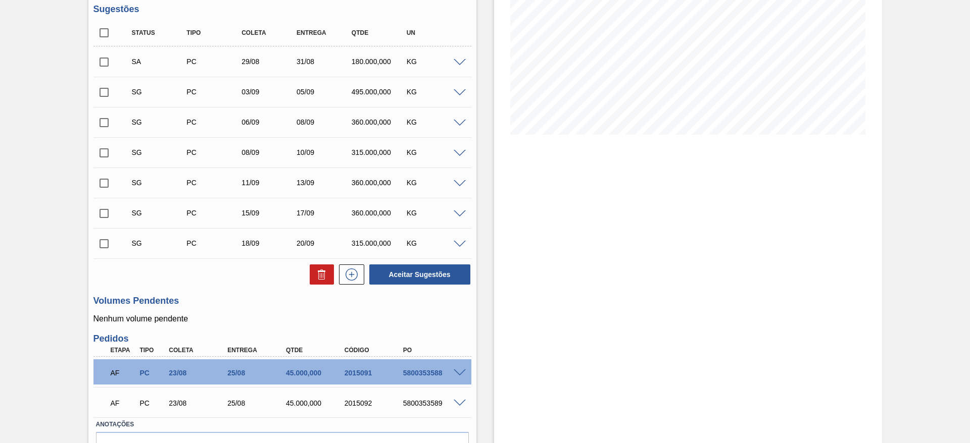
scroll to position [66, 0]
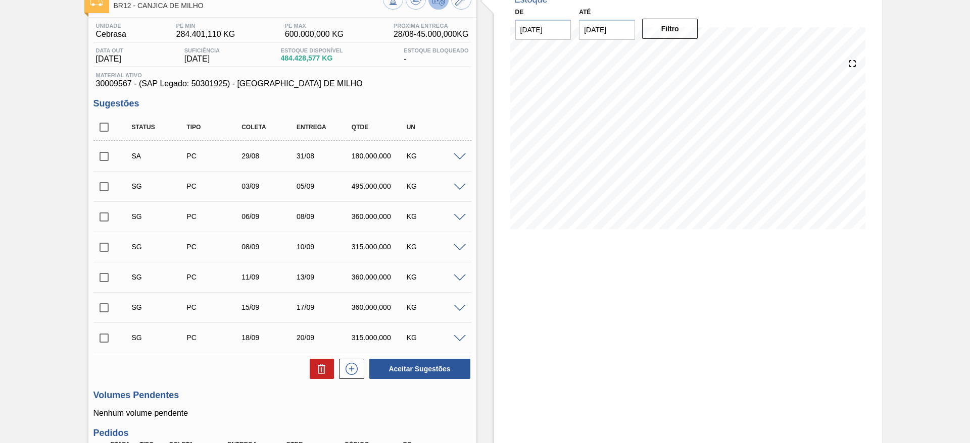
click at [454, 186] on span at bounding box center [459, 188] width 12 height 8
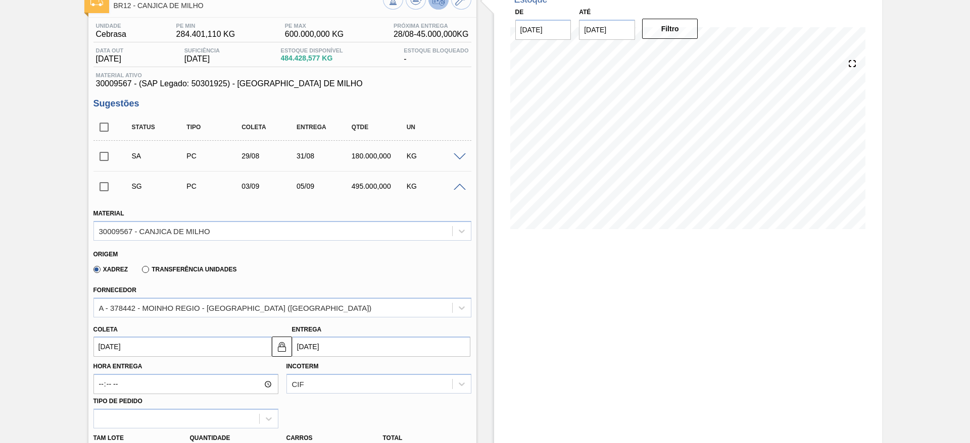
click at [125, 339] on input "03/09/2025" at bounding box center [182, 347] width 178 height 20
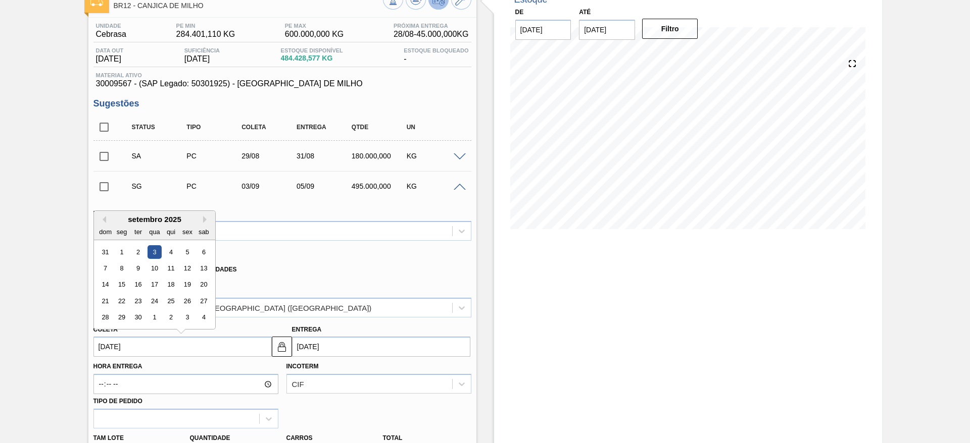
click at [125, 339] on input "03/09/2025" at bounding box center [182, 347] width 178 height 20
click at [106, 224] on div "dom seg ter qua qui sex sab" at bounding box center [154, 232] width 121 height 16
click at [103, 218] on button "Previous Month" at bounding box center [102, 219] width 7 height 7
click at [203, 313] on div "30" at bounding box center [203, 318] width 14 height 14
type input "[DATE]"
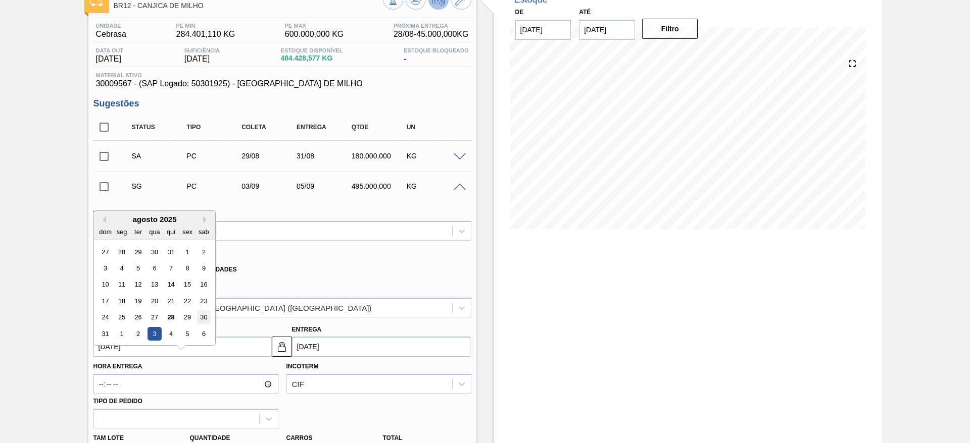
type input "[DATE]"
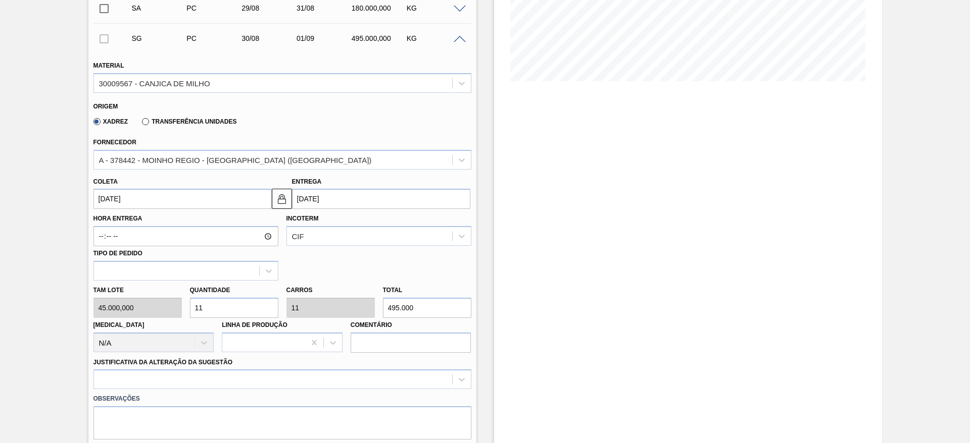
scroll to position [218, 0]
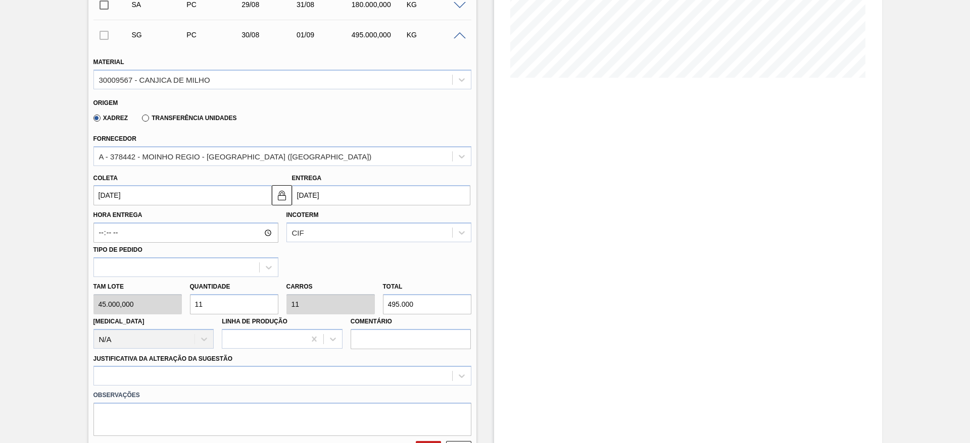
drag, startPoint x: 213, startPoint y: 310, endPoint x: 177, endPoint y: 316, distance: 36.4
click at [177, 316] on div "Tam lote 45.000,000 Quantidade 11 Carros 11 Total 495.000 Doca N/A Linha de Pro…" at bounding box center [282, 313] width 386 height 72
type input "4"
type input "180.000"
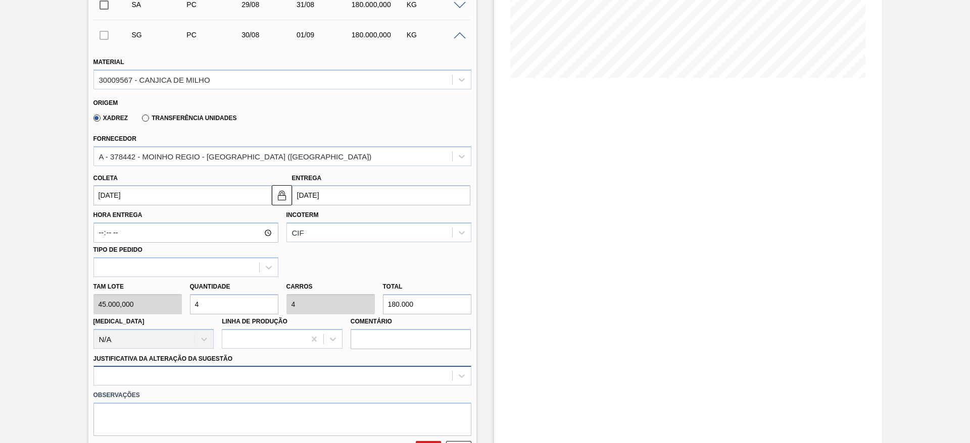
type input "4"
click at [317, 376] on div at bounding box center [282, 376] width 378 height 20
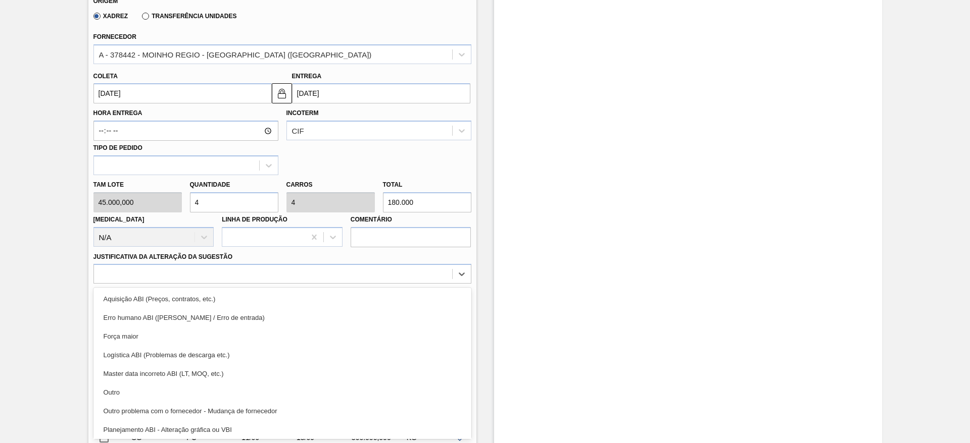
drag, startPoint x: 324, startPoint y: 302, endPoint x: 390, endPoint y: 312, distance: 66.8
click at [329, 304] on div "Aquisição ABI (Preços, contratos, etc.)" at bounding box center [282, 299] width 378 height 19
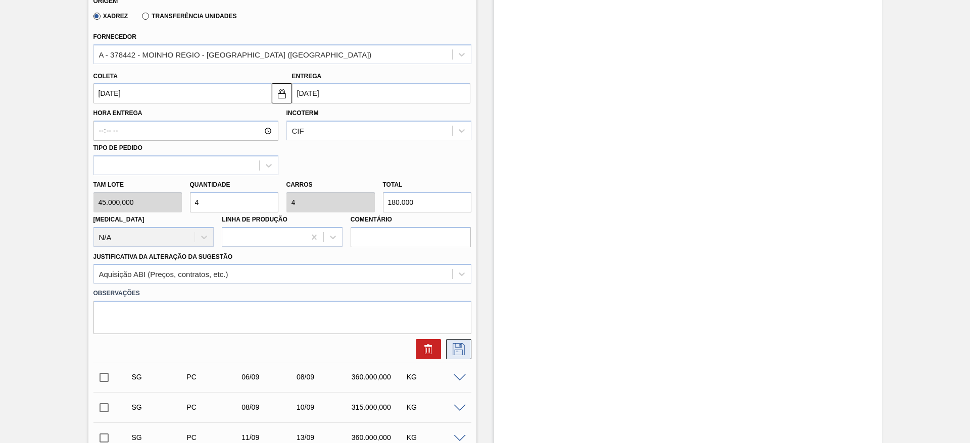
click at [446, 349] on button at bounding box center [458, 349] width 25 height 20
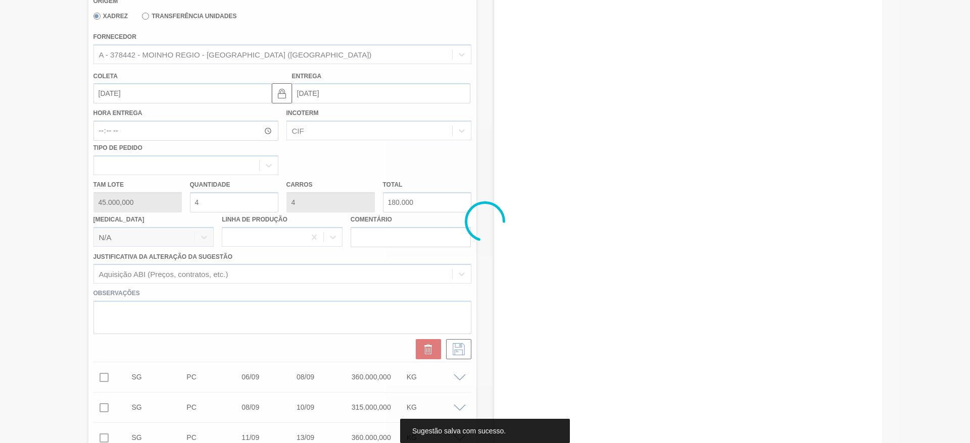
scroll to position [0, 0]
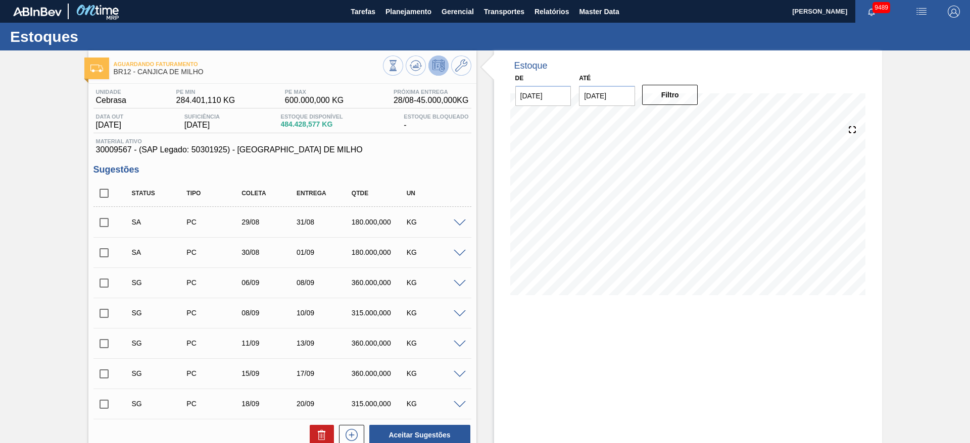
click at [462, 283] on span at bounding box center [459, 284] width 12 height 8
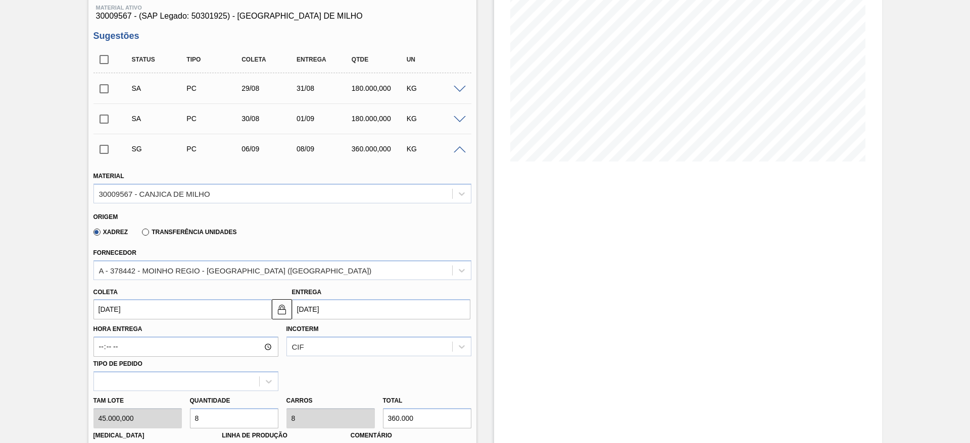
scroll to position [151, 0]
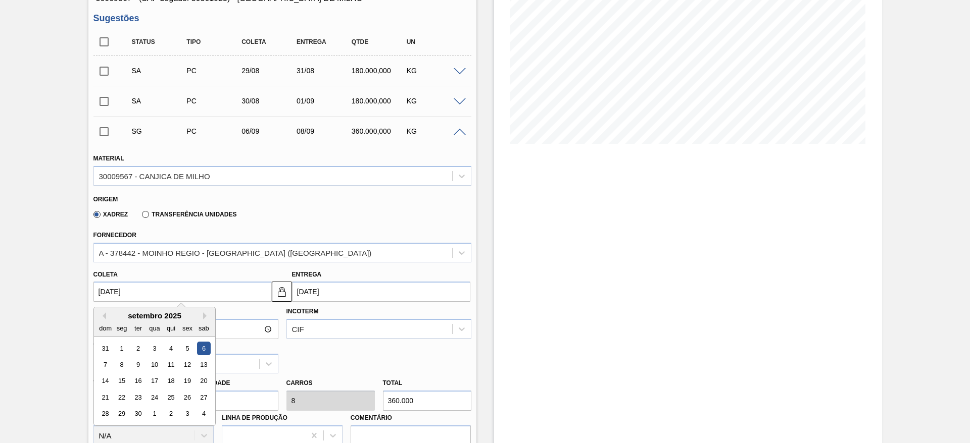
click at [105, 288] on input "06/09/2025" at bounding box center [182, 292] width 178 height 20
click at [121, 345] on div "1" at bounding box center [122, 349] width 14 height 14
type input "[DATE]"
type input "03/09/2025"
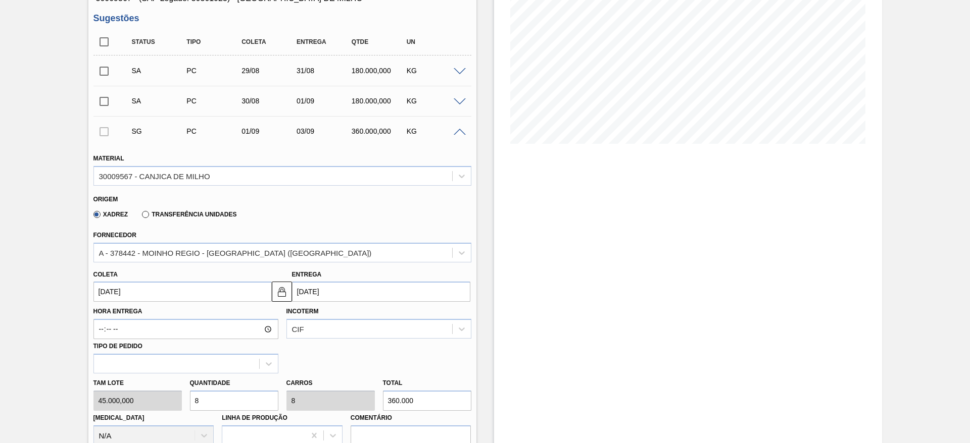
drag, startPoint x: 185, startPoint y: 403, endPoint x: 146, endPoint y: 414, distance: 40.4
click at [146, 414] on div "Tam lote 45.000,000 Quantidade 8 Carros 8 Total 360.000 Doca N/A Linha de Produ…" at bounding box center [282, 410] width 386 height 72
type input "4"
type input "180.000"
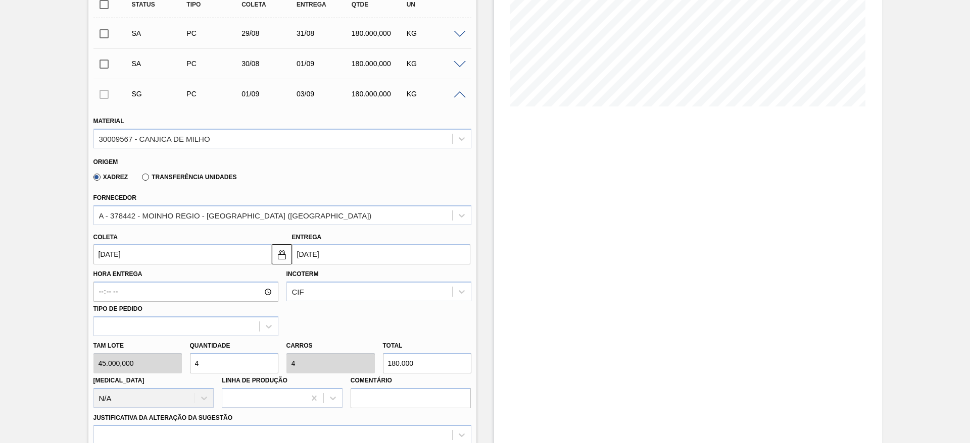
scroll to position [227, 0]
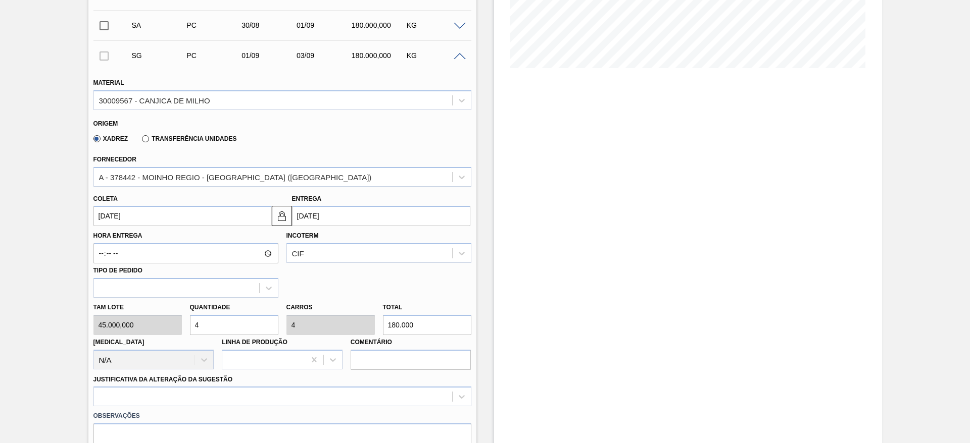
click at [172, 325] on div "Tam lote 45.000,000 Quantidade 4 Carros 4 Total 180.000 Doca N/A Linha de Produ…" at bounding box center [282, 334] width 386 height 72
type input "3"
type input "135.000"
type input "3"
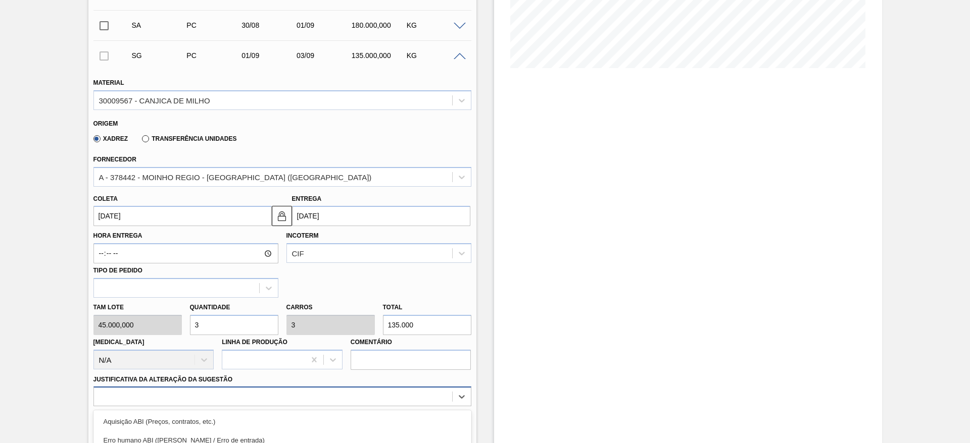
scroll to position [350, 0]
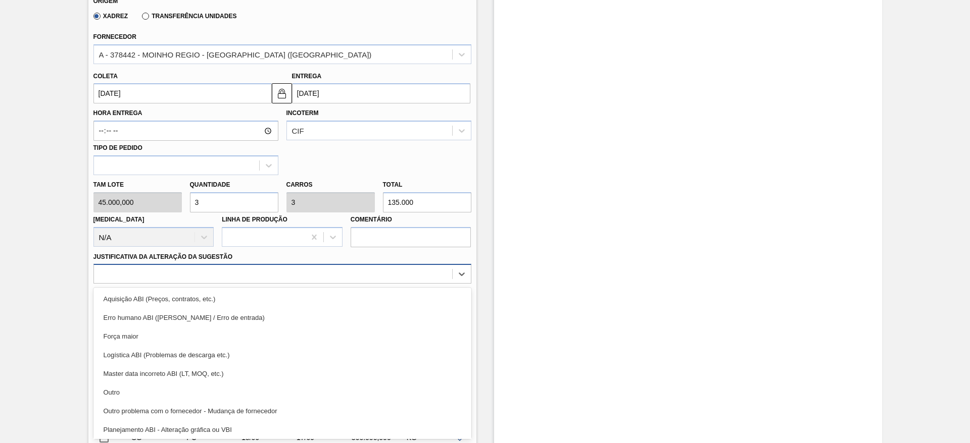
click at [342, 284] on div "option Outro focused, 6 of 18. 18 results available. Use Up and Down to choose …" at bounding box center [282, 274] width 378 height 20
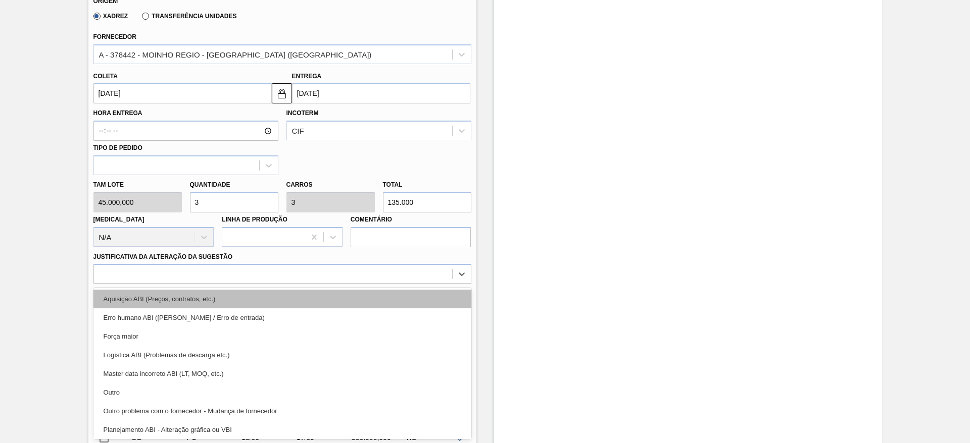
click at [341, 300] on div "Aquisição ABI (Preços, contratos, etc.)" at bounding box center [282, 299] width 378 height 19
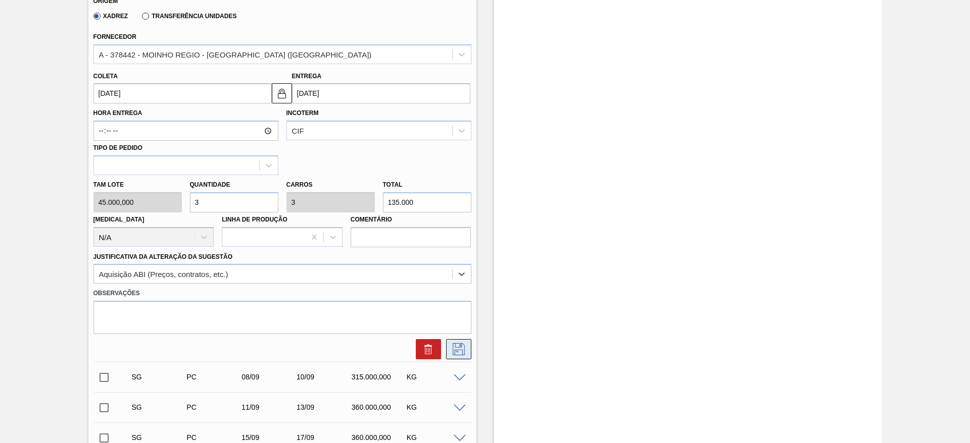
click at [453, 343] on icon at bounding box center [458, 349] width 16 height 12
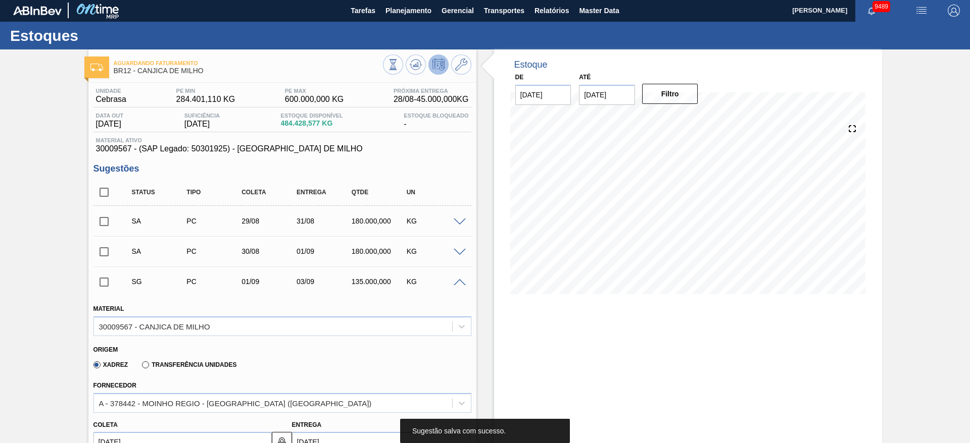
scroll to position [0, 0]
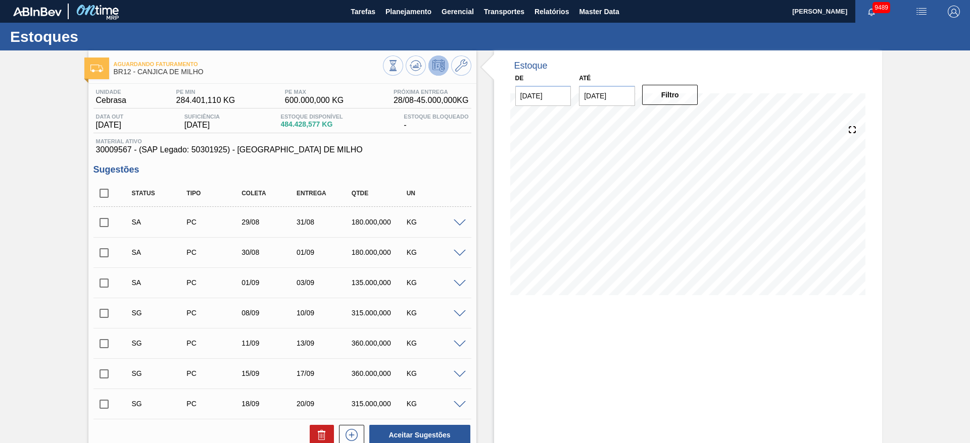
click at [460, 314] on span at bounding box center [459, 315] width 12 height 8
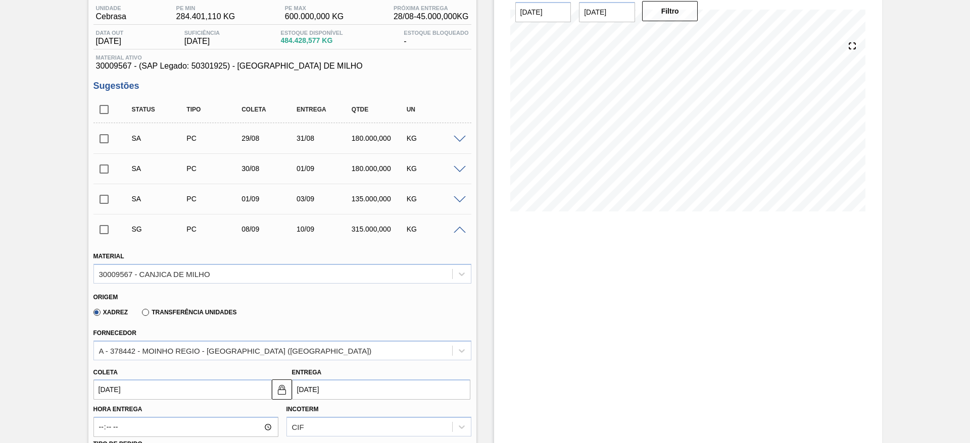
scroll to position [151, 0]
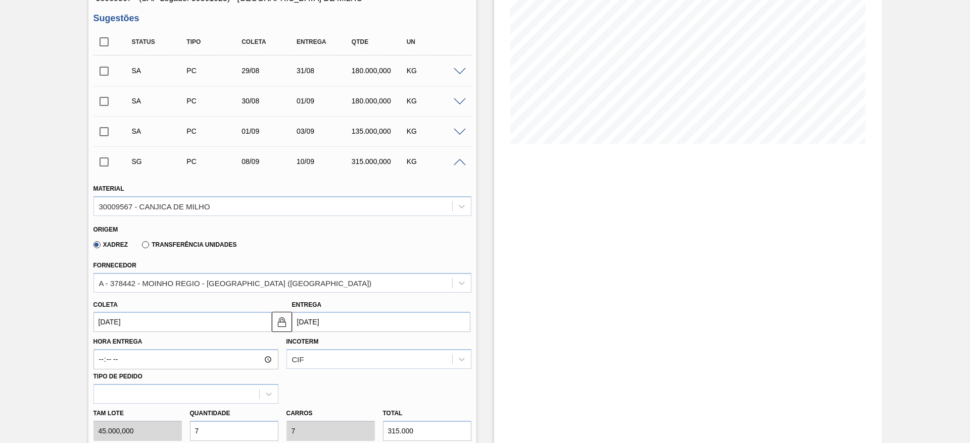
click at [122, 327] on input "08/09/2025" at bounding box center [182, 322] width 178 height 20
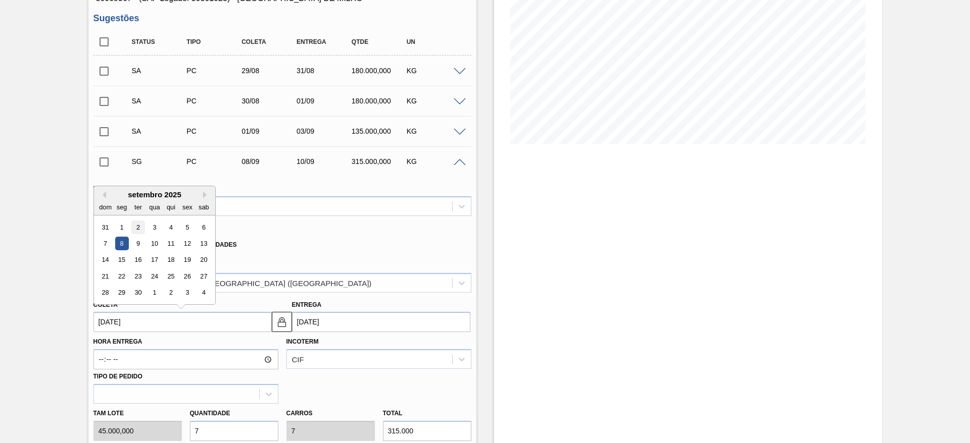
click at [141, 228] on div "2" at bounding box center [138, 228] width 14 height 14
type input "02/09/2025"
type input "04/09/2025"
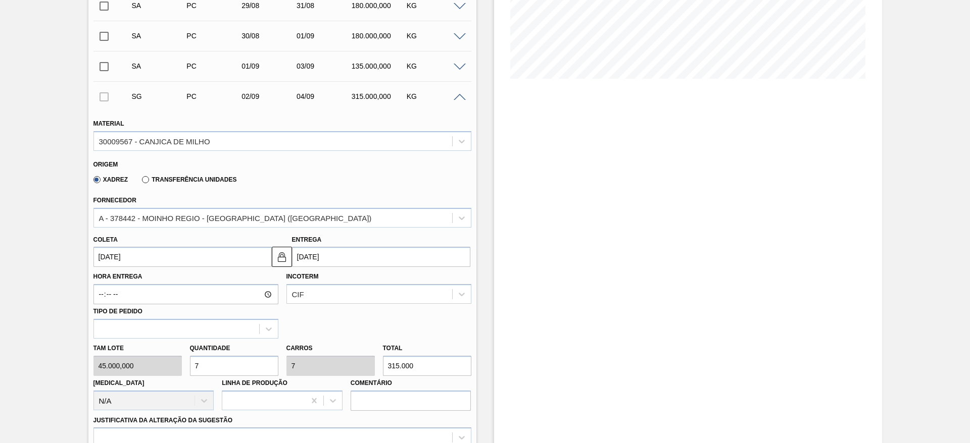
scroll to position [303, 0]
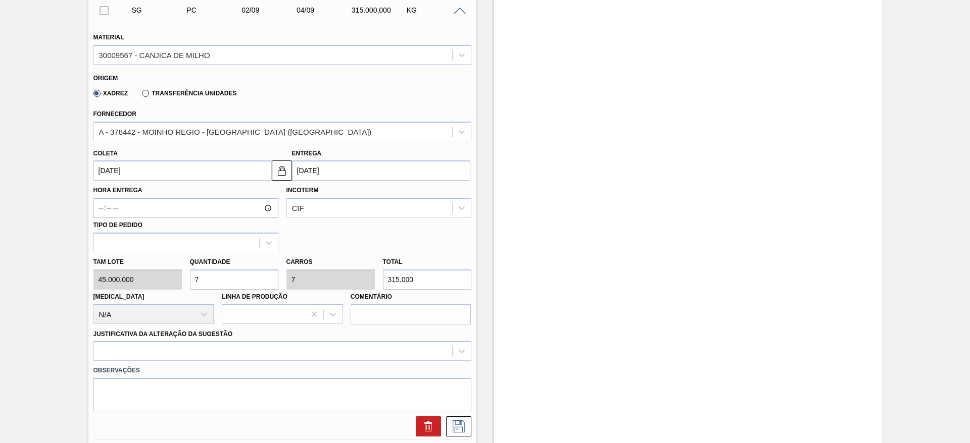
drag, startPoint x: 218, startPoint y: 279, endPoint x: 150, endPoint y: 293, distance: 69.7
click at [150, 293] on div "Tam lote 45.000,000 Quantidade 7 Carros 7 Total 315.000 Doca N/A Linha de Produ…" at bounding box center [282, 288] width 386 height 72
type input "2"
type input "90.000"
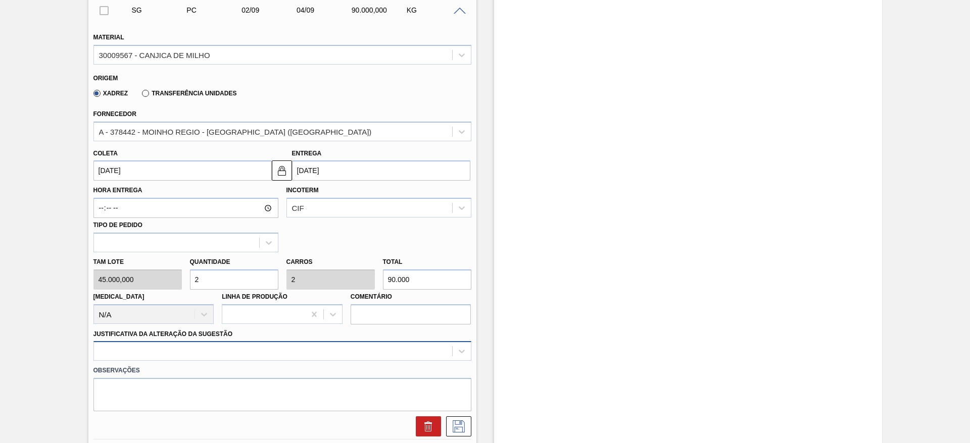
click at [337, 344] on div at bounding box center [282, 351] width 378 height 20
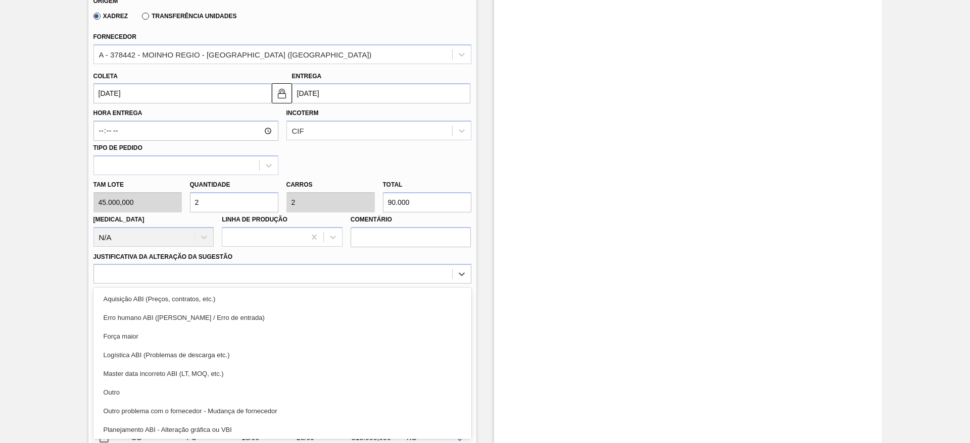
drag, startPoint x: 337, startPoint y: 297, endPoint x: 360, endPoint y: 299, distance: 22.4
click at [337, 297] on div "Aquisição ABI (Preços, contratos, etc.)" at bounding box center [282, 299] width 378 height 19
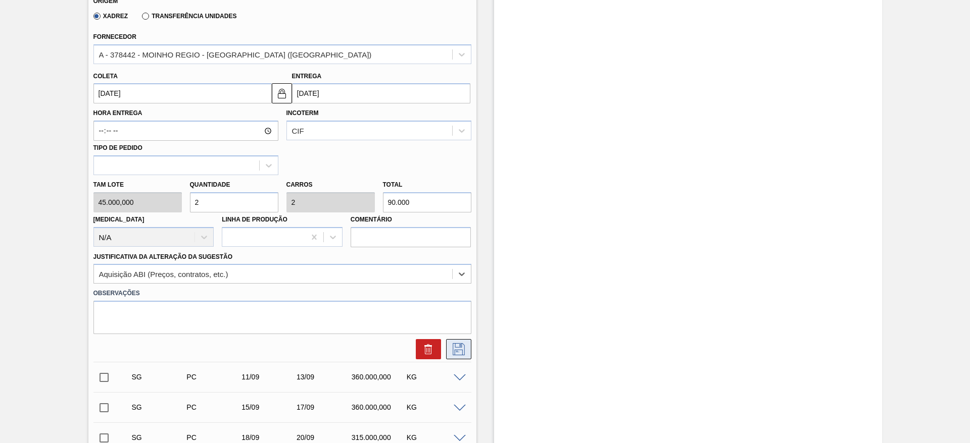
click at [459, 342] on button at bounding box center [458, 349] width 25 height 20
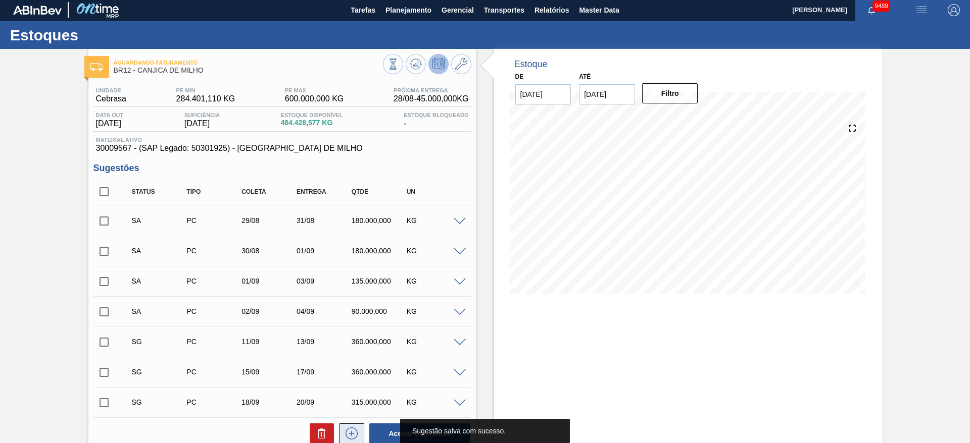
scroll to position [0, 0]
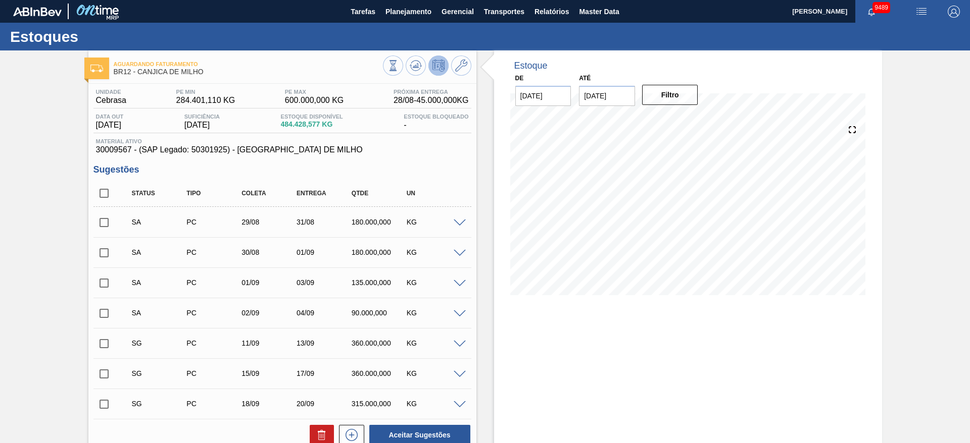
click at [462, 315] on span at bounding box center [459, 315] width 12 height 8
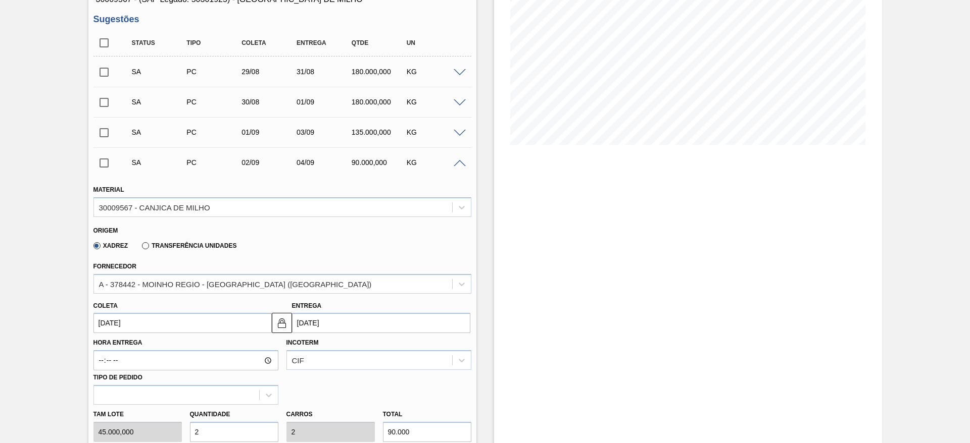
scroll to position [151, 0]
click at [177, 432] on div "Tam lote 45.000,000 Quantidade 2 Carros 2 Total 90.000 Doca N/A Linha de Produç…" at bounding box center [282, 440] width 386 height 72
type input "3"
type input "135.000"
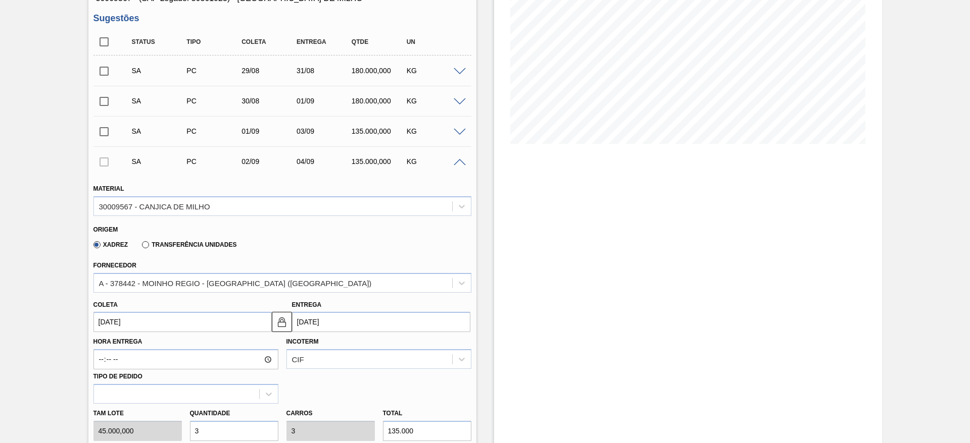
scroll to position [303, 0]
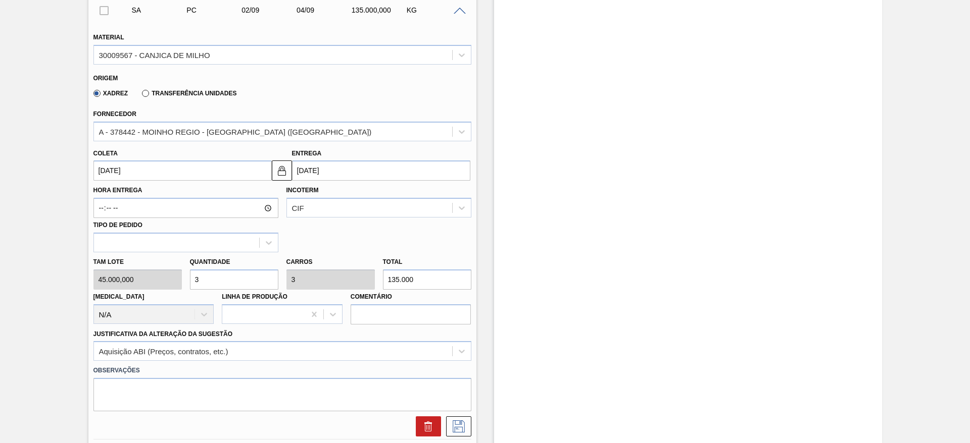
type input "3"
click at [471, 434] on div at bounding box center [282, 427] width 386 height 20
click at [470, 435] on div at bounding box center [282, 427] width 386 height 20
click at [464, 434] on button at bounding box center [458, 427] width 25 height 20
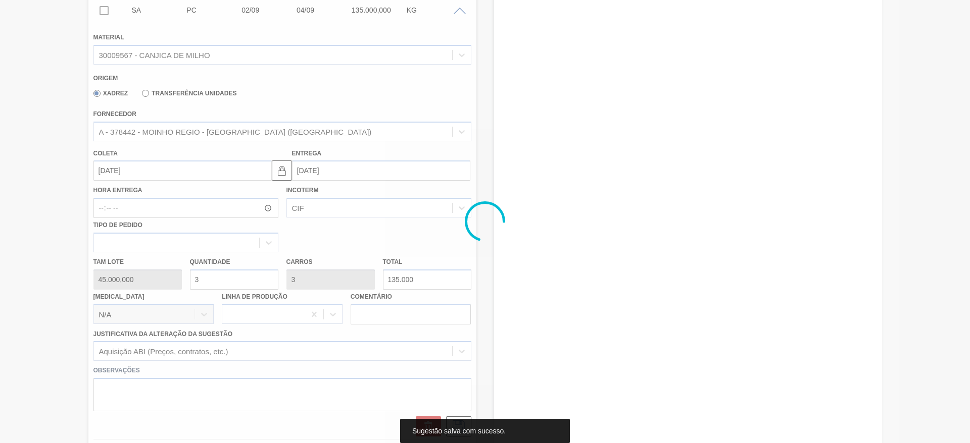
scroll to position [0, 0]
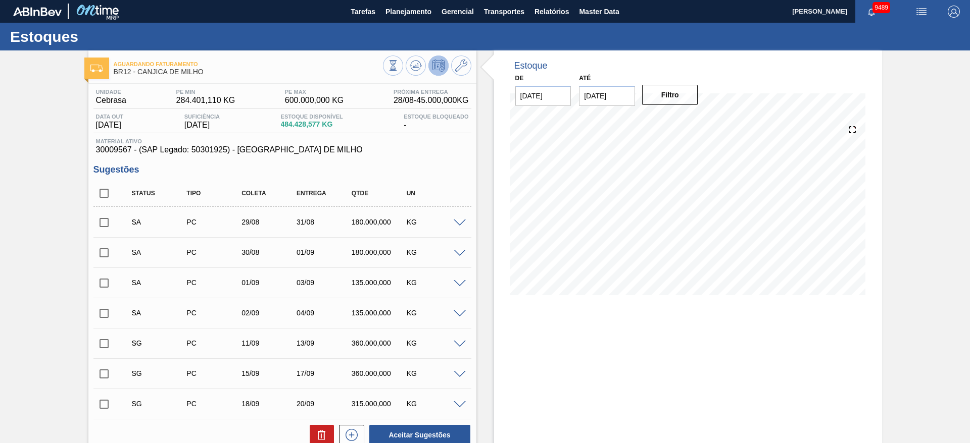
click at [460, 346] on span at bounding box center [459, 345] width 12 height 8
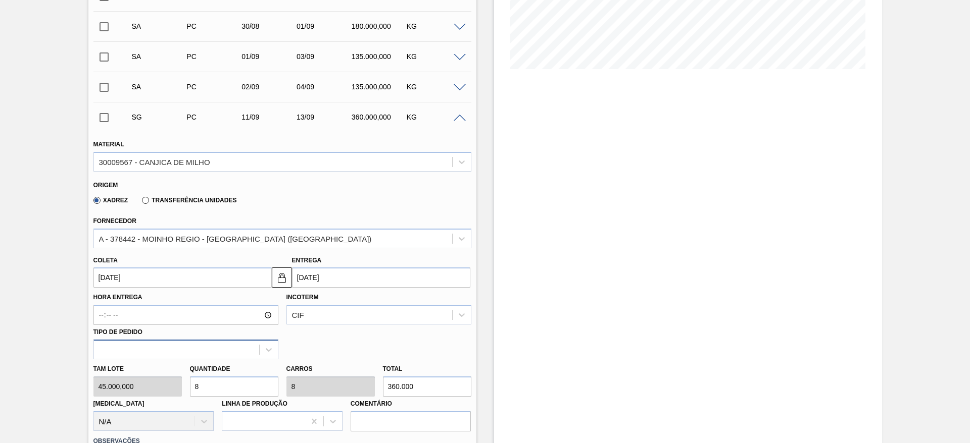
scroll to position [227, 0]
click at [168, 384] on div "Tam lote 45.000,000 Quantidade 8 Carros 8 Total 360.000 Doca N/A Linha de Produ…" at bounding box center [282, 395] width 386 height 72
type input "2"
type input "90.000"
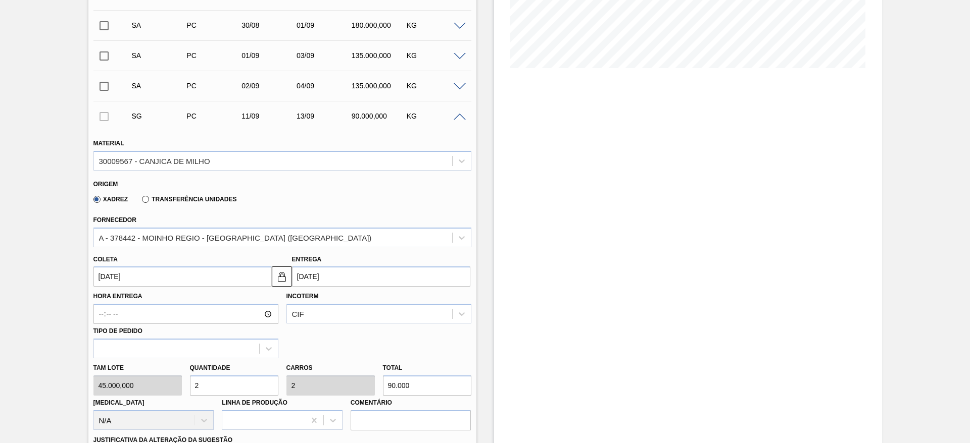
type input "2"
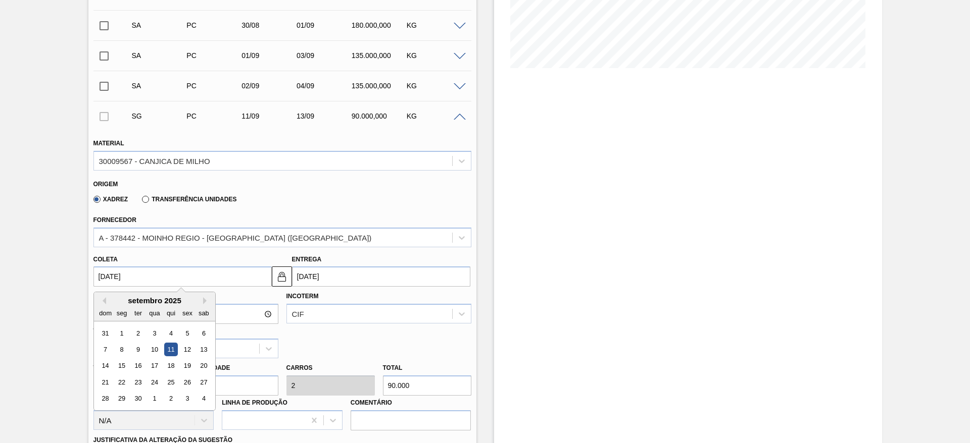
click at [117, 282] on input "11/09/2025" at bounding box center [182, 277] width 178 height 20
click at [152, 333] on div "3" at bounding box center [154, 334] width 14 height 14
type input "03/09/2025"
type input "05/09/2025"
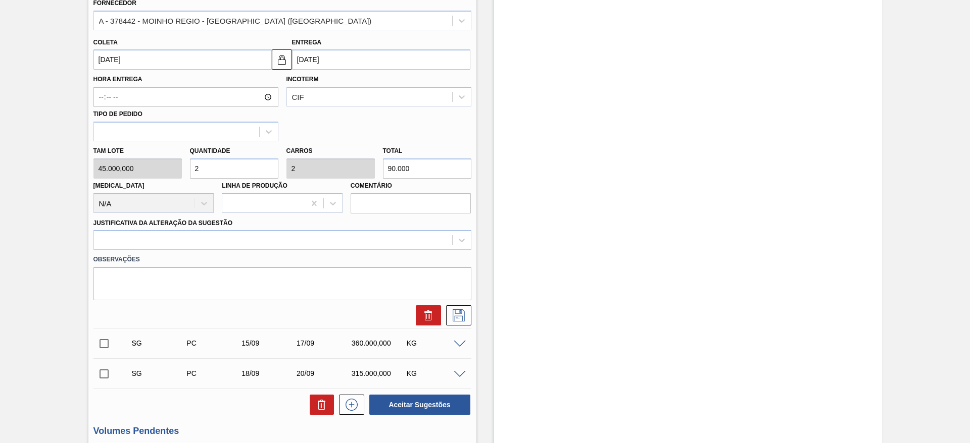
scroll to position [454, 0]
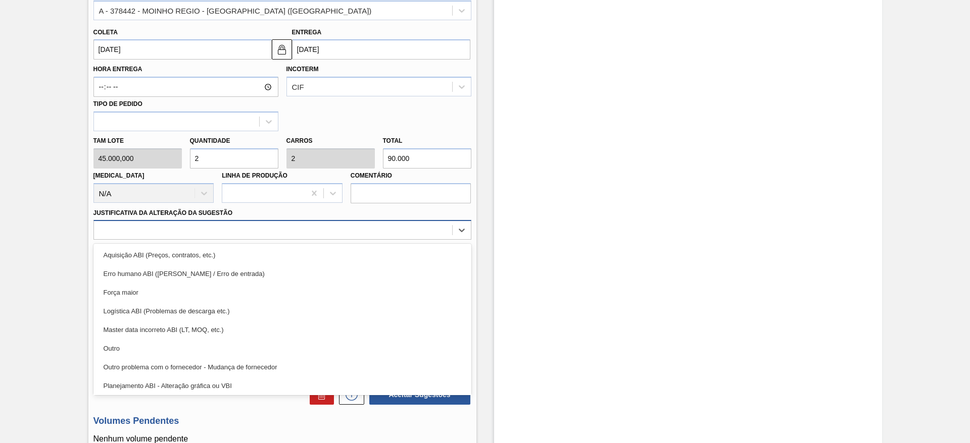
click at [285, 230] on div at bounding box center [273, 230] width 358 height 15
click at [285, 244] on div "Aquisição ABI (Preços, contratos, etc.) Erro humano ABI (Cálculo / Erro de entr…" at bounding box center [282, 319] width 378 height 151
click at [288, 251] on div "Aquisição ABI (Preços, contratos, etc.)" at bounding box center [282, 255] width 378 height 19
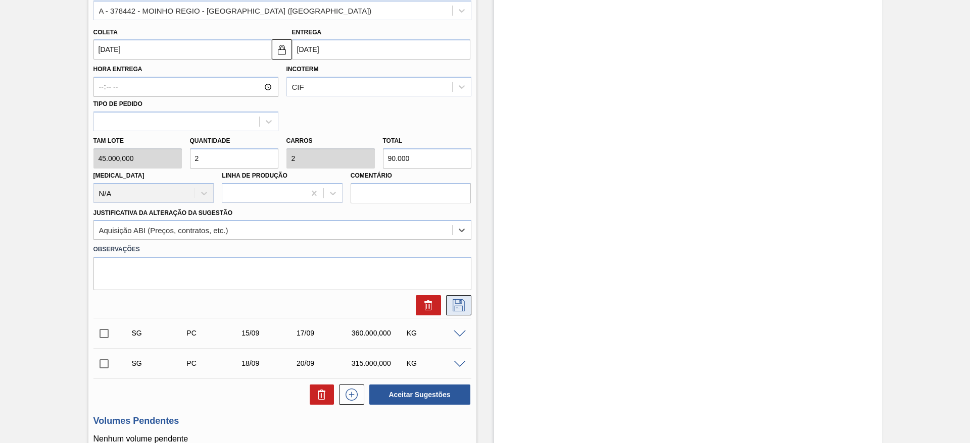
click at [470, 301] on button at bounding box center [458, 305] width 25 height 20
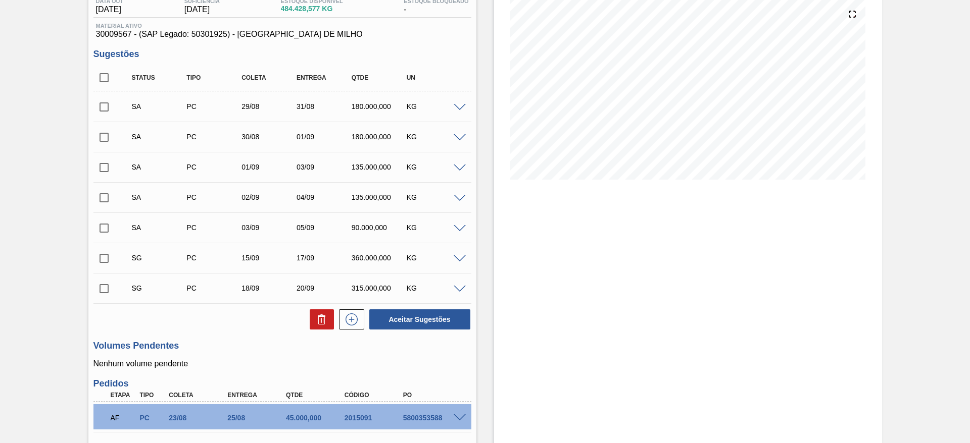
scroll to position [66, 0]
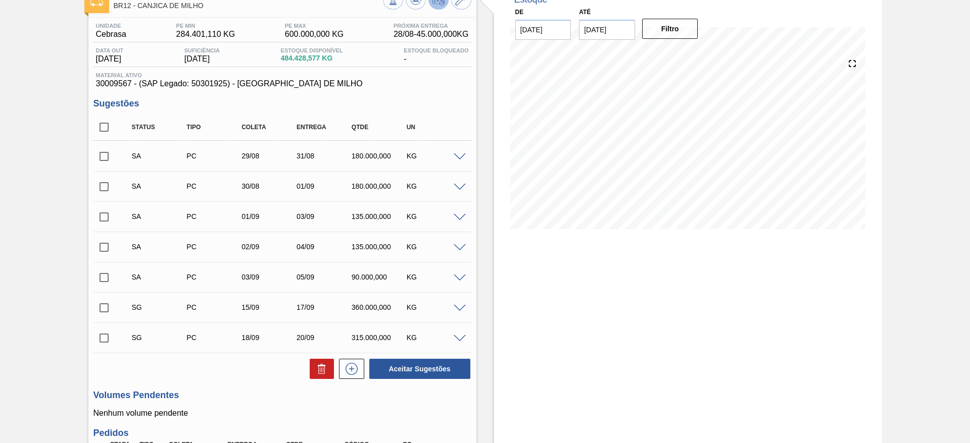
click at [104, 129] on input "checkbox" at bounding box center [103, 127] width 21 height 21
checkbox input "true"
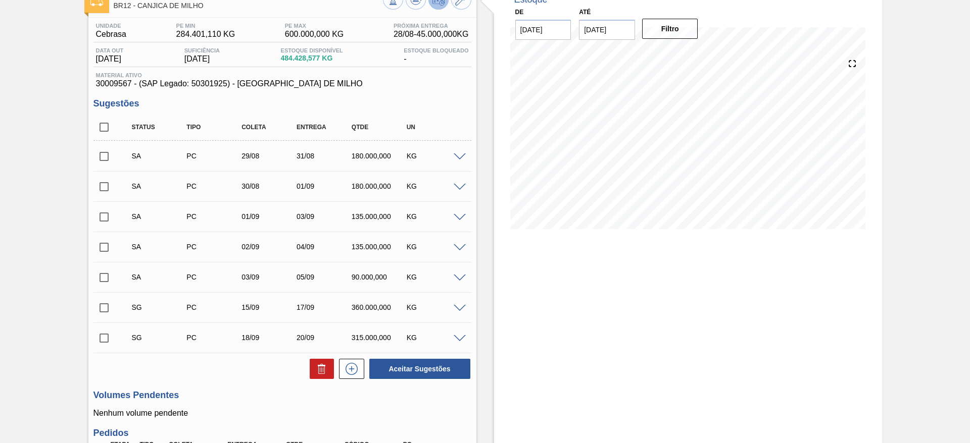
checkbox input "true"
click at [102, 309] on input "checkbox" at bounding box center [103, 307] width 21 height 21
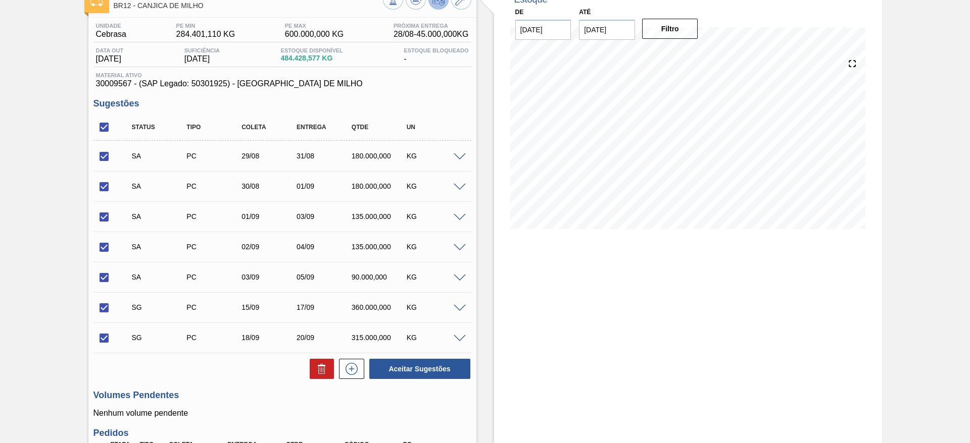
checkbox input "false"
click at [106, 338] on input "checkbox" at bounding box center [103, 338] width 21 height 21
checkbox input "false"
click at [424, 364] on button "Aceitar Sugestões" at bounding box center [419, 369] width 101 height 20
checkbox input "false"
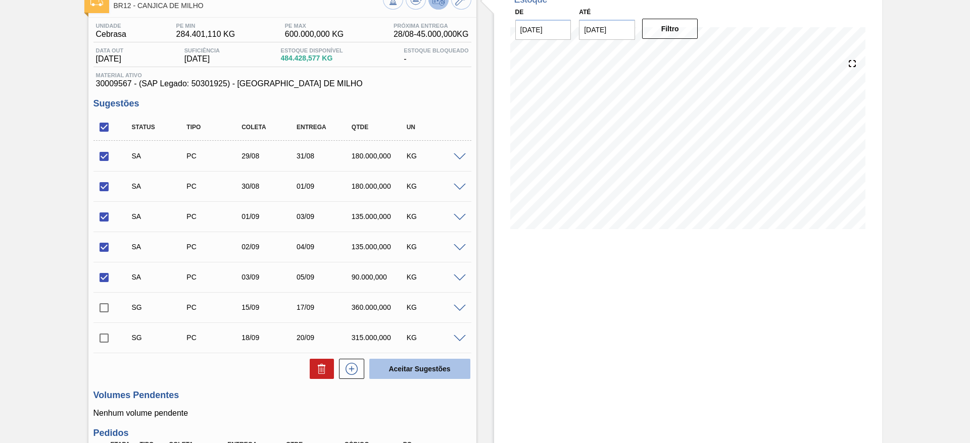
checkbox input "false"
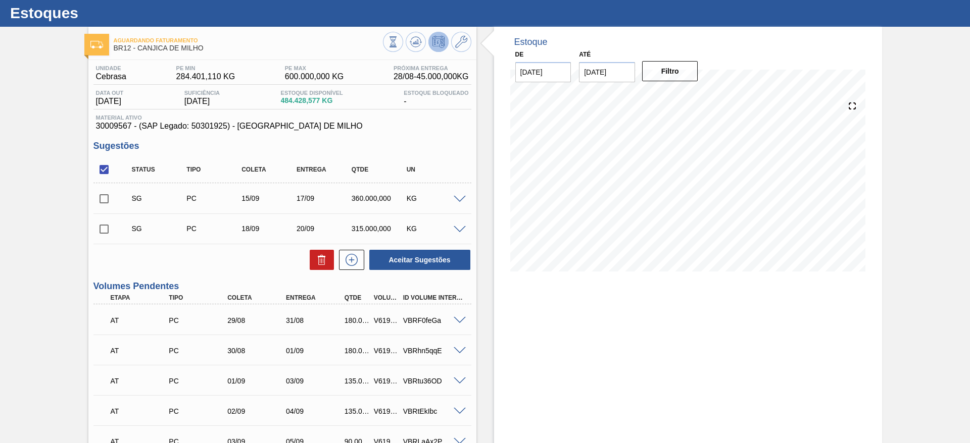
scroll to position [0, 0]
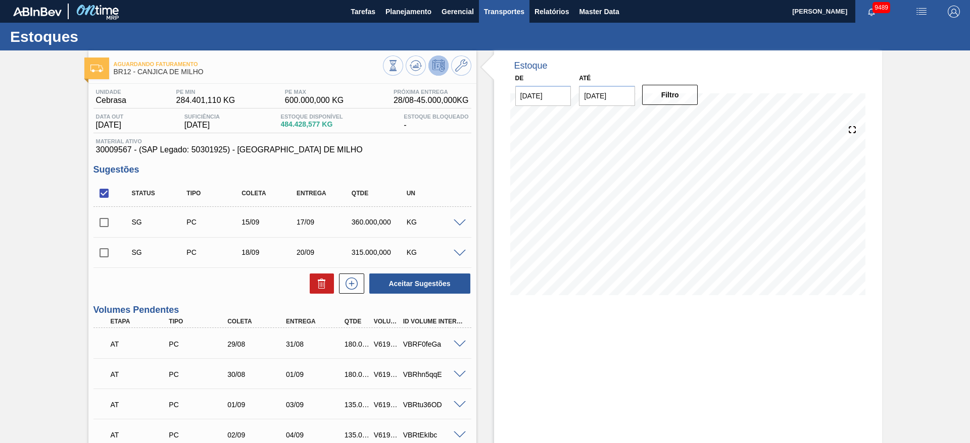
click at [505, 7] on span "Transportes" at bounding box center [504, 12] width 40 height 12
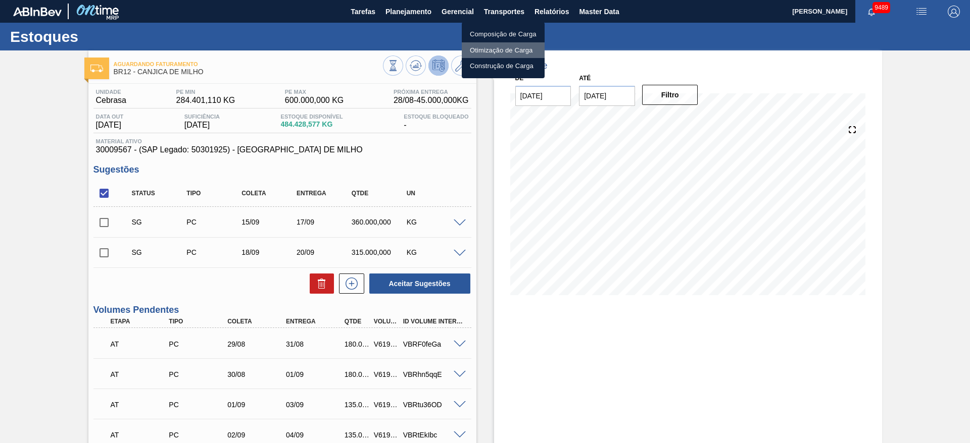
click at [502, 50] on li "Otimização de Carga" at bounding box center [503, 50] width 83 height 16
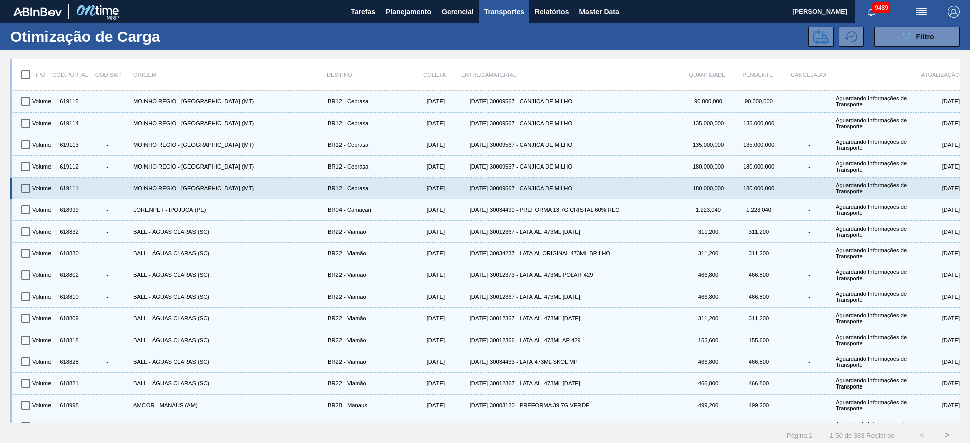
click at [23, 187] on input "checkbox" at bounding box center [25, 188] width 21 height 21
checkbox input "true"
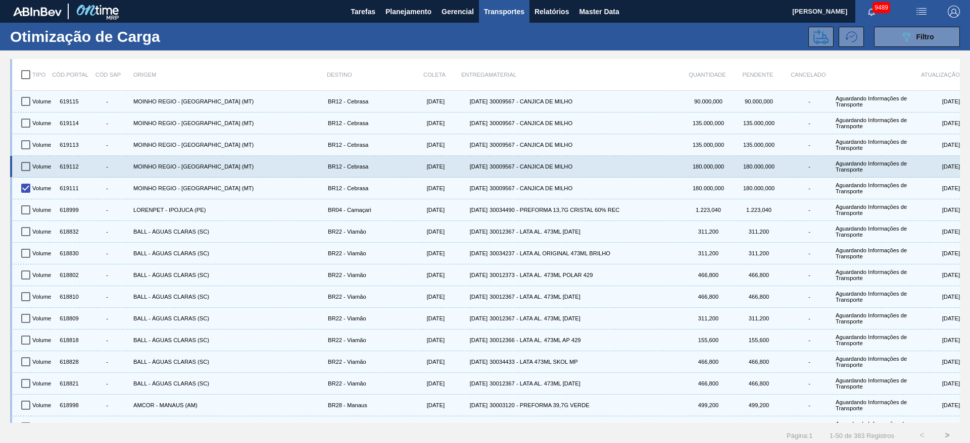
click at [24, 164] on input "checkbox" at bounding box center [25, 166] width 21 height 21
checkbox input "true"
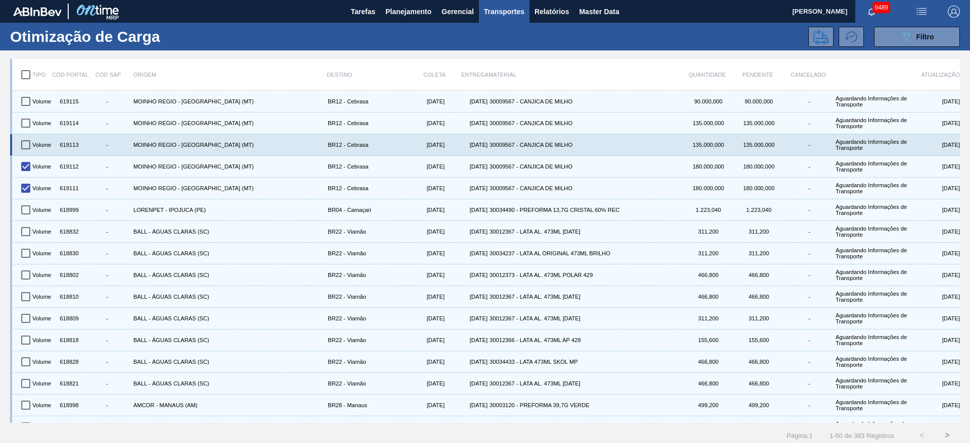
click at [28, 143] on input "checkbox" at bounding box center [25, 144] width 21 height 21
checkbox input "true"
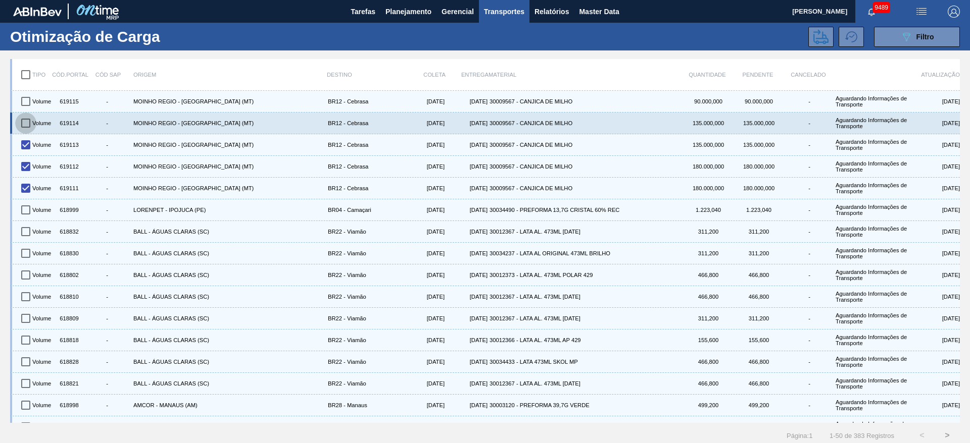
click at [28, 114] on input "checkbox" at bounding box center [25, 123] width 21 height 21
checkbox input "true"
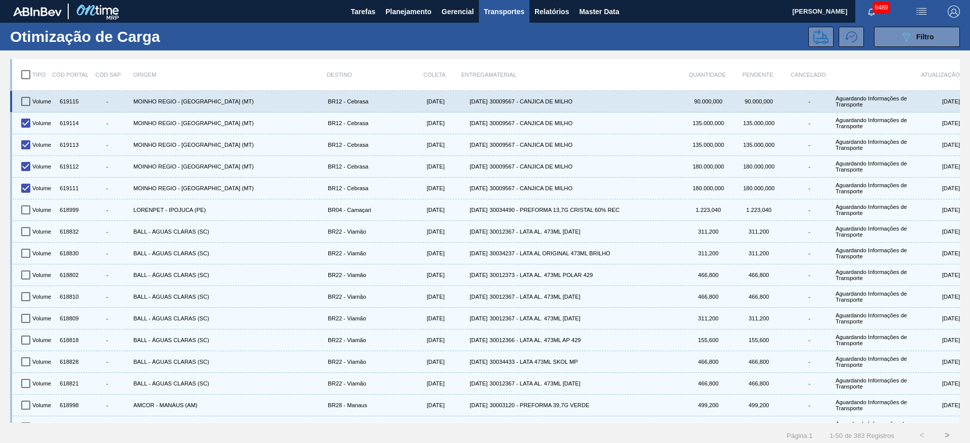
click at [28, 94] on input "checkbox" at bounding box center [25, 101] width 21 height 21
checkbox input "true"
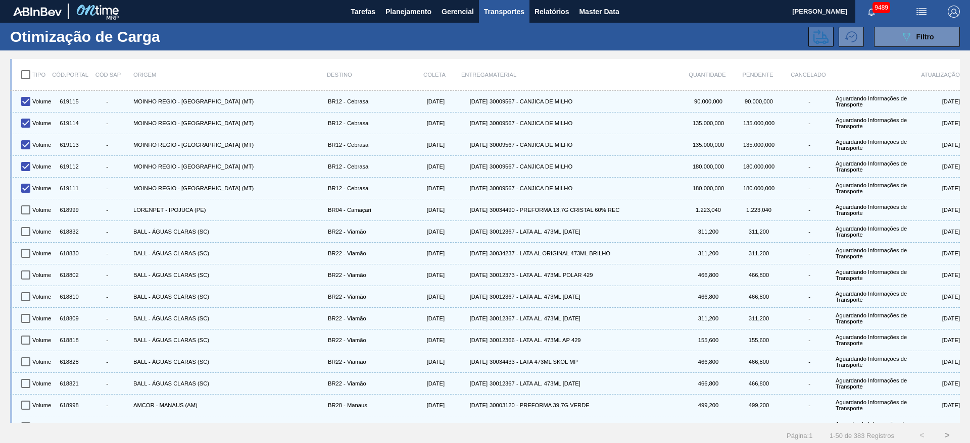
click at [821, 33] on icon at bounding box center [820, 36] width 15 height 15
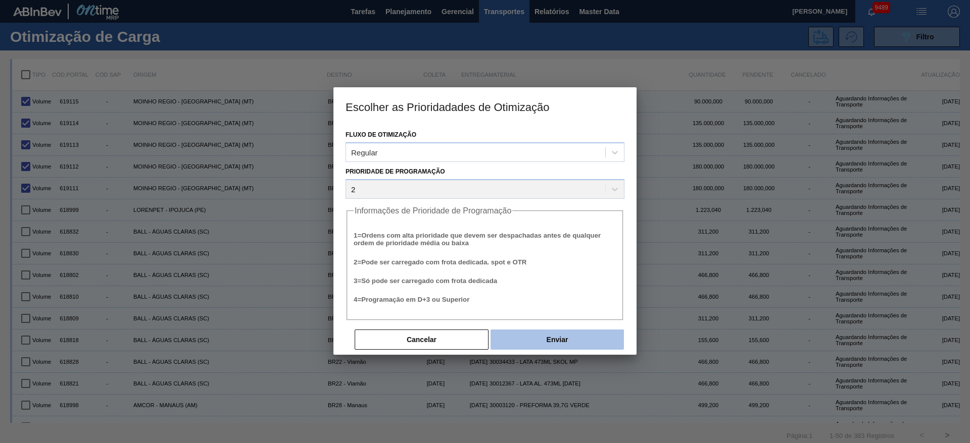
click at [541, 334] on button "Enviar" at bounding box center [556, 340] width 133 height 20
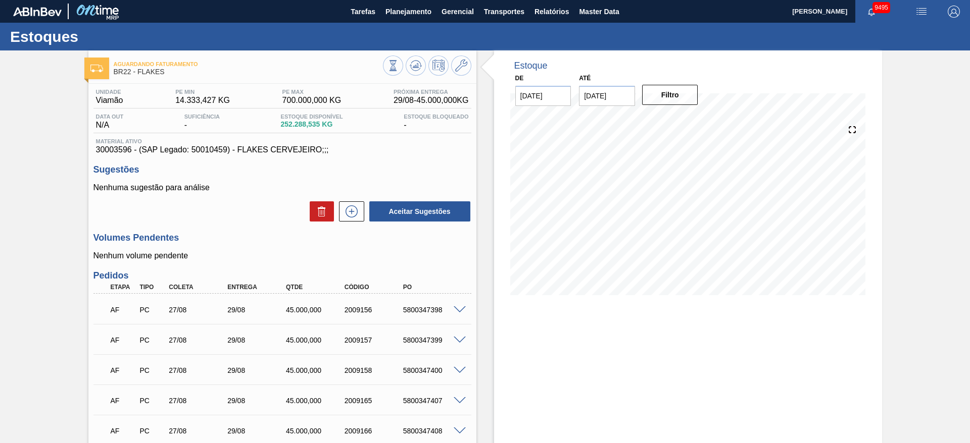
click at [461, 312] on span at bounding box center [459, 311] width 12 height 8
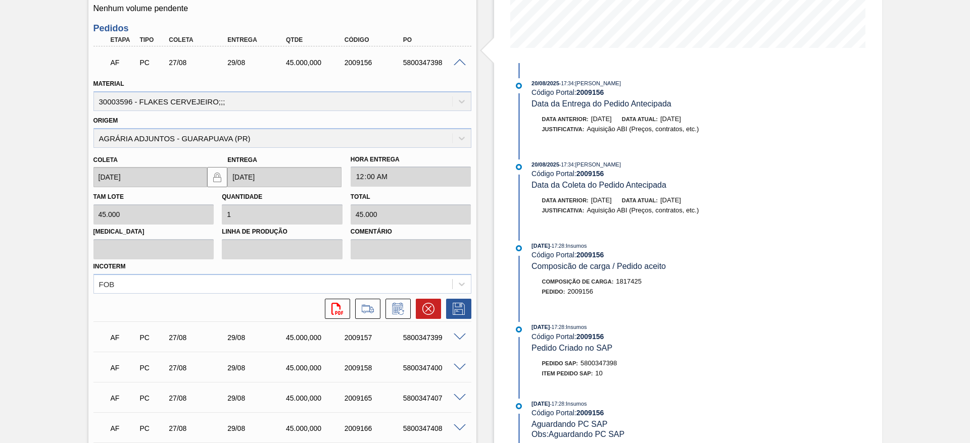
scroll to position [42, 0]
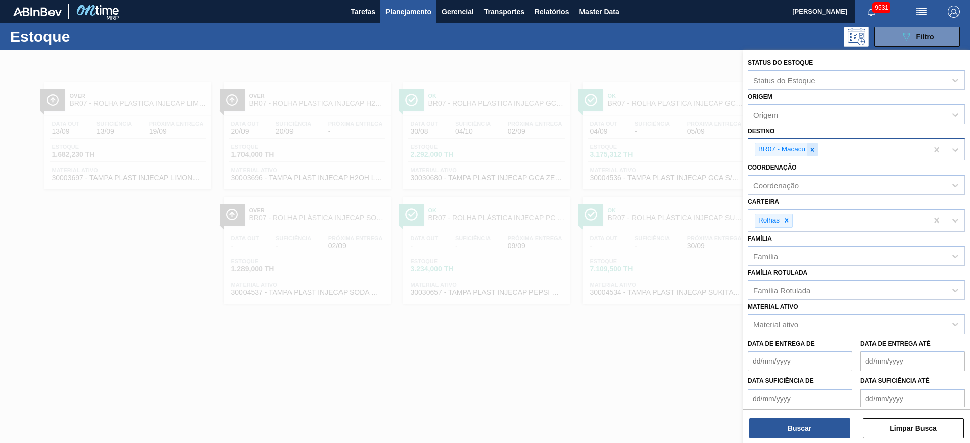
click at [810, 143] on div at bounding box center [811, 149] width 11 height 13
type input "2"
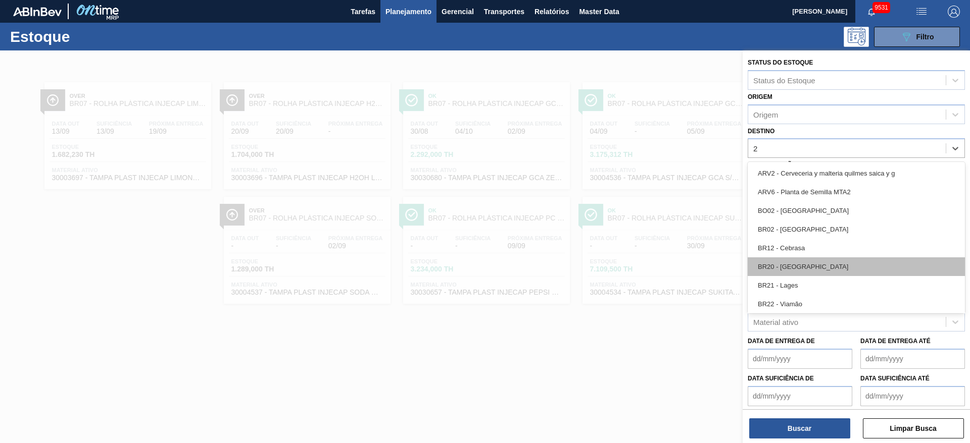
click at [802, 271] on div "BR20 - [GEOGRAPHIC_DATA]" at bounding box center [855, 267] width 217 height 19
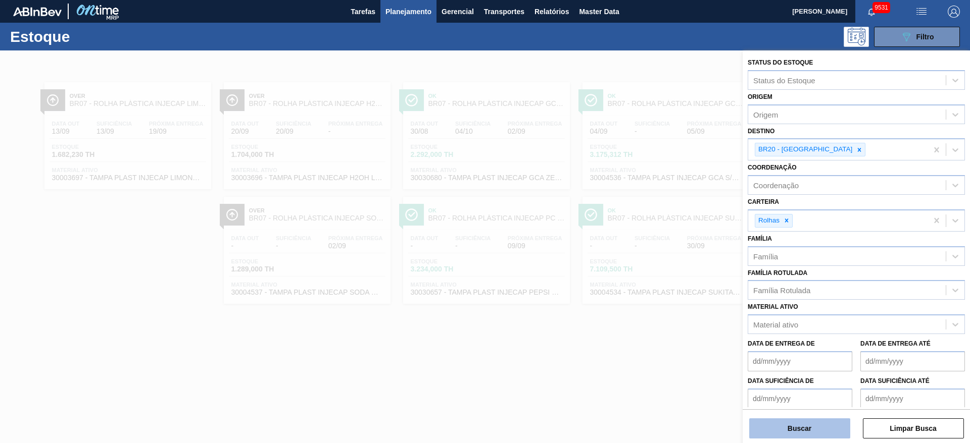
click at [818, 421] on button "Buscar" at bounding box center [799, 429] width 101 height 20
